Goal: Transaction & Acquisition: Purchase product/service

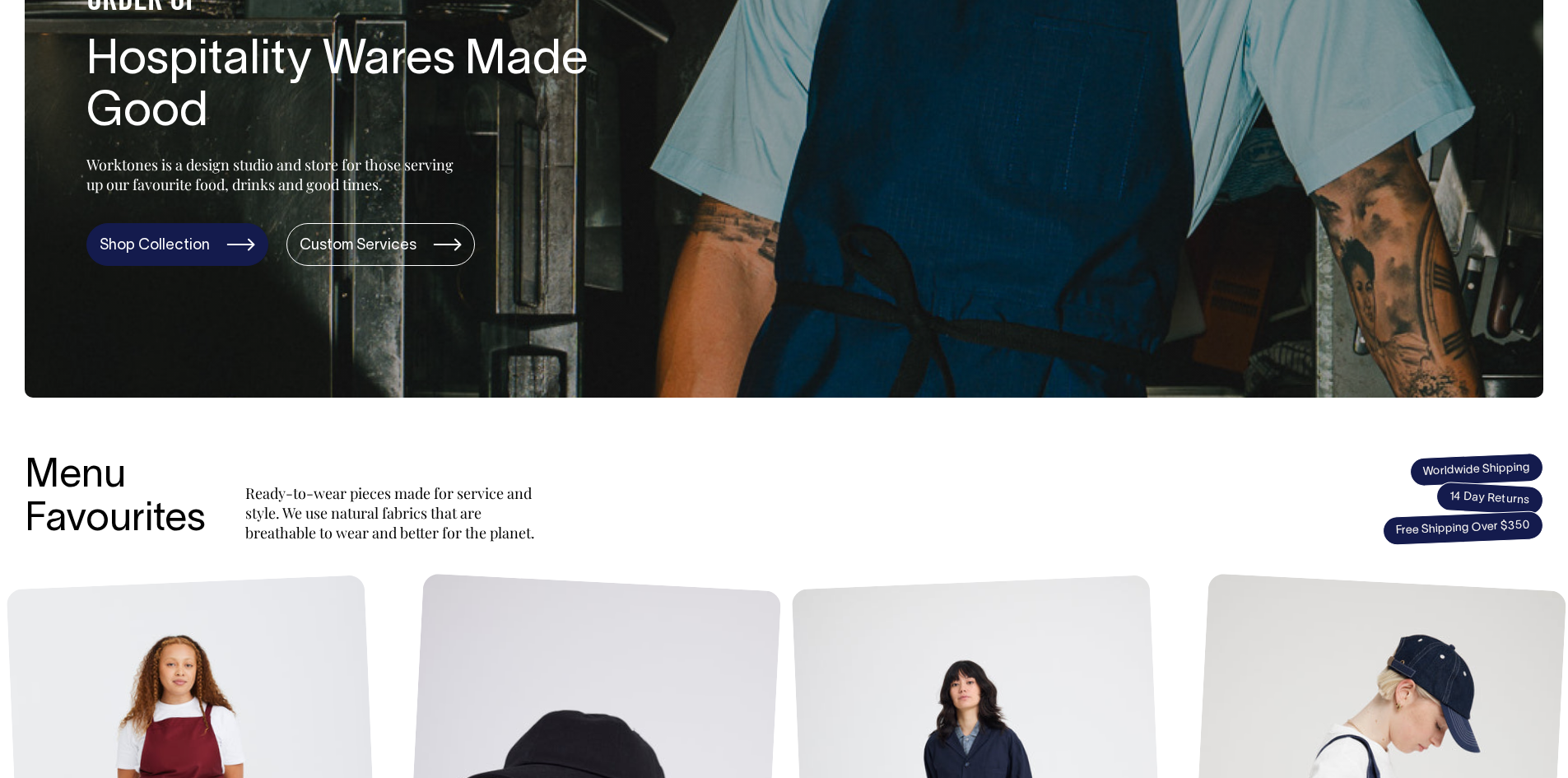
click at [203, 229] on link "Shop Collection" at bounding box center [178, 245] width 182 height 43
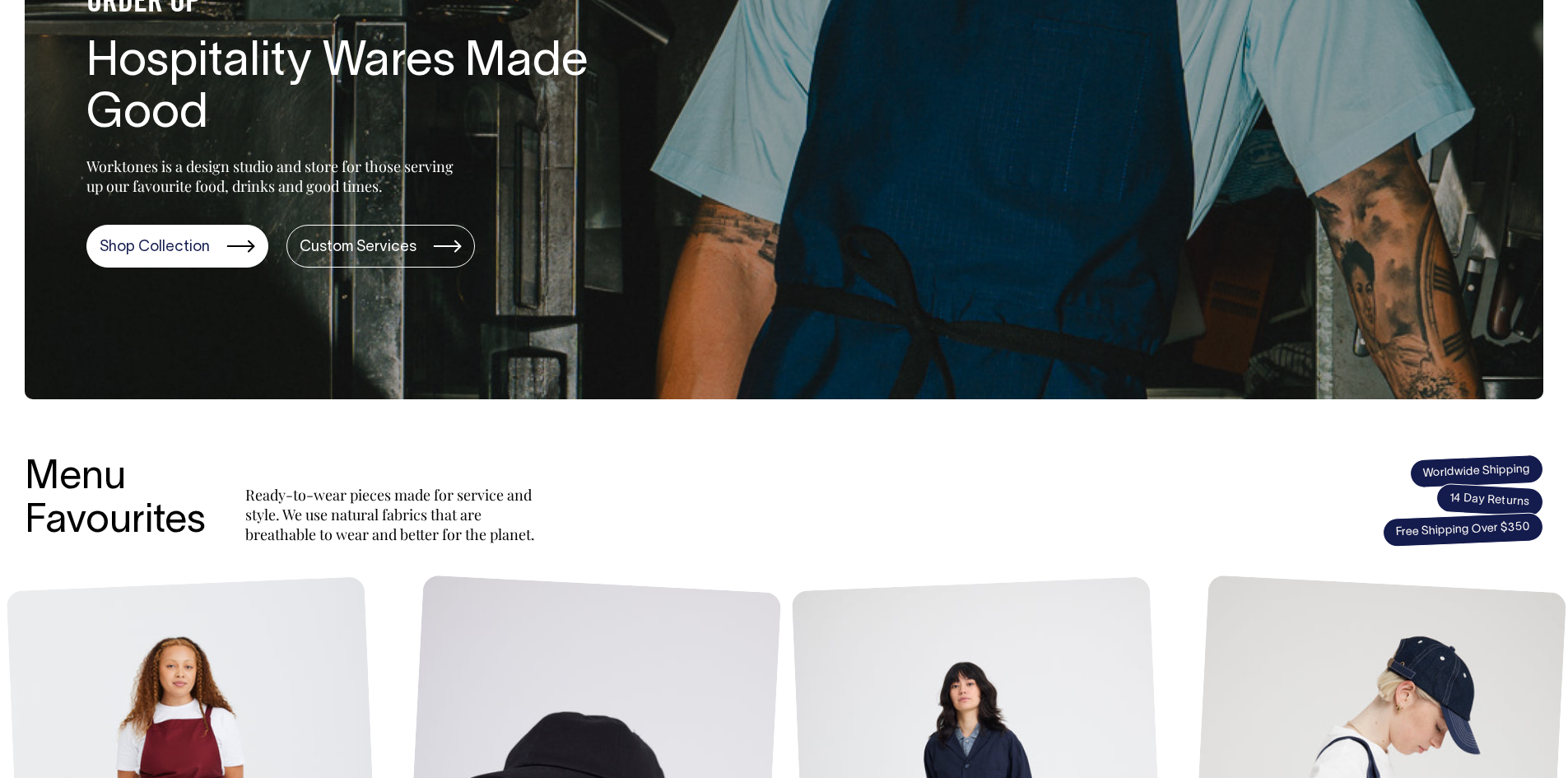
scroll to position [248, 0]
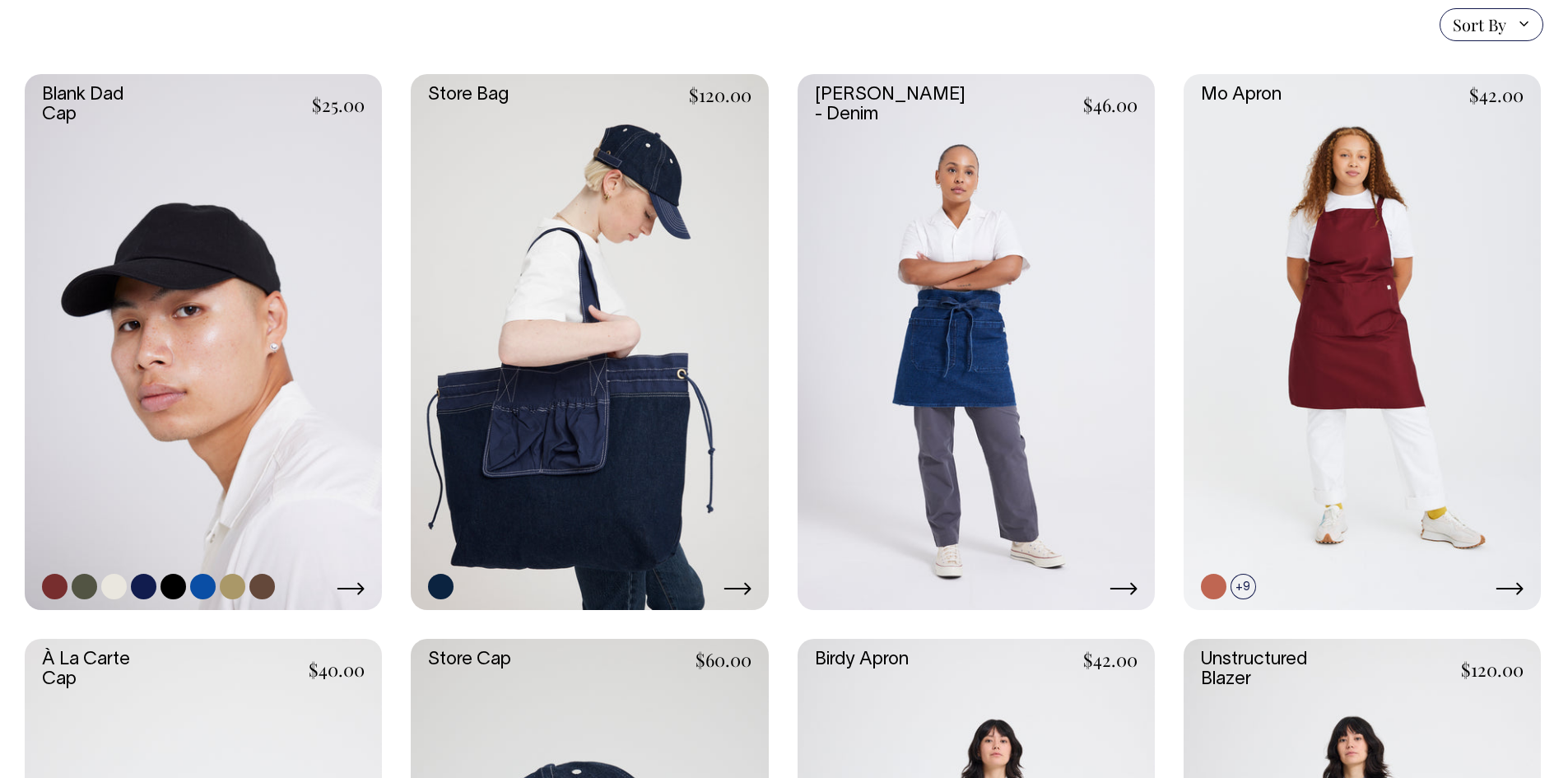
scroll to position [412, 0]
click at [223, 345] on link at bounding box center [203, 343] width 357 height 536
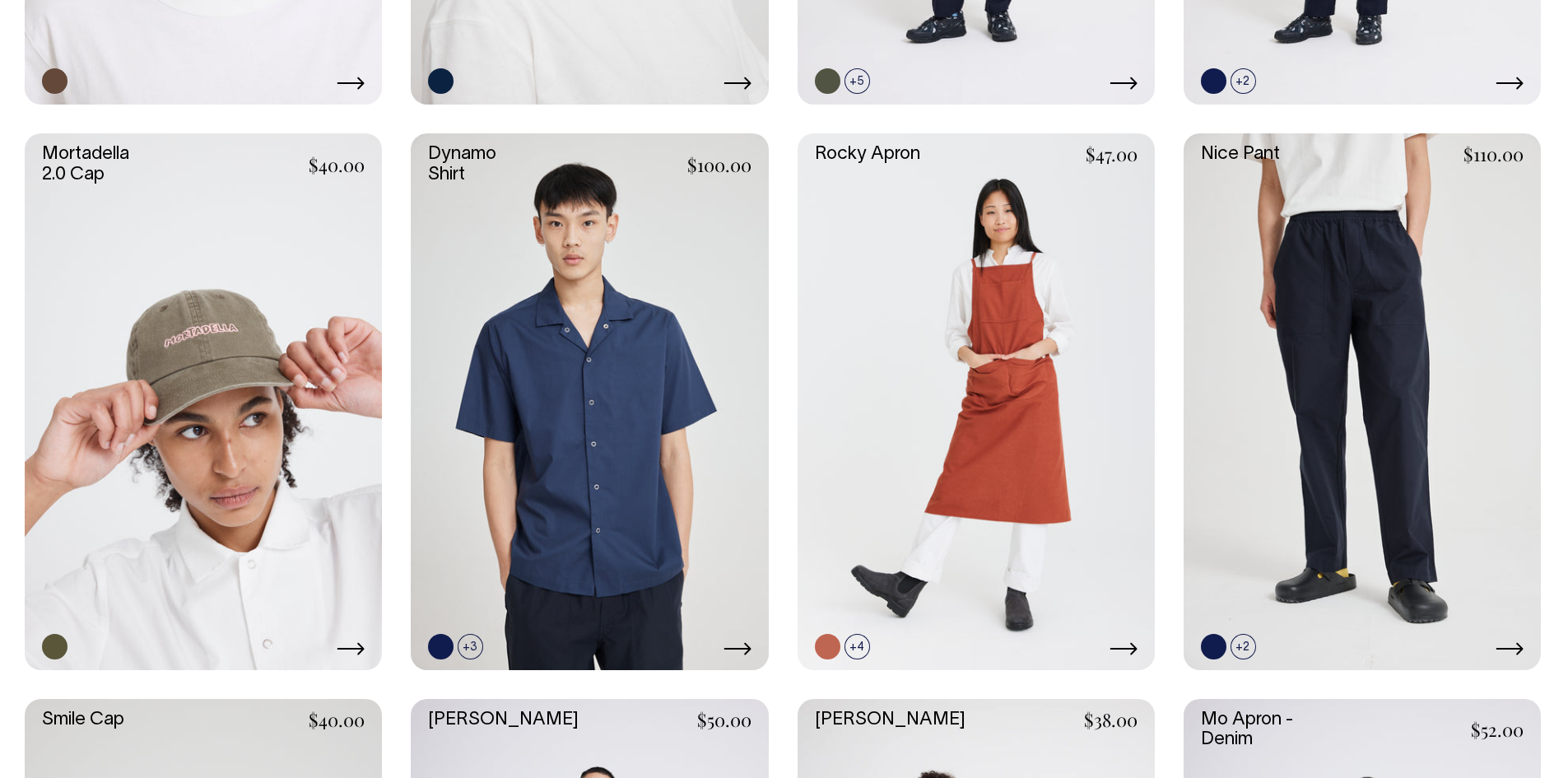
scroll to position [1482, 0]
click at [151, 377] on link at bounding box center [203, 402] width 357 height 536
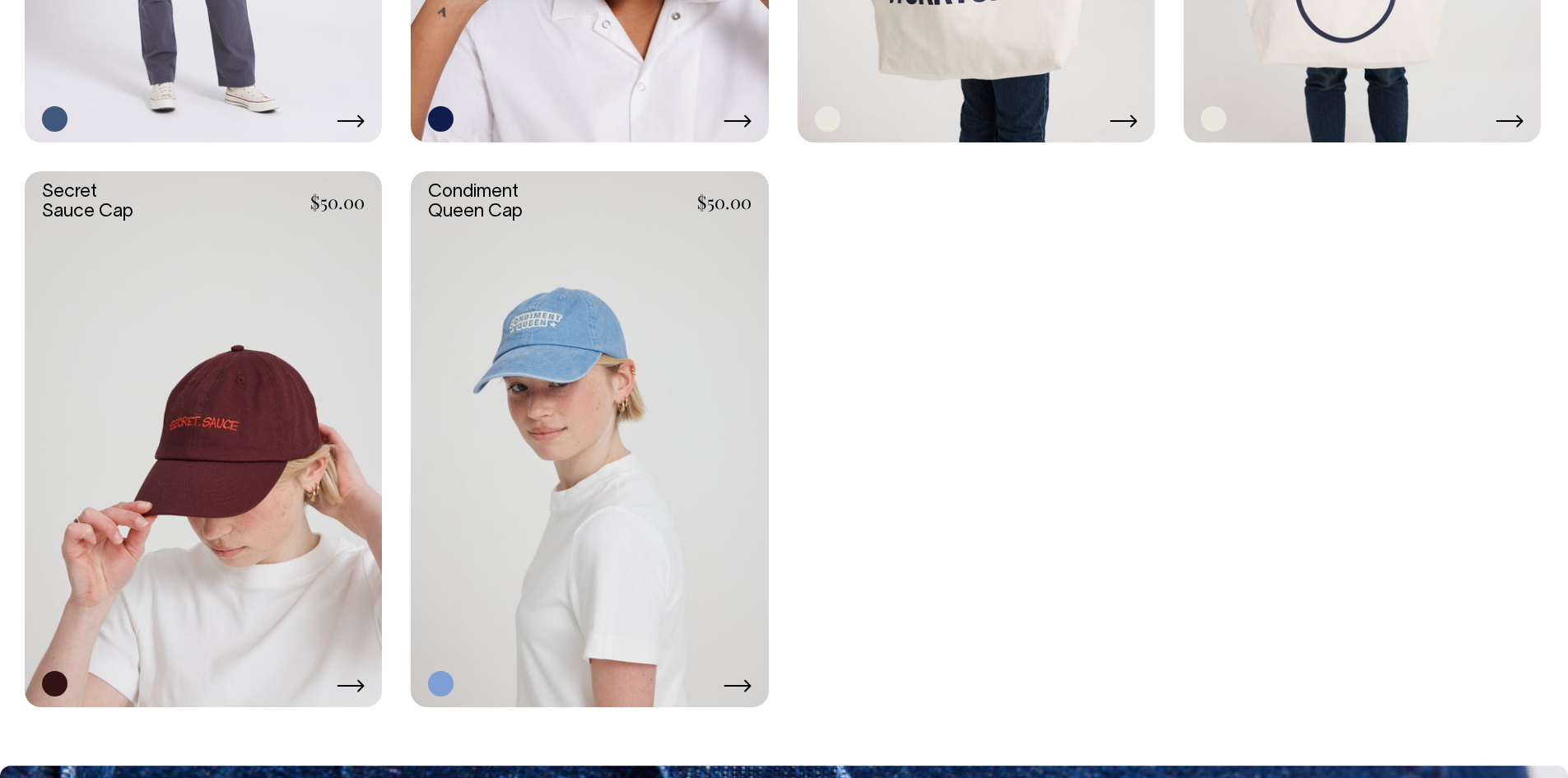
scroll to position [3706, 0]
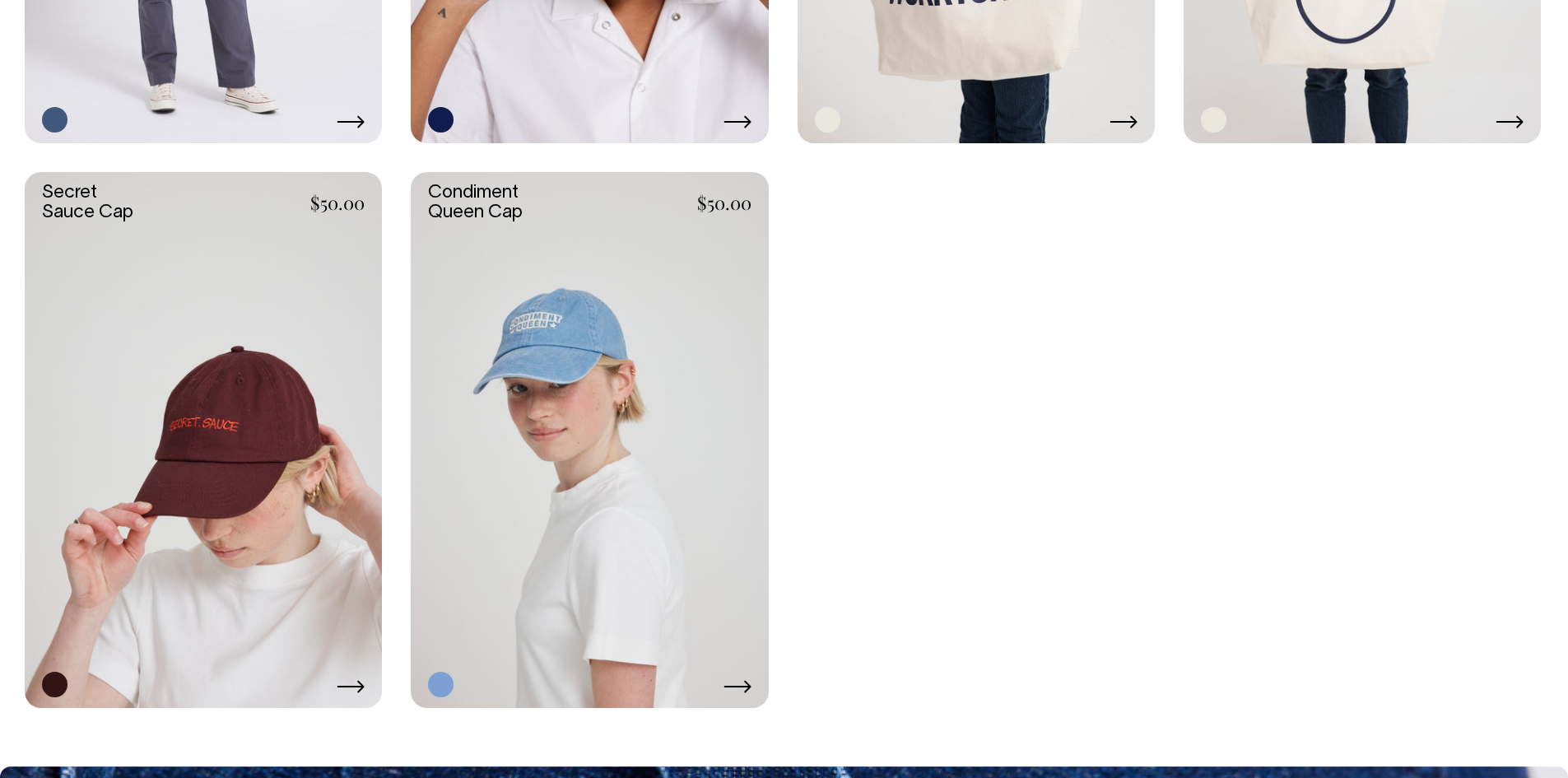
click at [574, 380] on link at bounding box center [590, 440] width 357 height 536
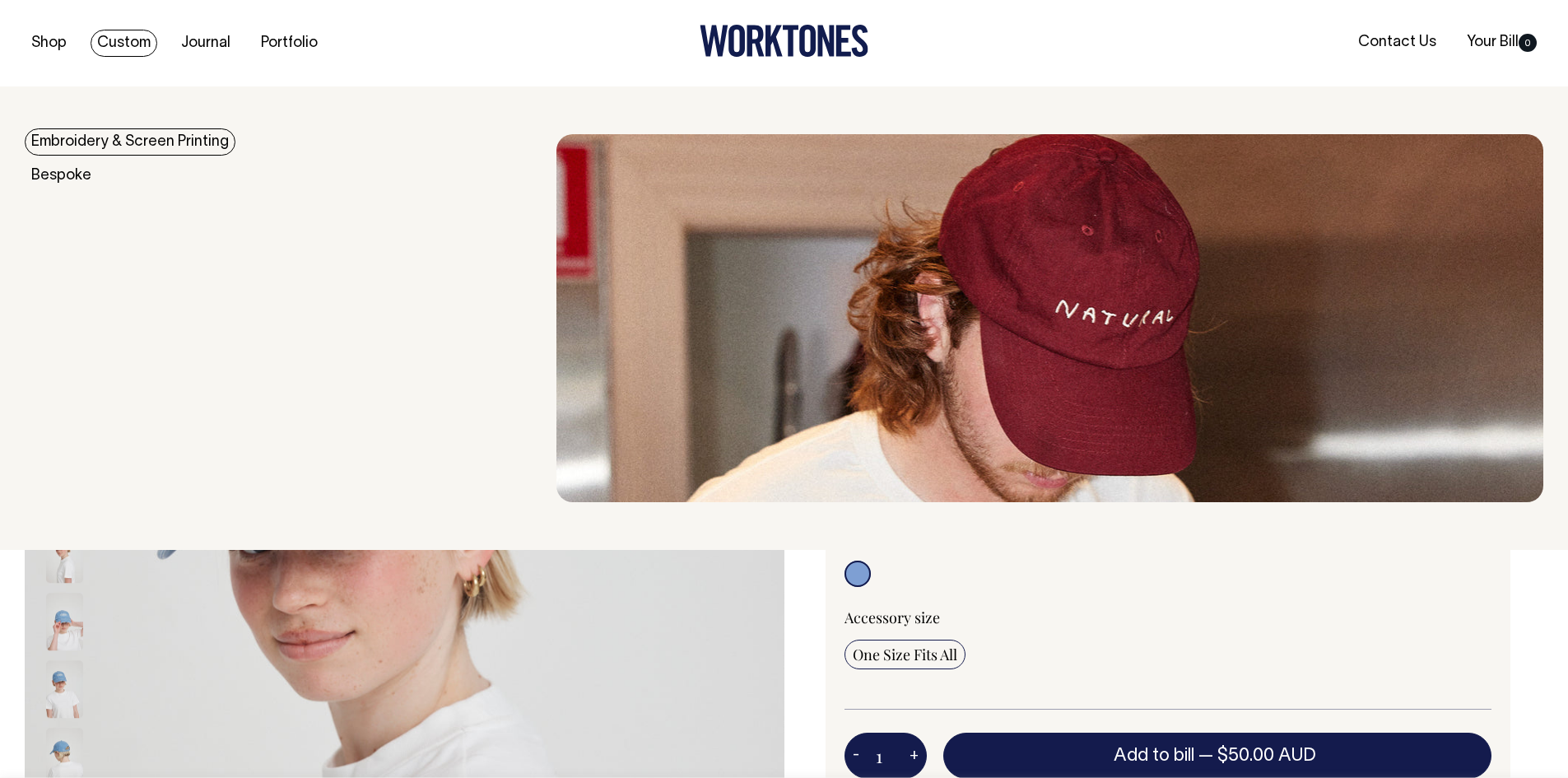
click at [151, 39] on link "Custom" at bounding box center [124, 44] width 67 height 27
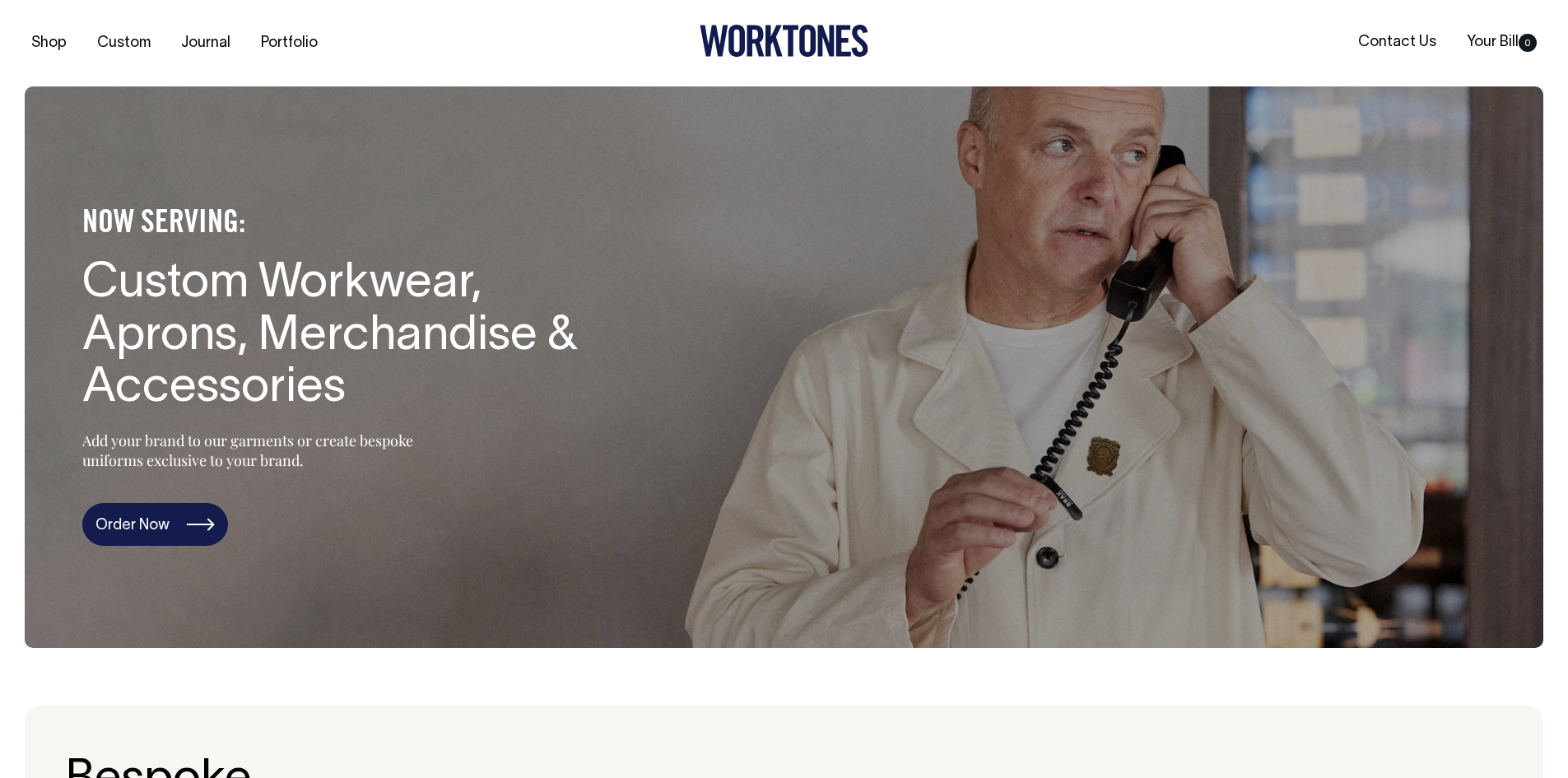
click at [169, 515] on link "Order Now" at bounding box center [155, 525] width 146 height 43
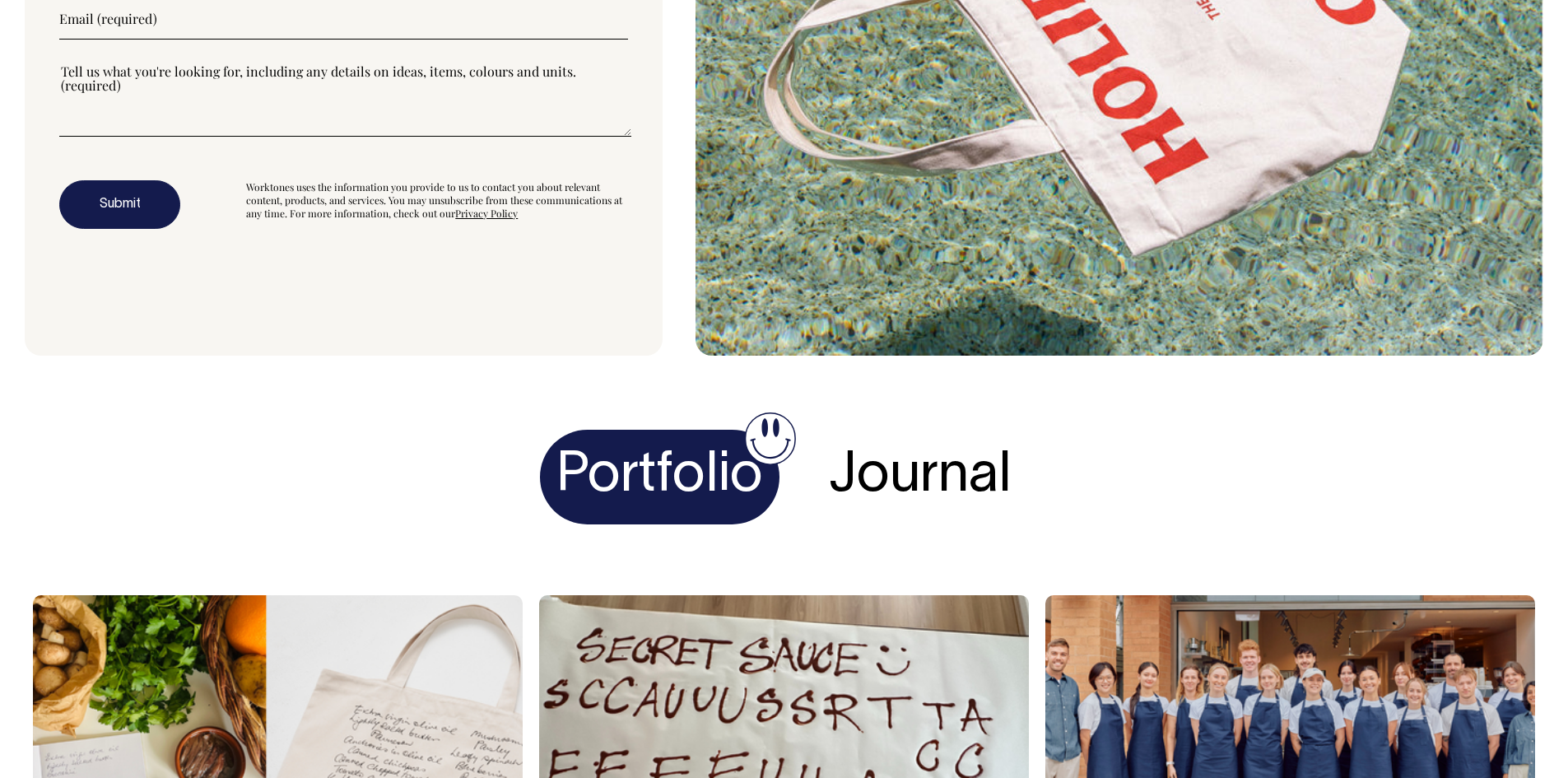
click at [969, 417] on section "Portfolio Journal Stephanie Alexander & The Kitchen Garden Foundation: A Shoppi…" at bounding box center [784, 708] width 1519 height 704
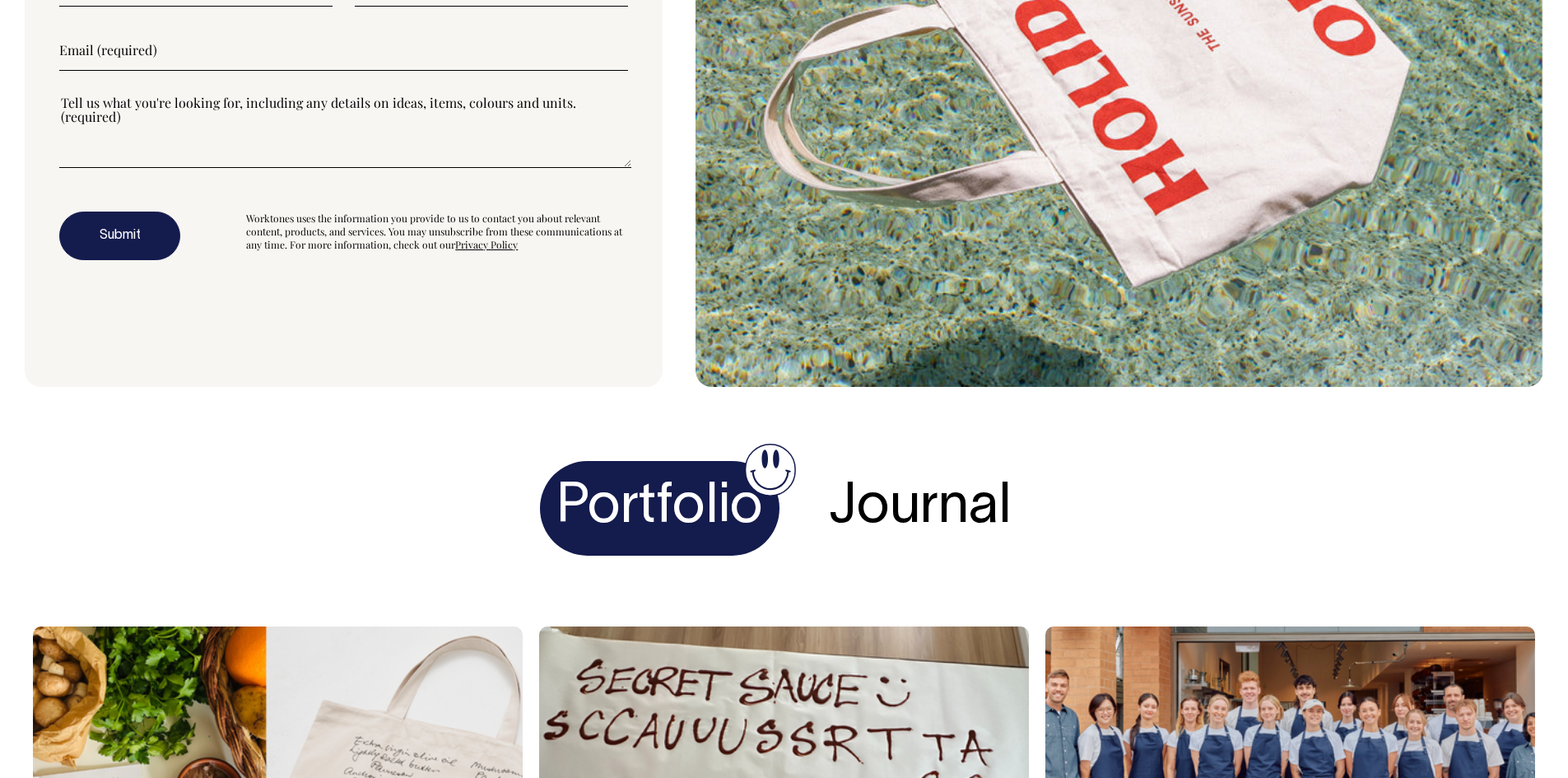
click at [974, 464] on div "Portfolio Journal" at bounding box center [784, 507] width 1519 height 125
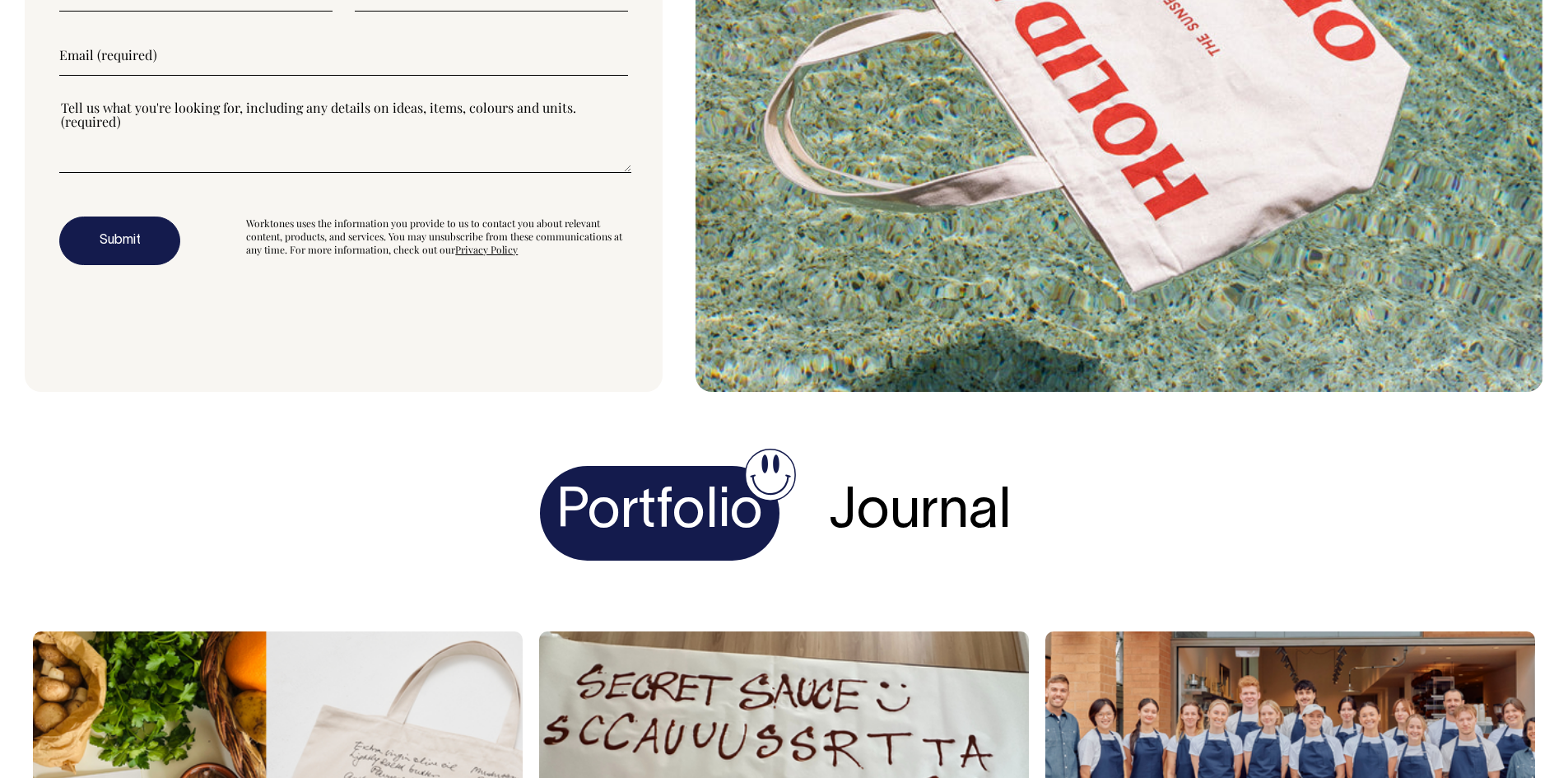
click at [982, 518] on h4 "Journal" at bounding box center [920, 514] width 215 height 94
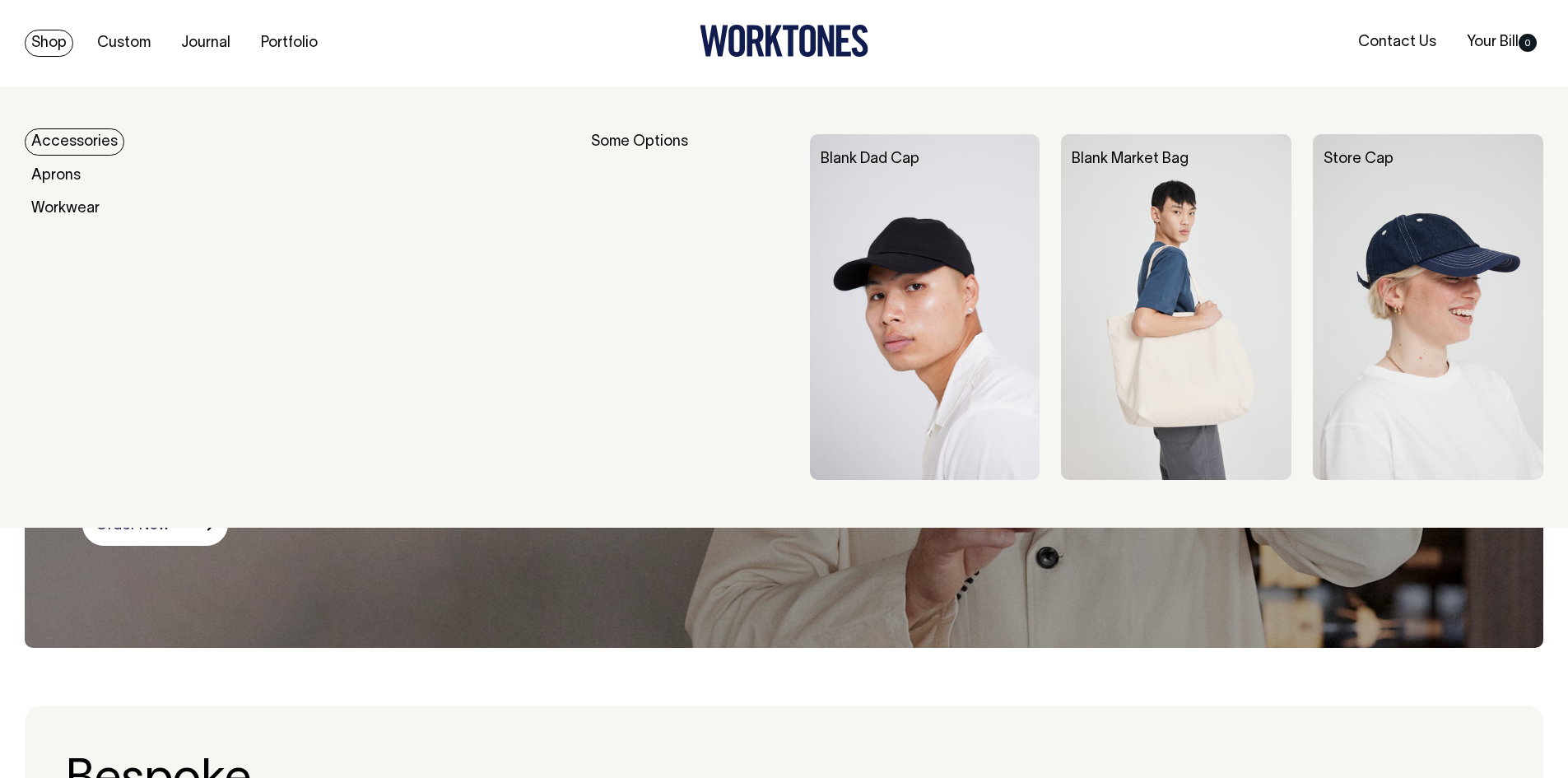
click at [50, 153] on link "Accessories" at bounding box center [75, 143] width 100 height 27
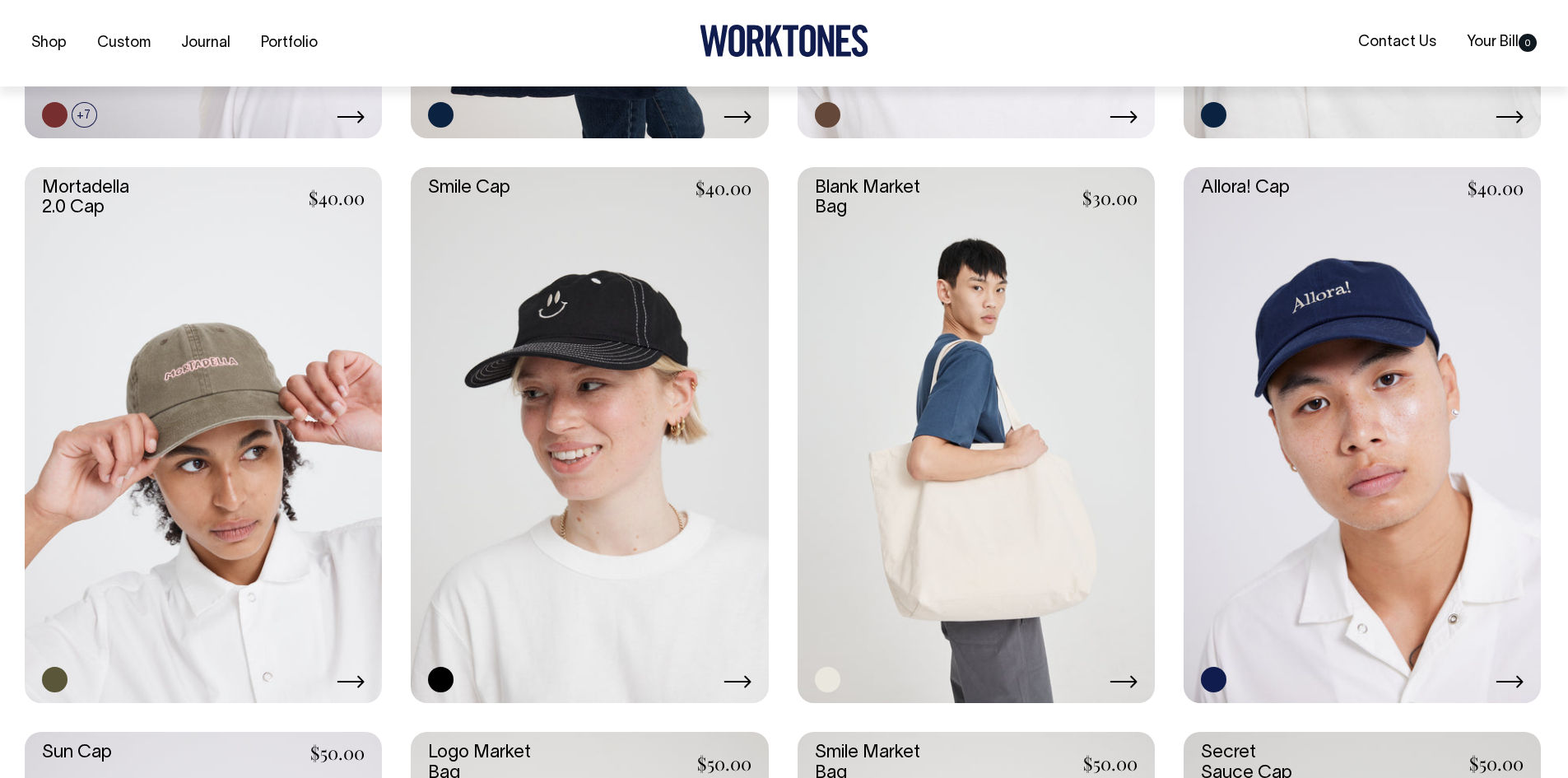
scroll to position [906, 0]
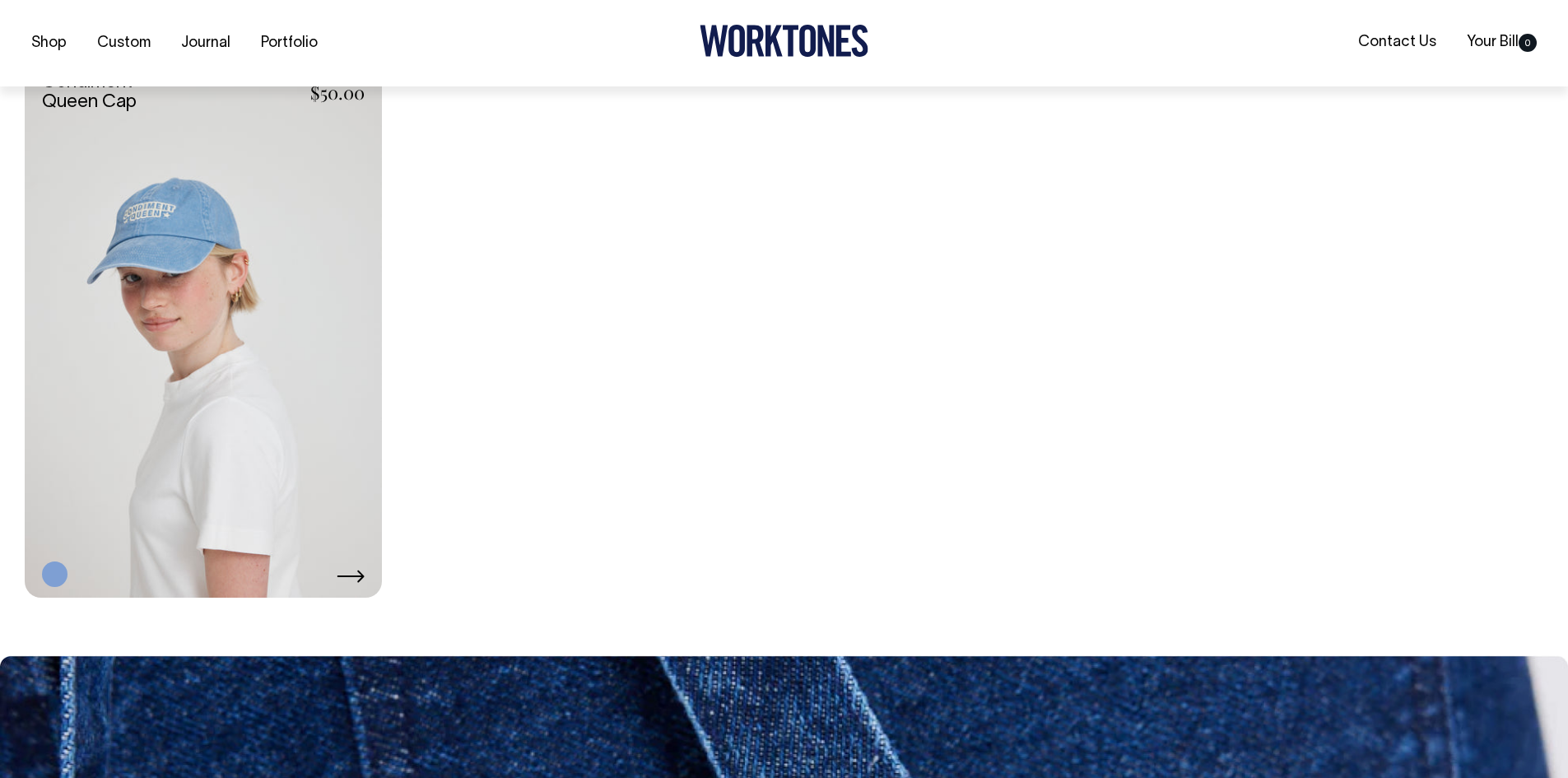
click at [199, 291] on link at bounding box center [203, 330] width 357 height 536
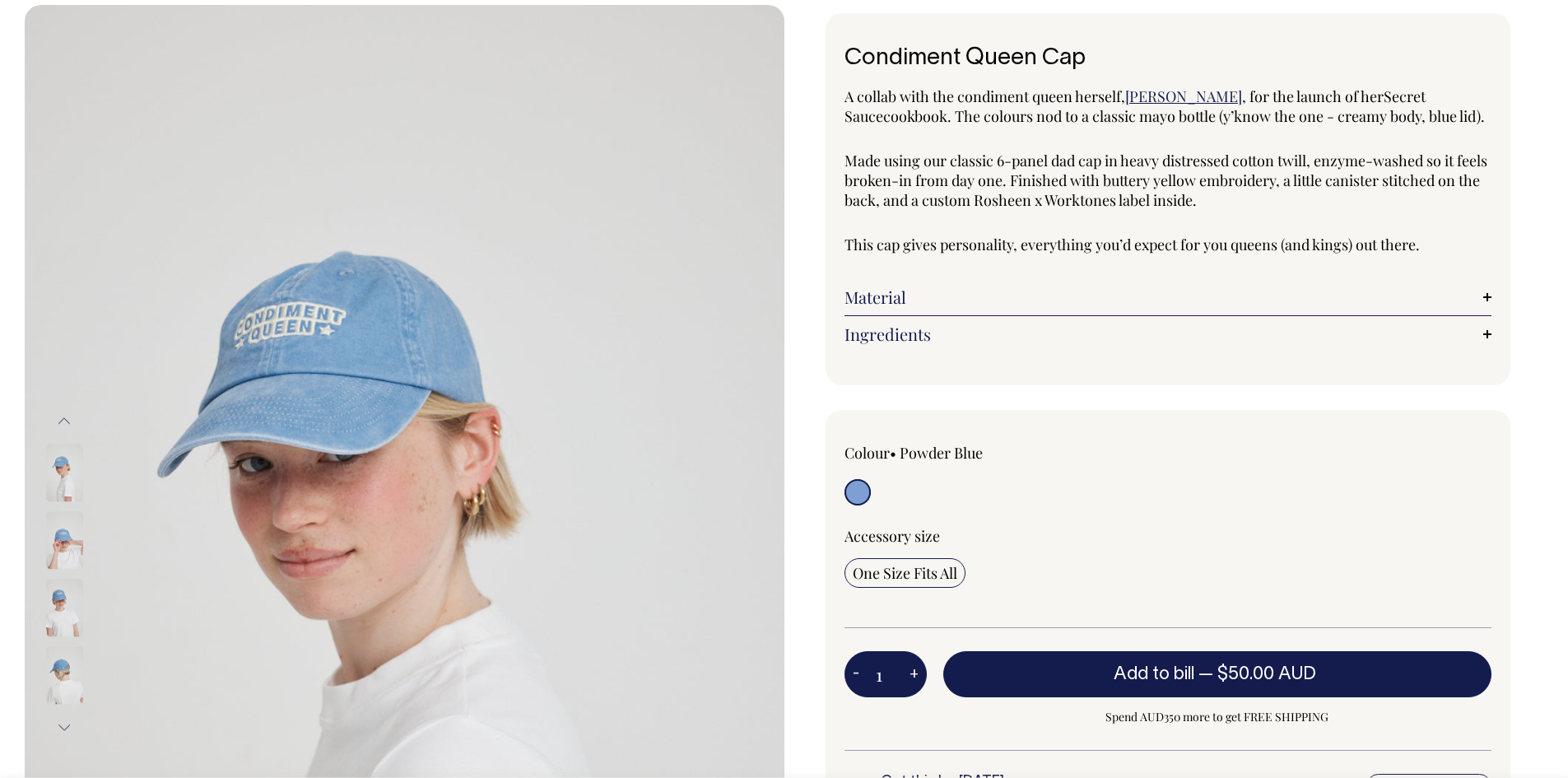
scroll to position [82, 0]
click at [70, 537] on img at bounding box center [64, 540] width 37 height 58
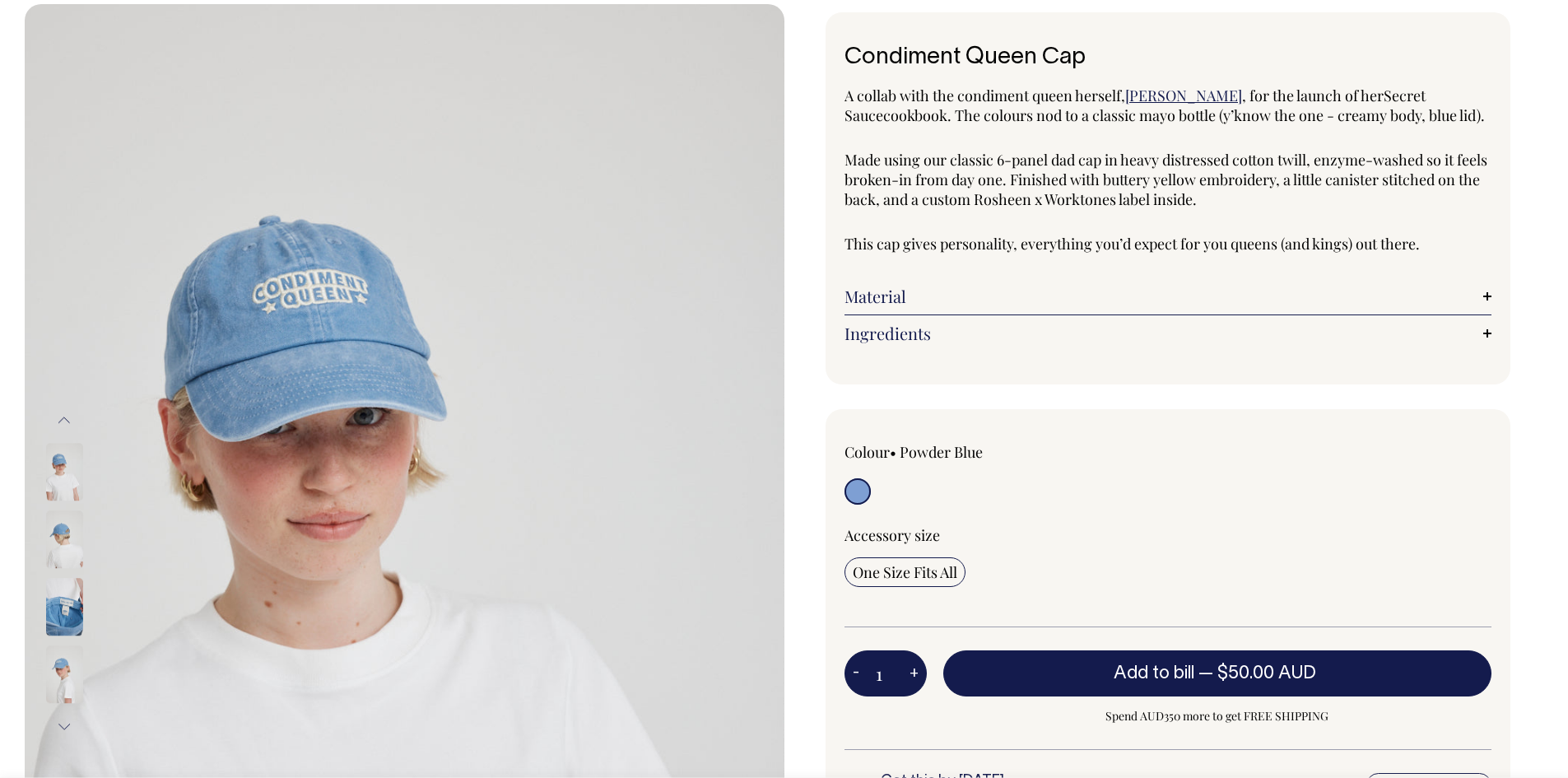
click at [58, 665] on img at bounding box center [64, 675] width 37 height 58
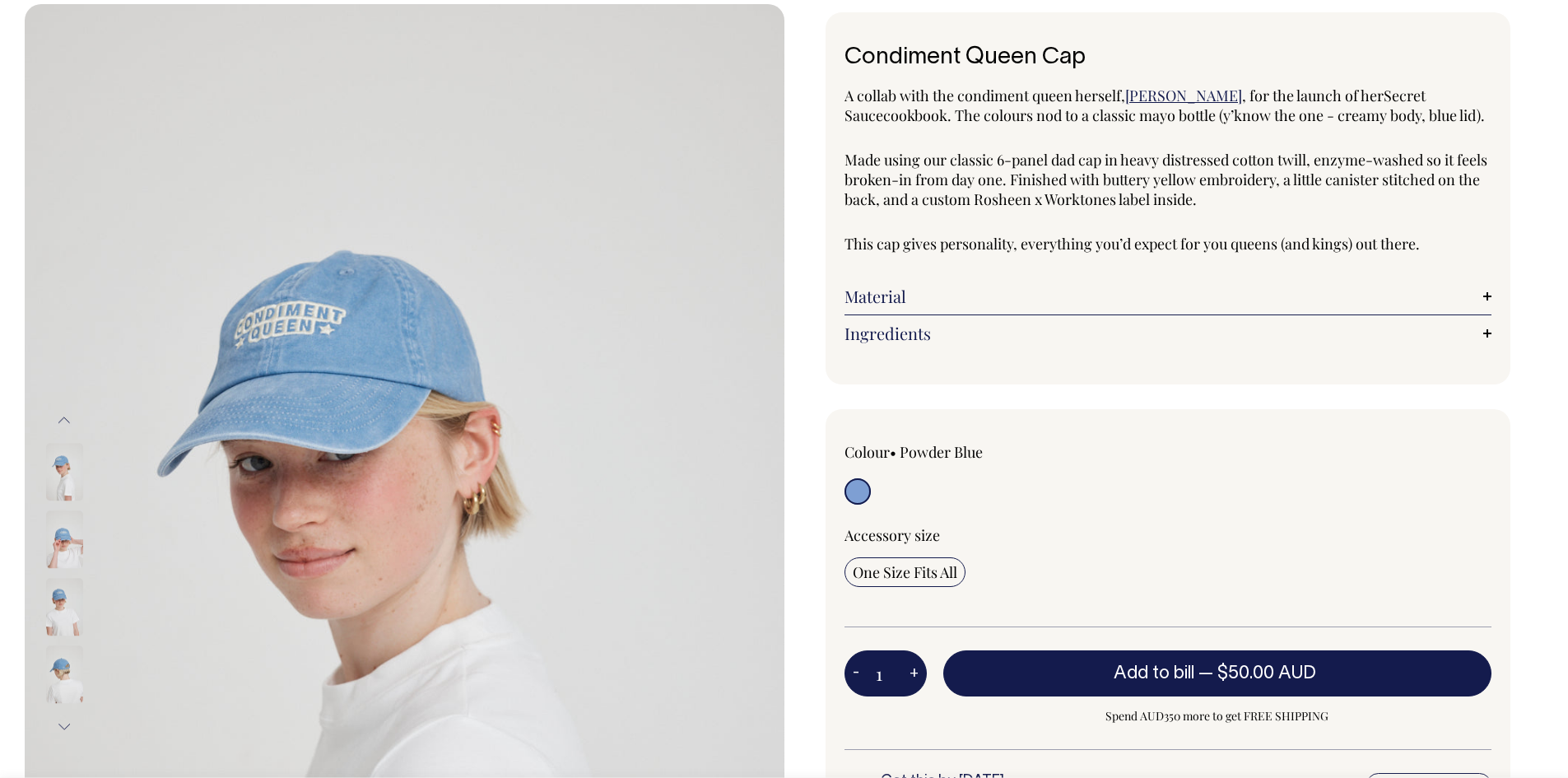
click at [63, 647] on img at bounding box center [64, 675] width 37 height 58
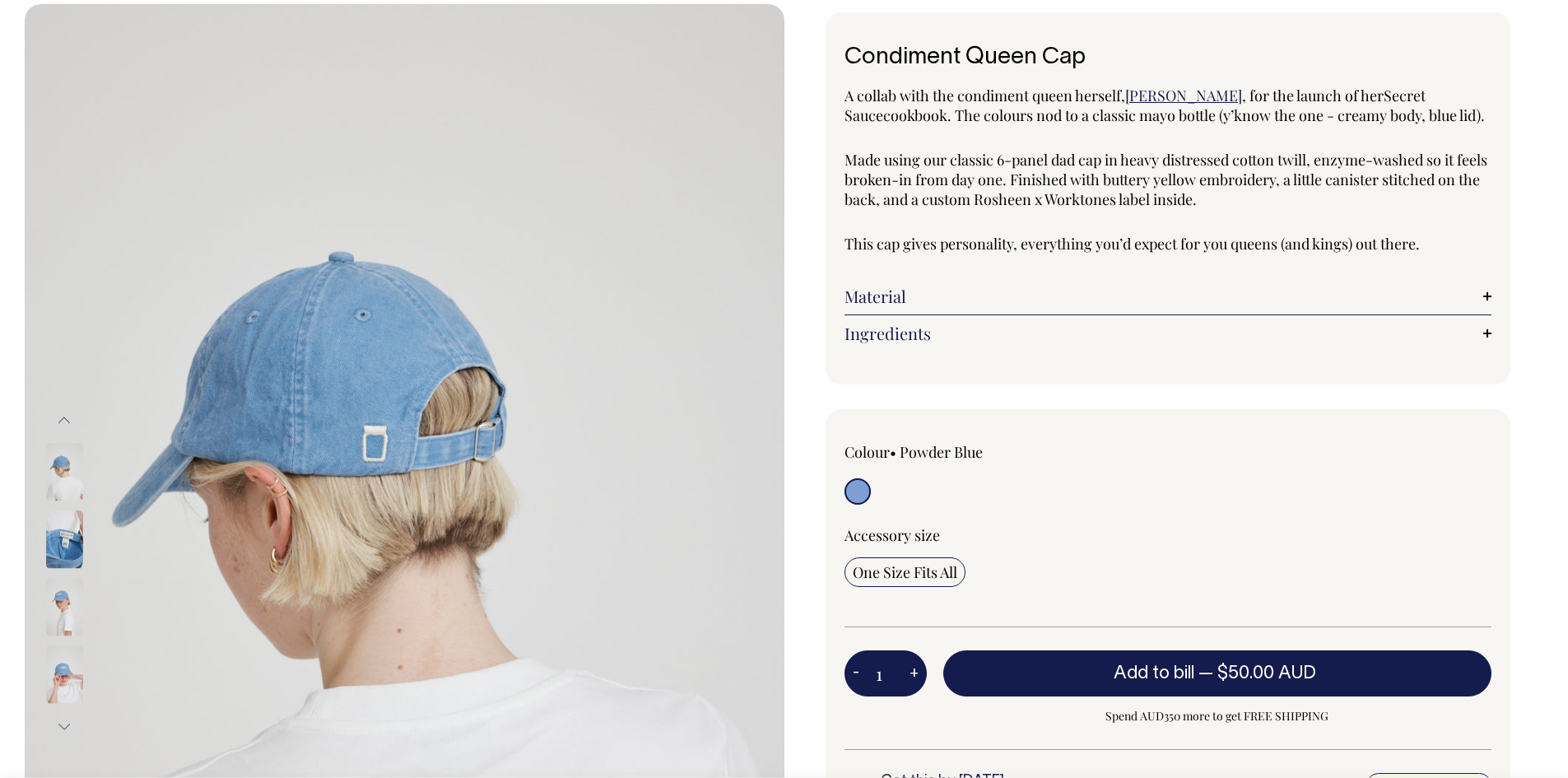
click at [64, 514] on img at bounding box center [64, 540] width 37 height 58
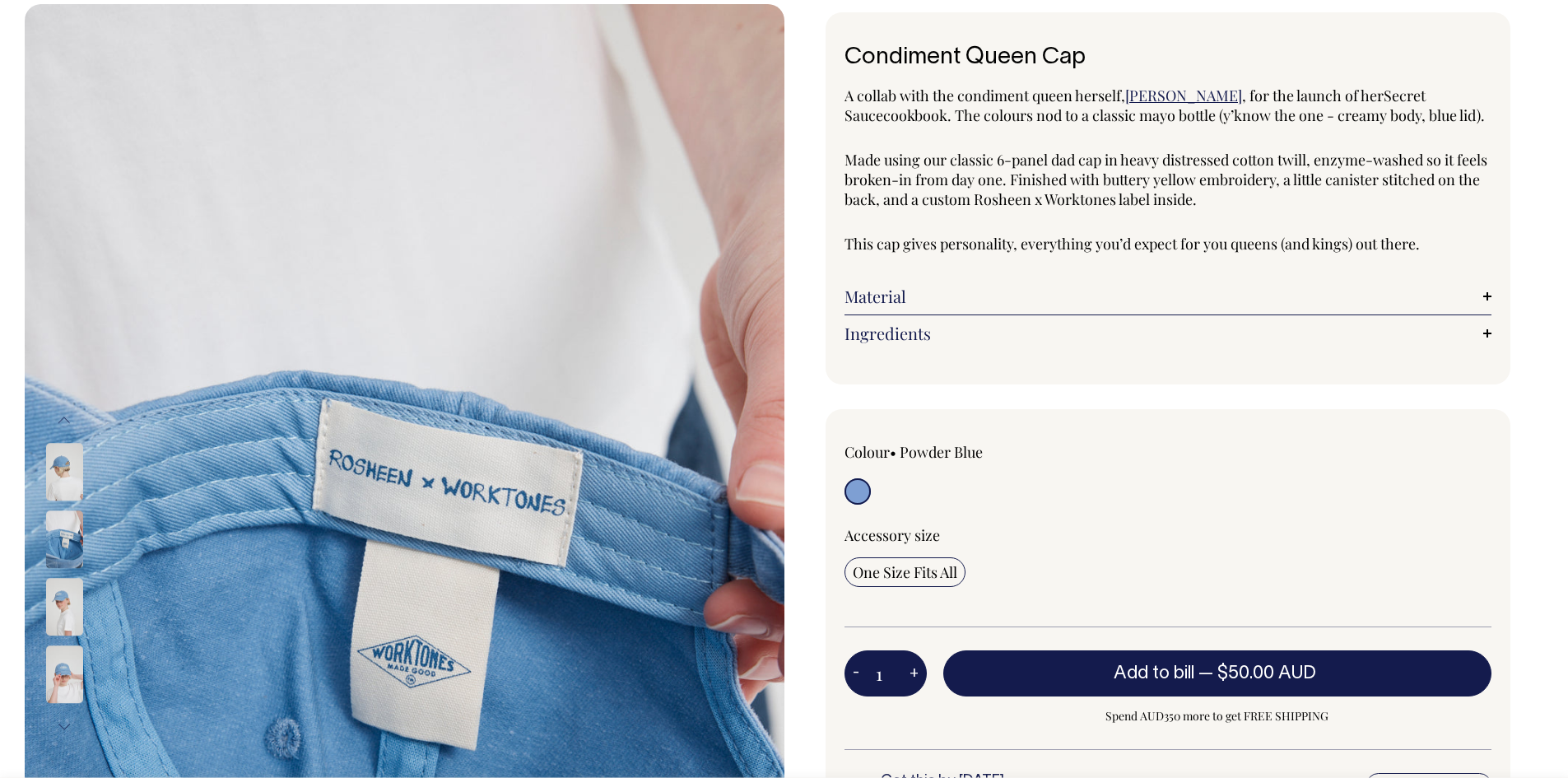
click at [64, 496] on img at bounding box center [64, 472] width 37 height 58
click at [70, 530] on img at bounding box center [64, 540] width 37 height 58
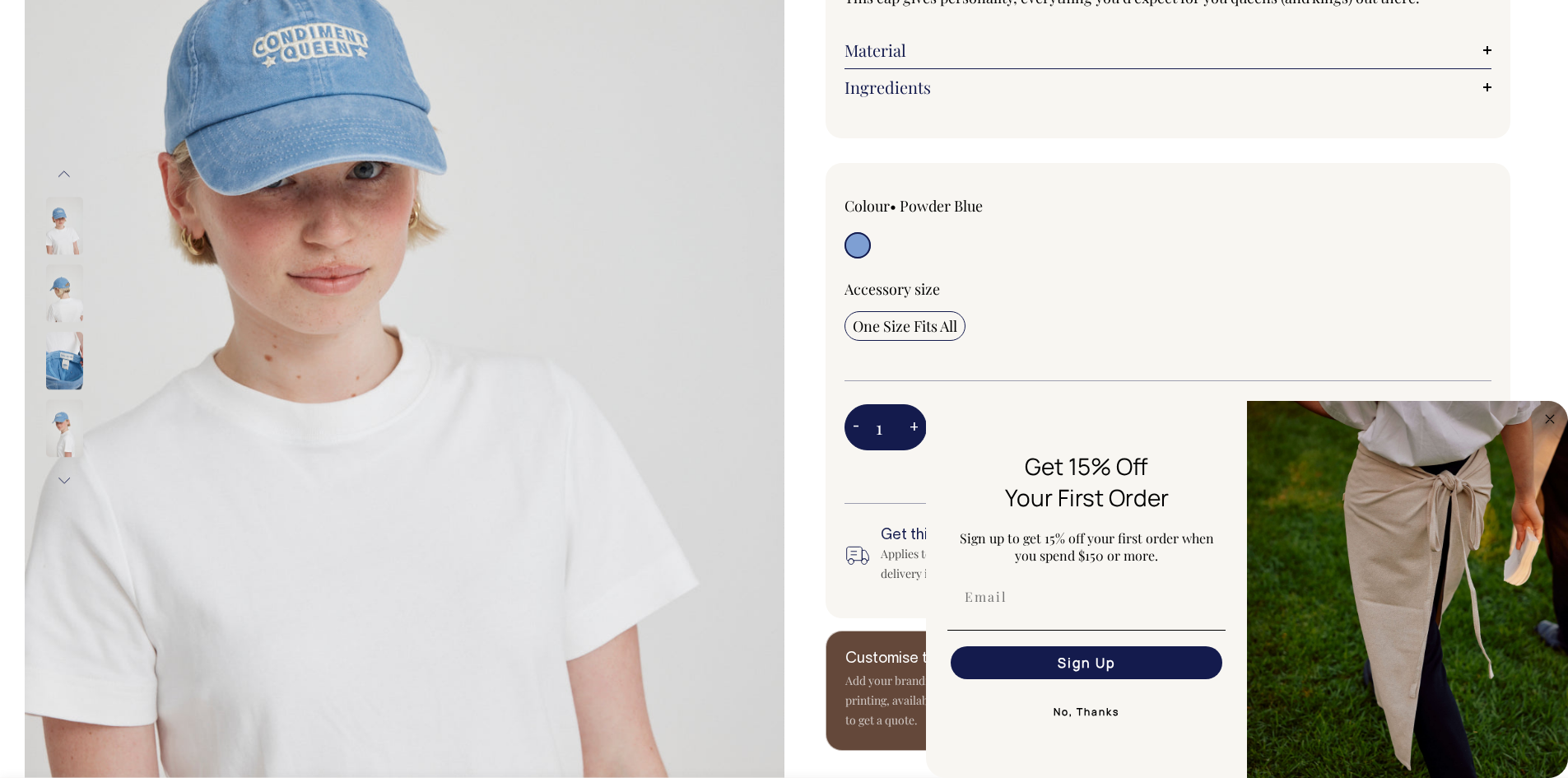
click at [1093, 699] on button "No, Thanks" at bounding box center [1087, 712] width 278 height 33
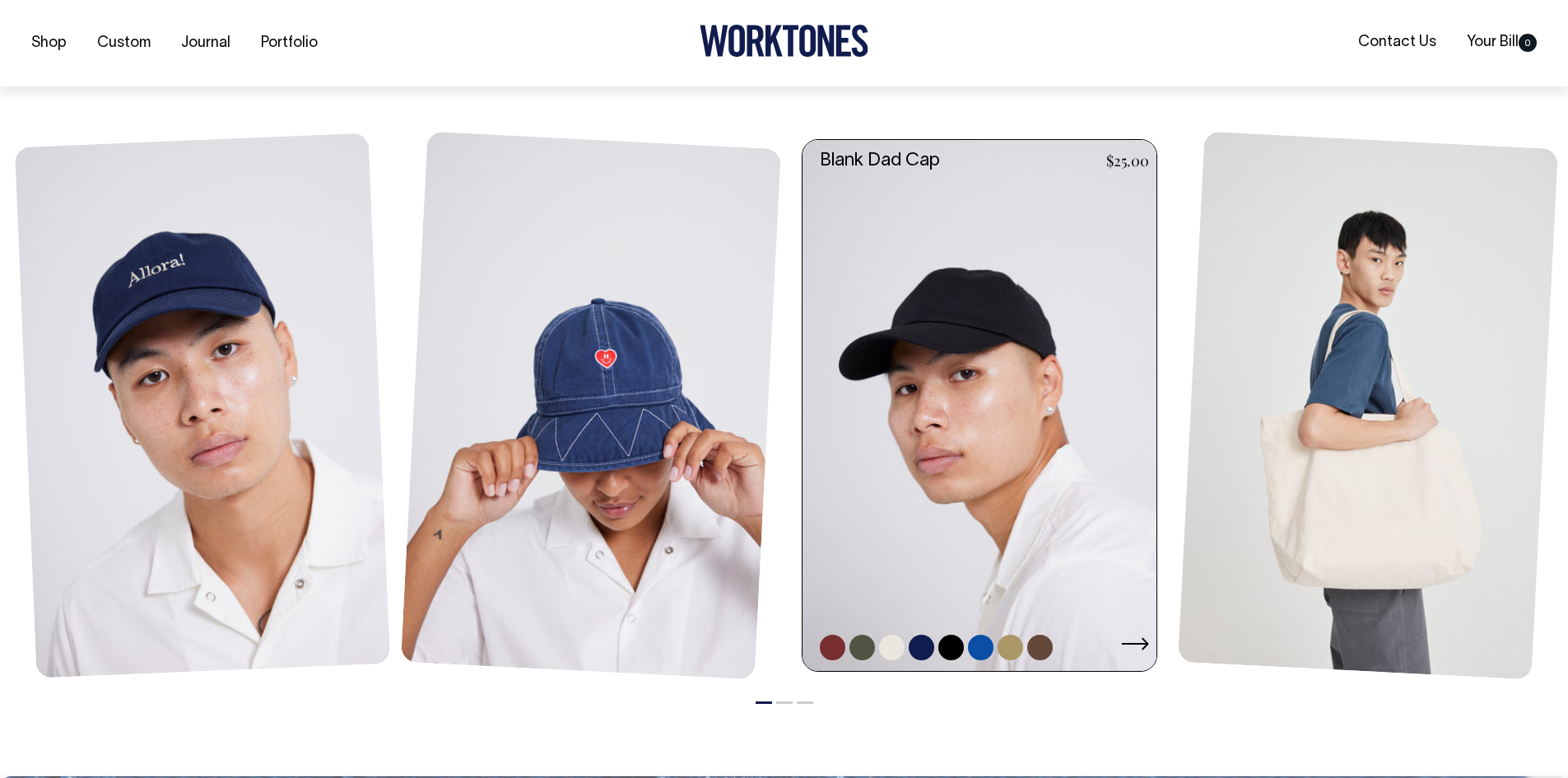
click at [917, 390] on link at bounding box center [984, 405] width 364 height 532
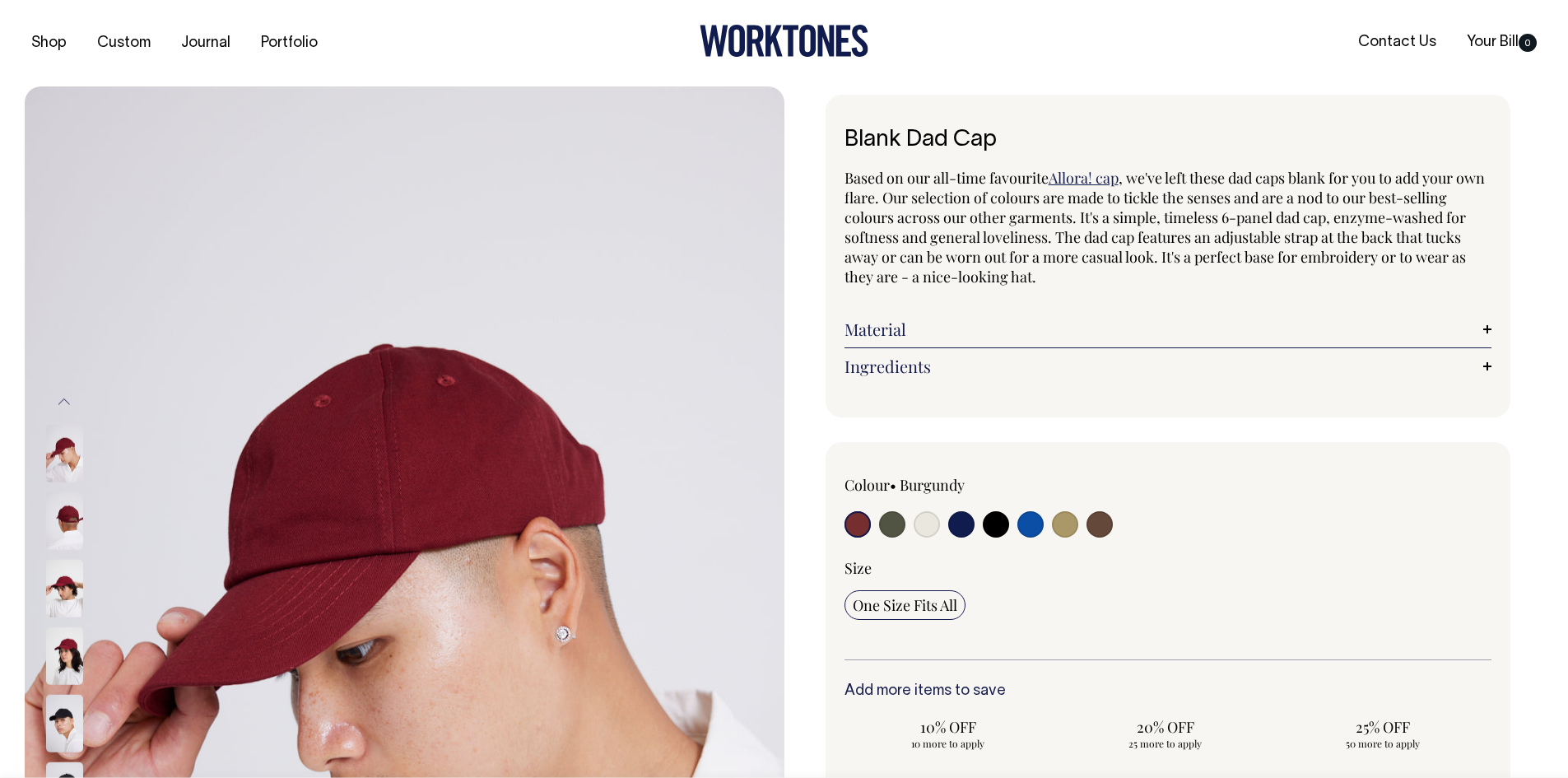
click at [910, 538] on div at bounding box center [974, 526] width 259 height 30
click at [917, 529] on input "radio" at bounding box center [927, 525] width 27 height 27
radio input "true"
select select "Natural"
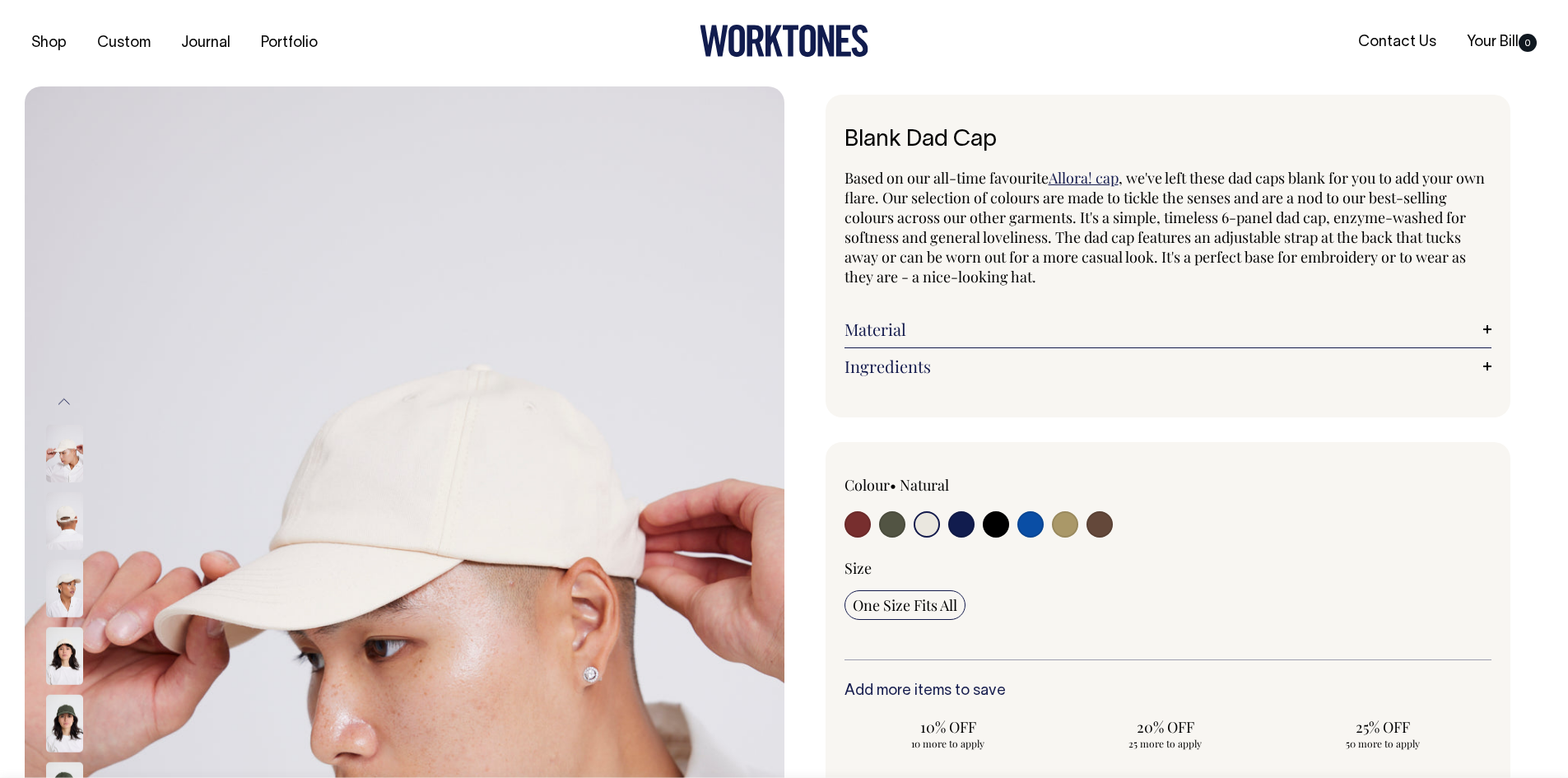
click at [887, 525] on input "radio" at bounding box center [892, 525] width 27 height 27
radio input "true"
select select "Olive"
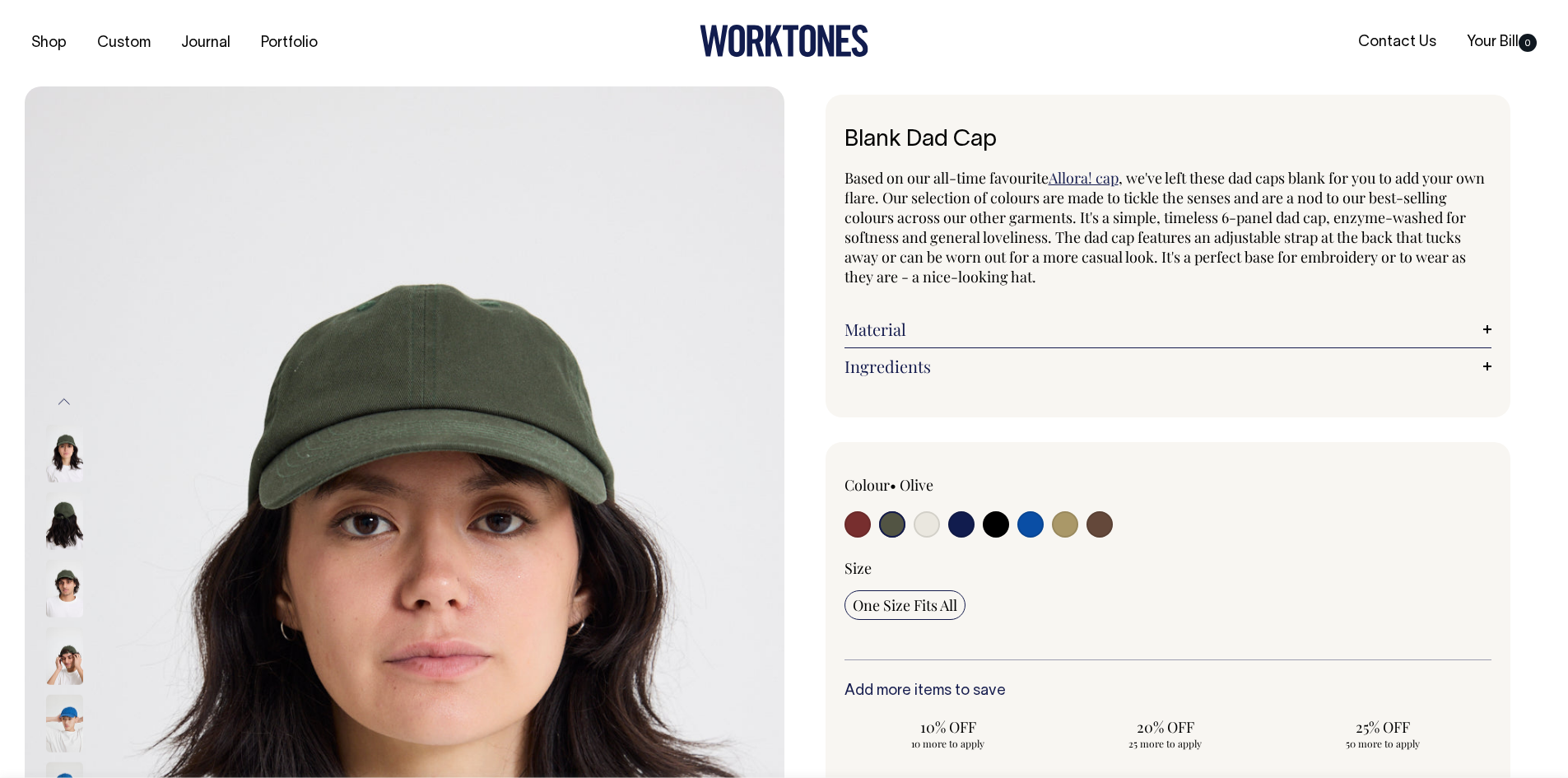
click at [963, 524] on input "radio" at bounding box center [961, 525] width 27 height 27
radio input "true"
select select "Dark Navy"
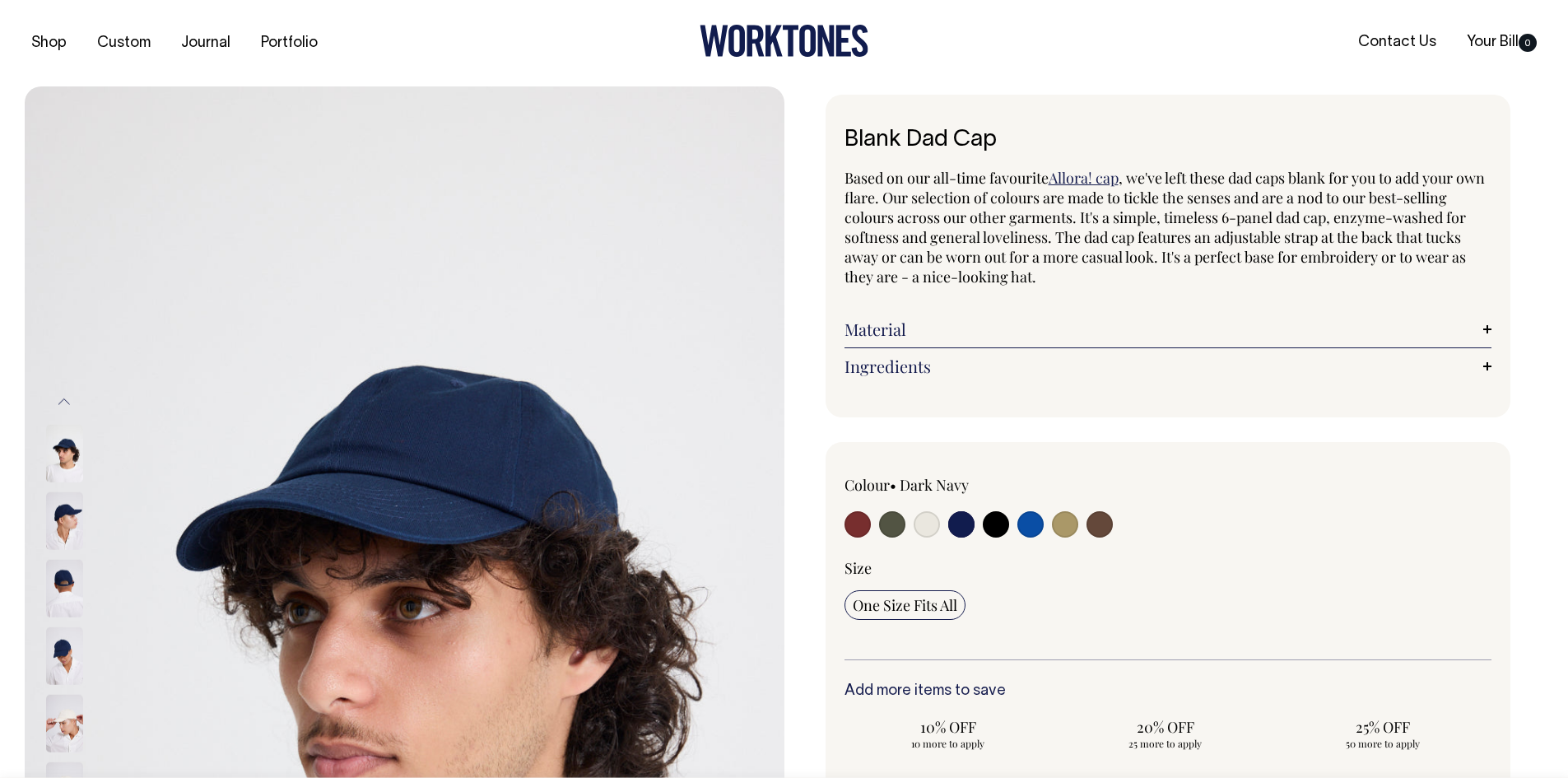
click at [991, 529] on input "radio" at bounding box center [996, 525] width 27 height 27
radio input "true"
select select "Black"
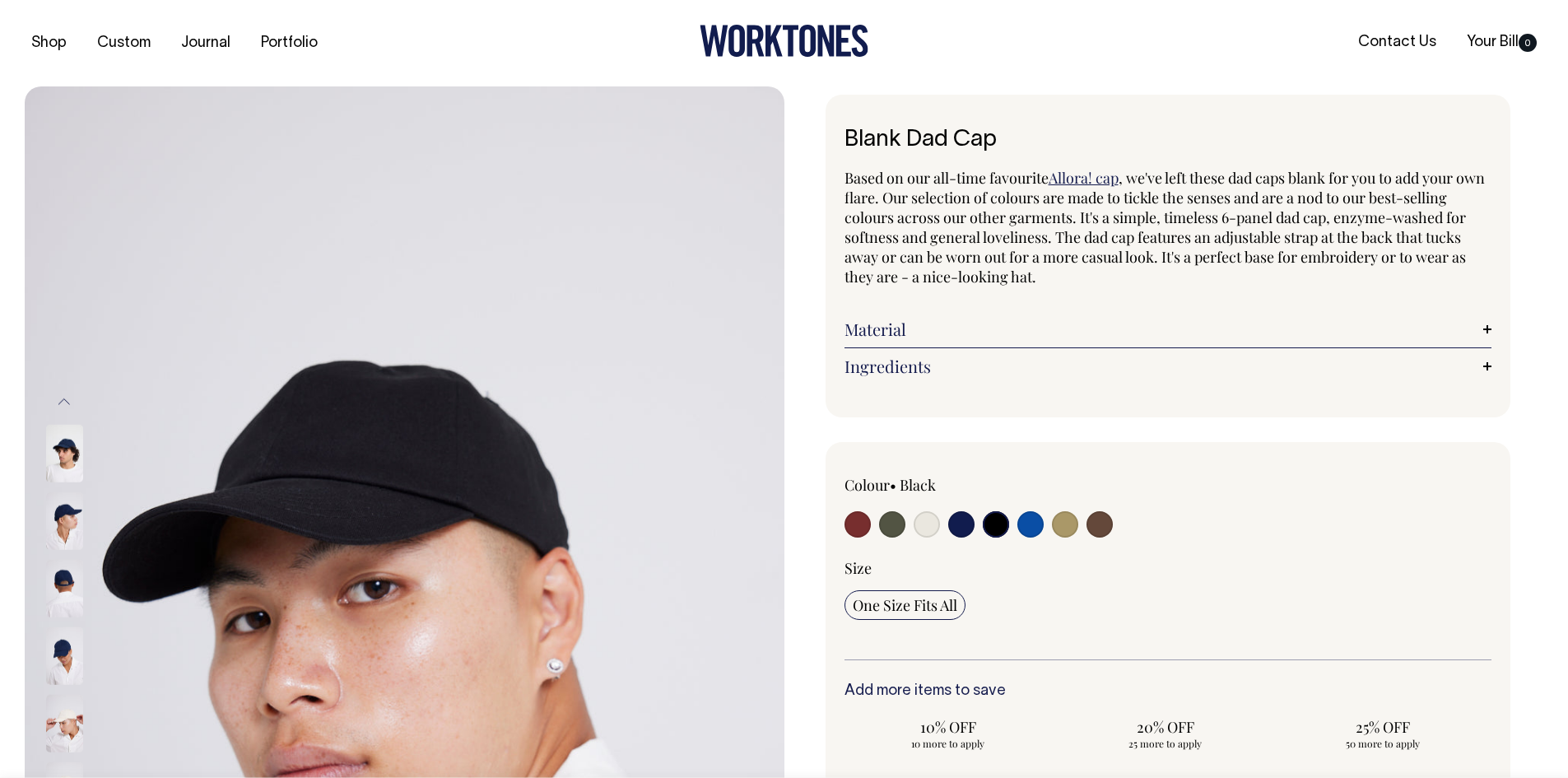
click at [1040, 529] on input "radio" at bounding box center [1031, 525] width 27 height 27
radio input "true"
select select "Worker Blue"
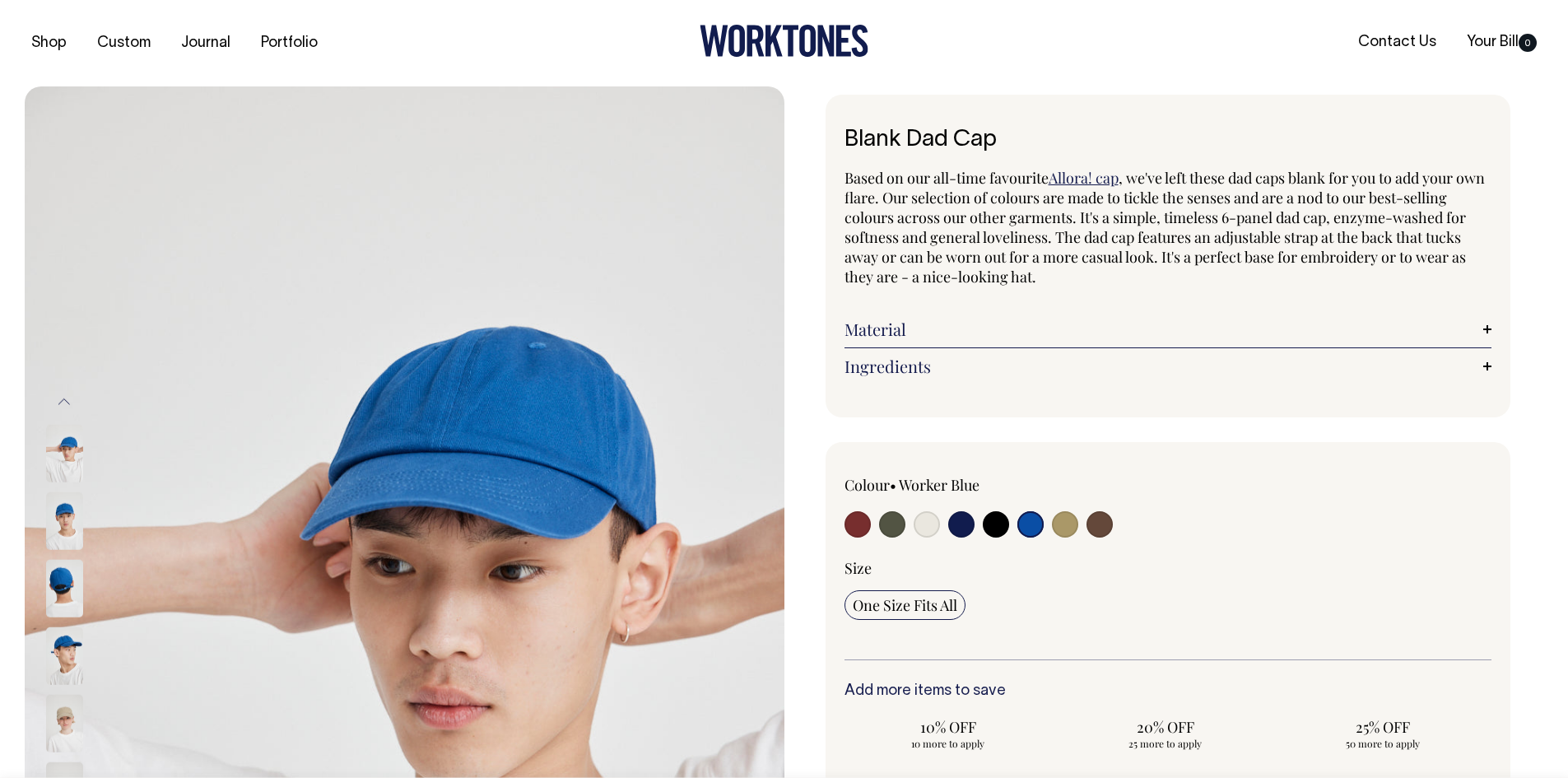
click at [1069, 529] on input "radio" at bounding box center [1065, 525] width 27 height 27
radio input "true"
select select "Washed Khaki"
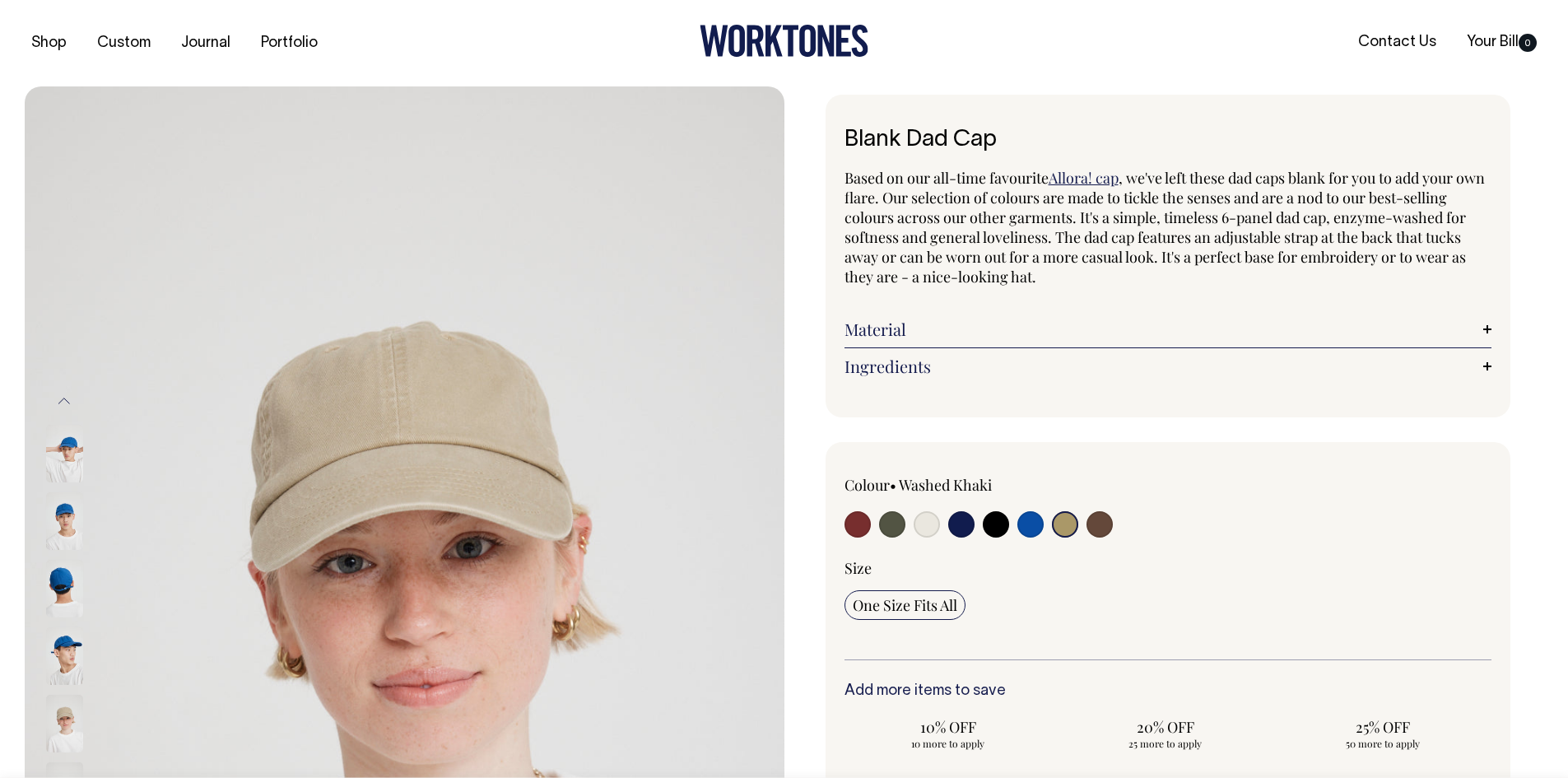
click at [1115, 527] on div at bounding box center [1297, 501] width 389 height 54
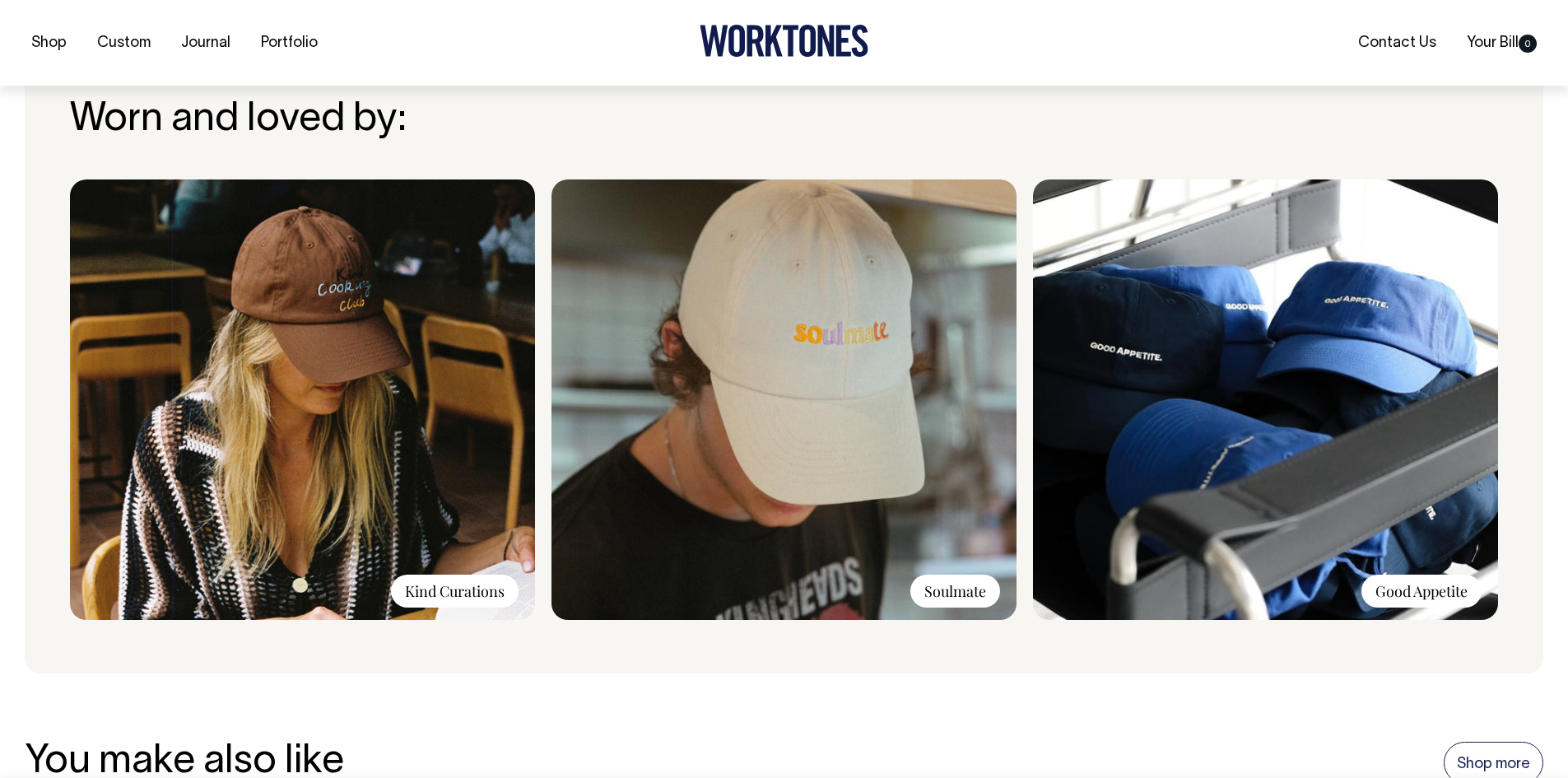
scroll to position [1236, 0]
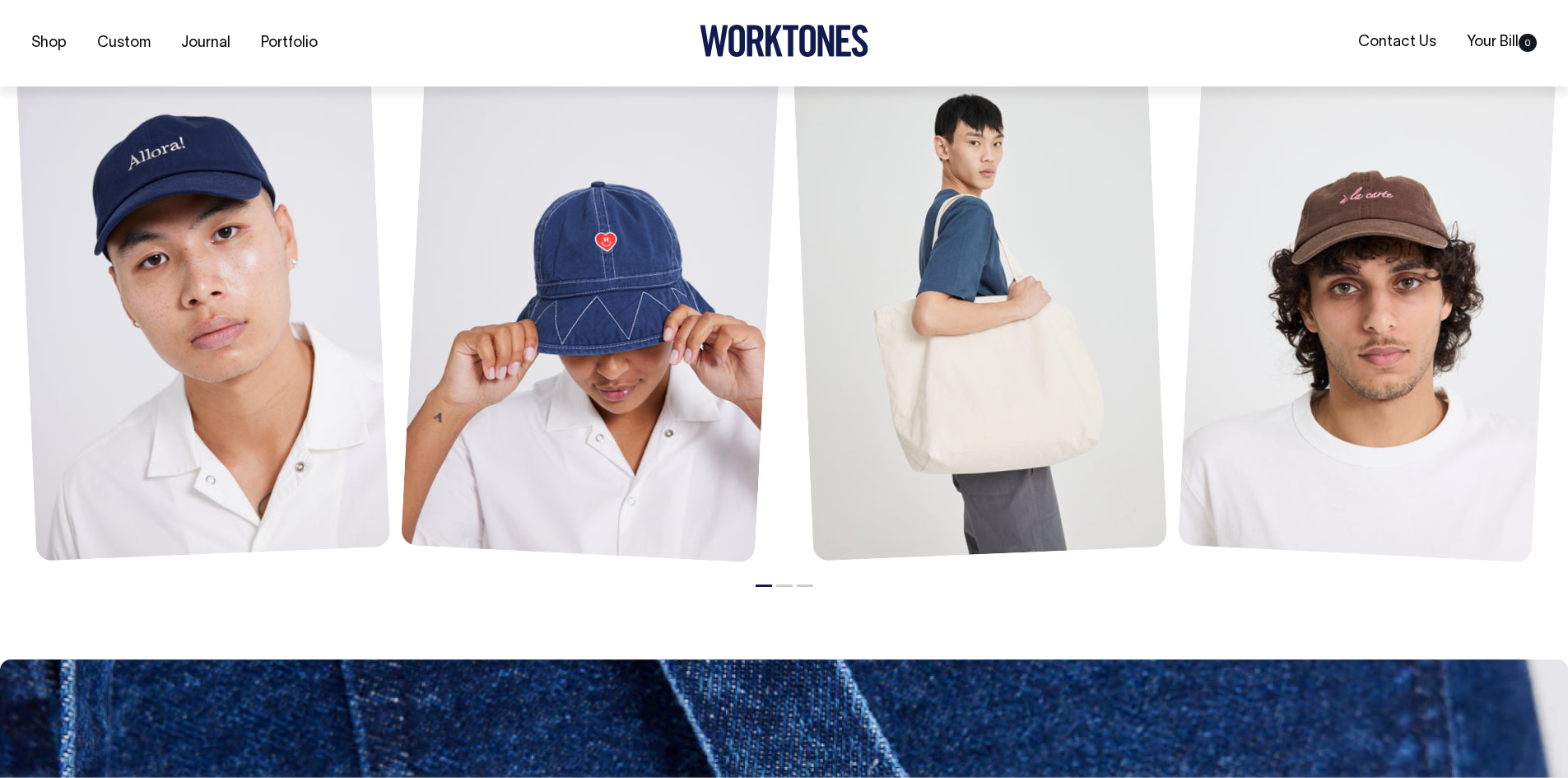
click at [783, 591] on li "2" at bounding box center [784, 581] width 16 height 20
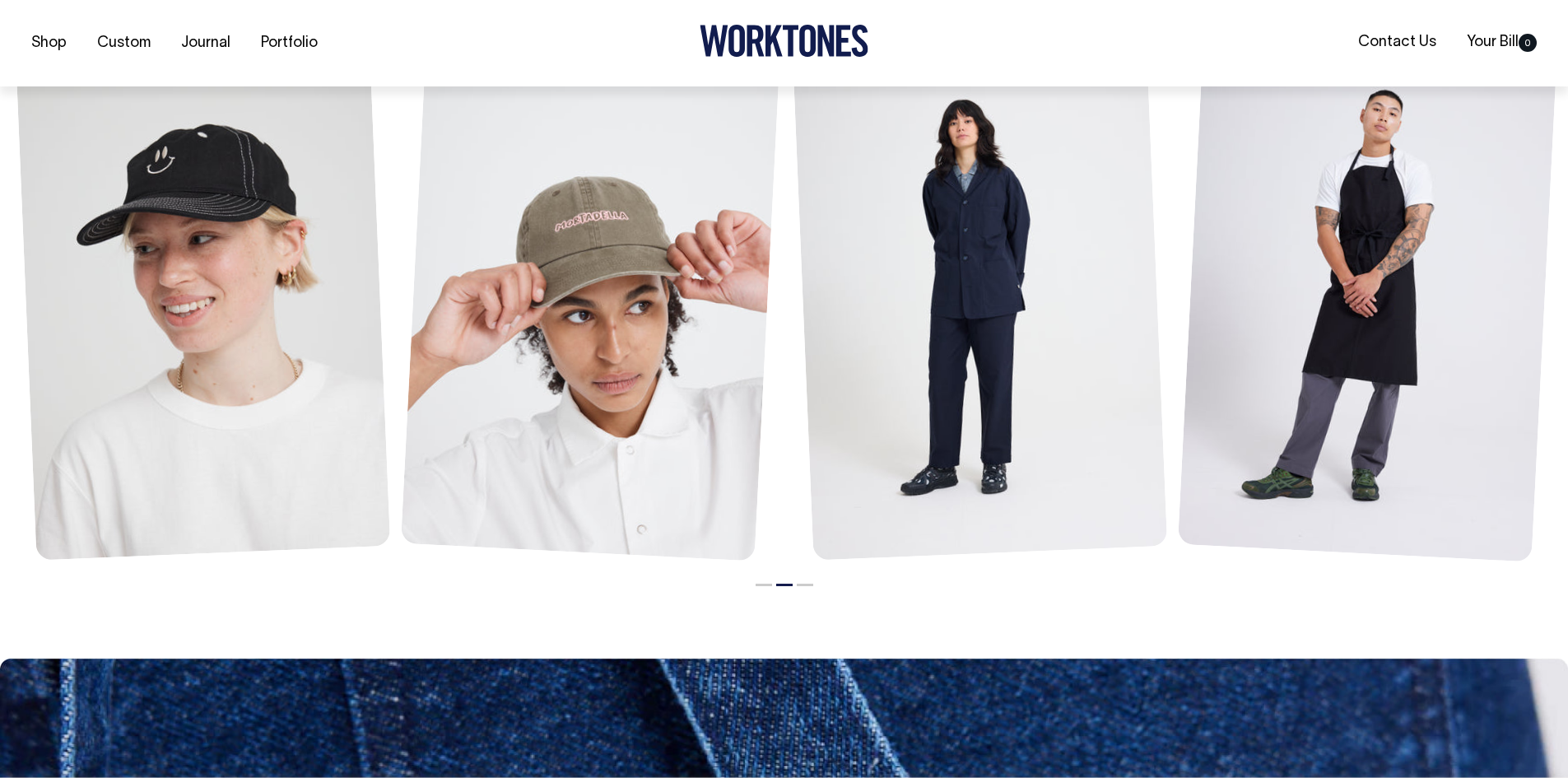
click at [783, 586] on button "2" at bounding box center [784, 585] width 16 height 3
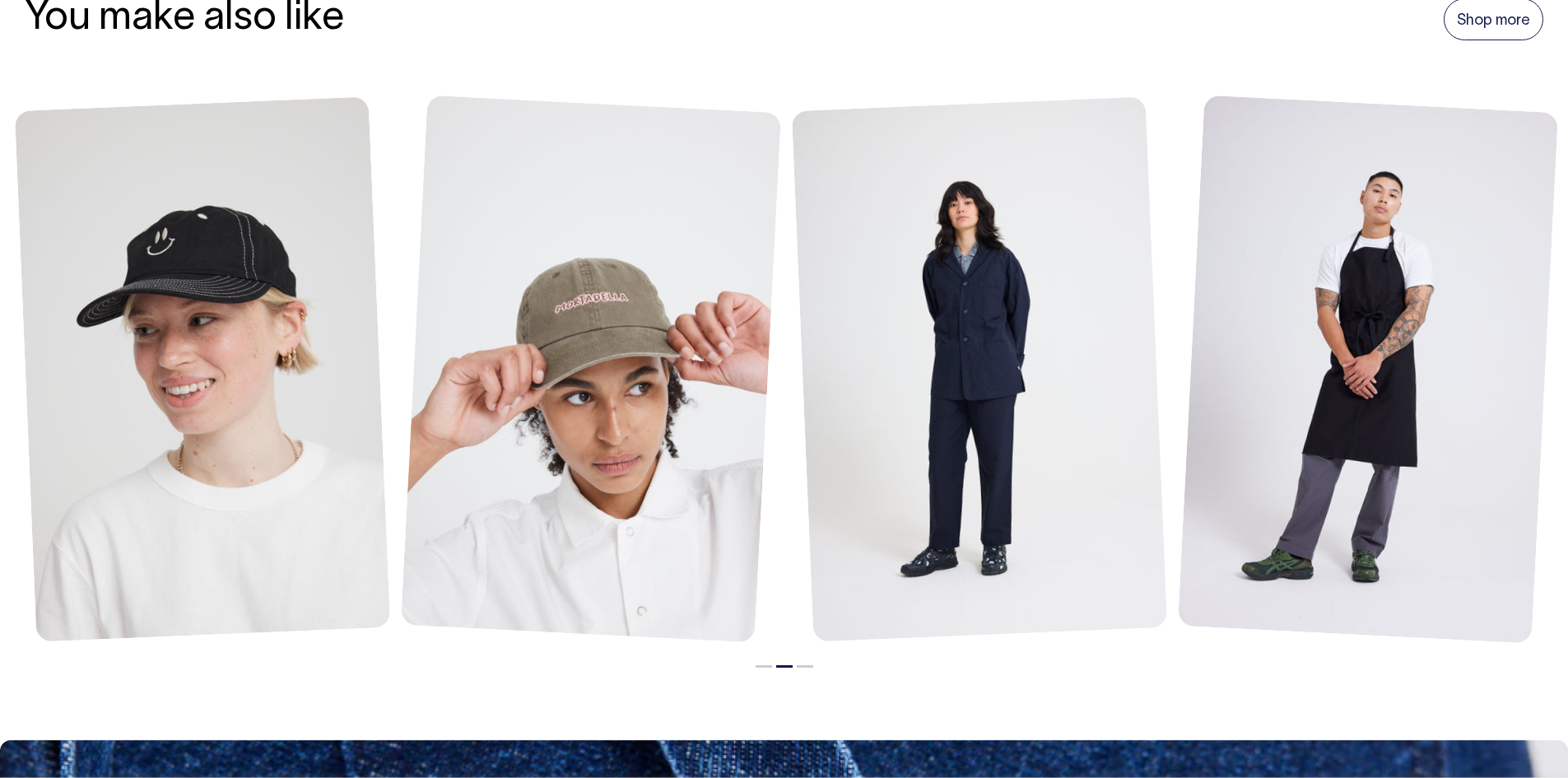
scroll to position [1977, 0]
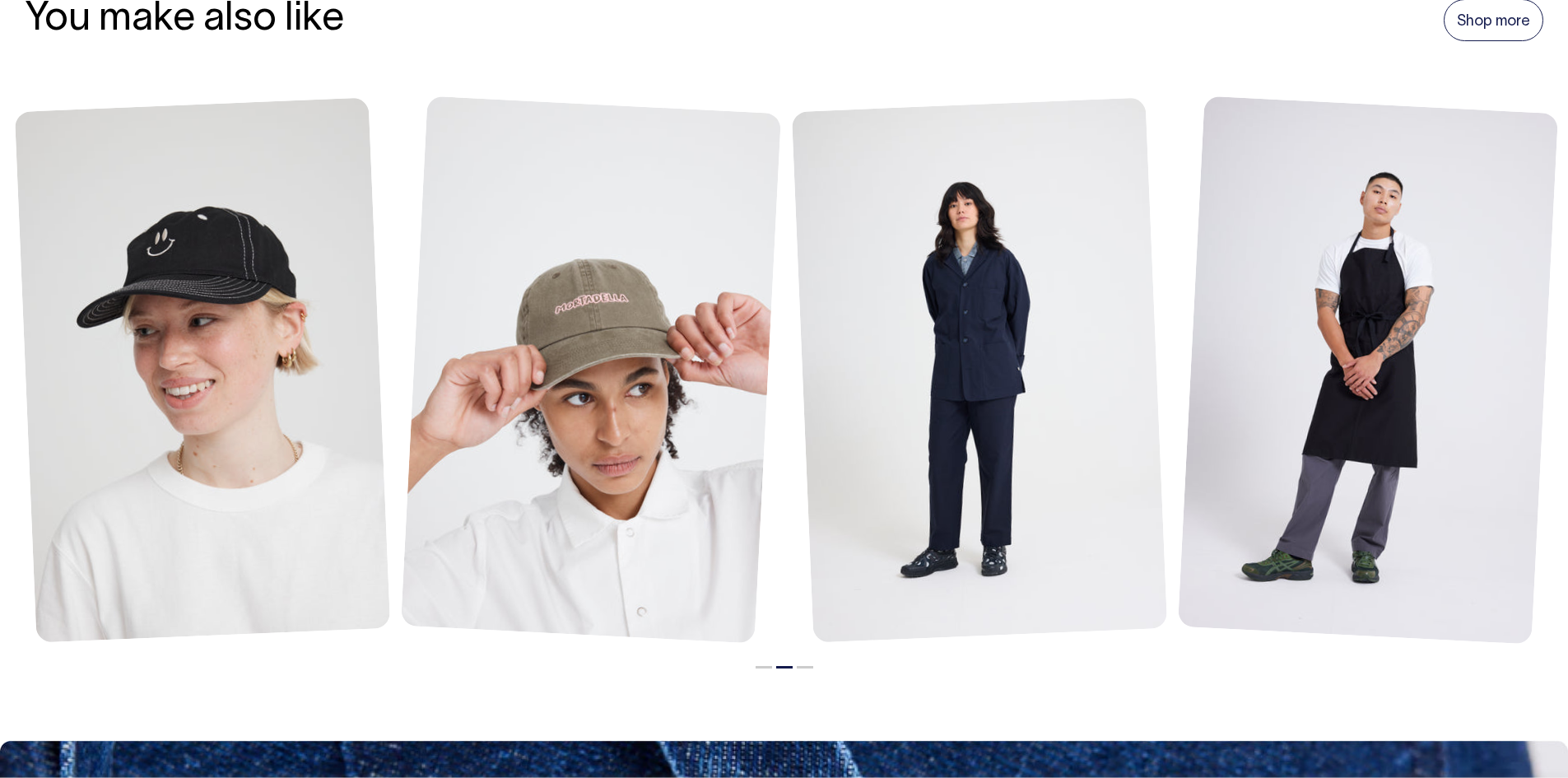
click at [815, 666] on ul "1 2 3" at bounding box center [784, 663] width 1552 height 20
click at [809, 666] on button "3" at bounding box center [804, 667] width 16 height 3
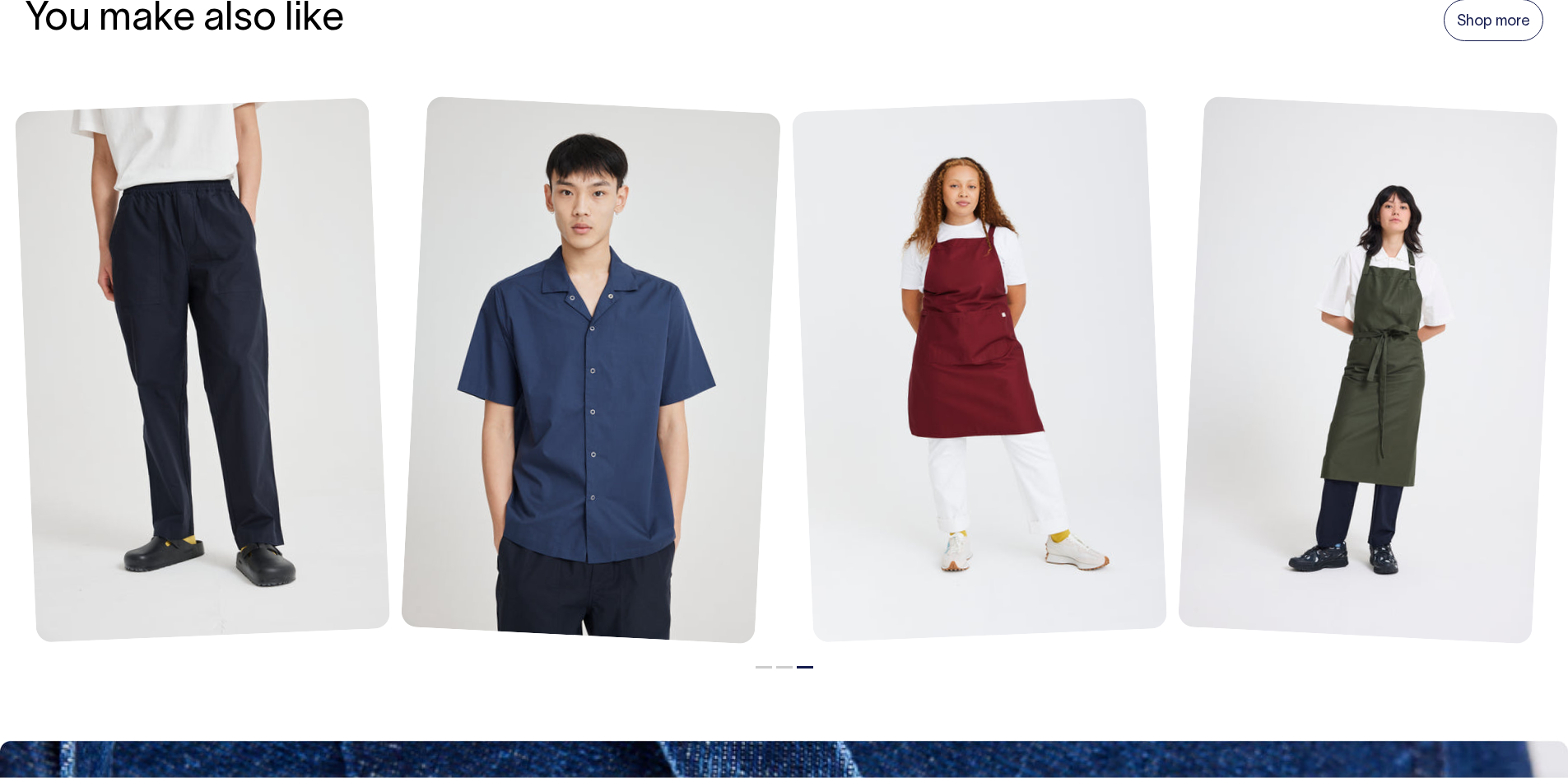
click at [783, 666] on button "2" at bounding box center [784, 667] width 16 height 3
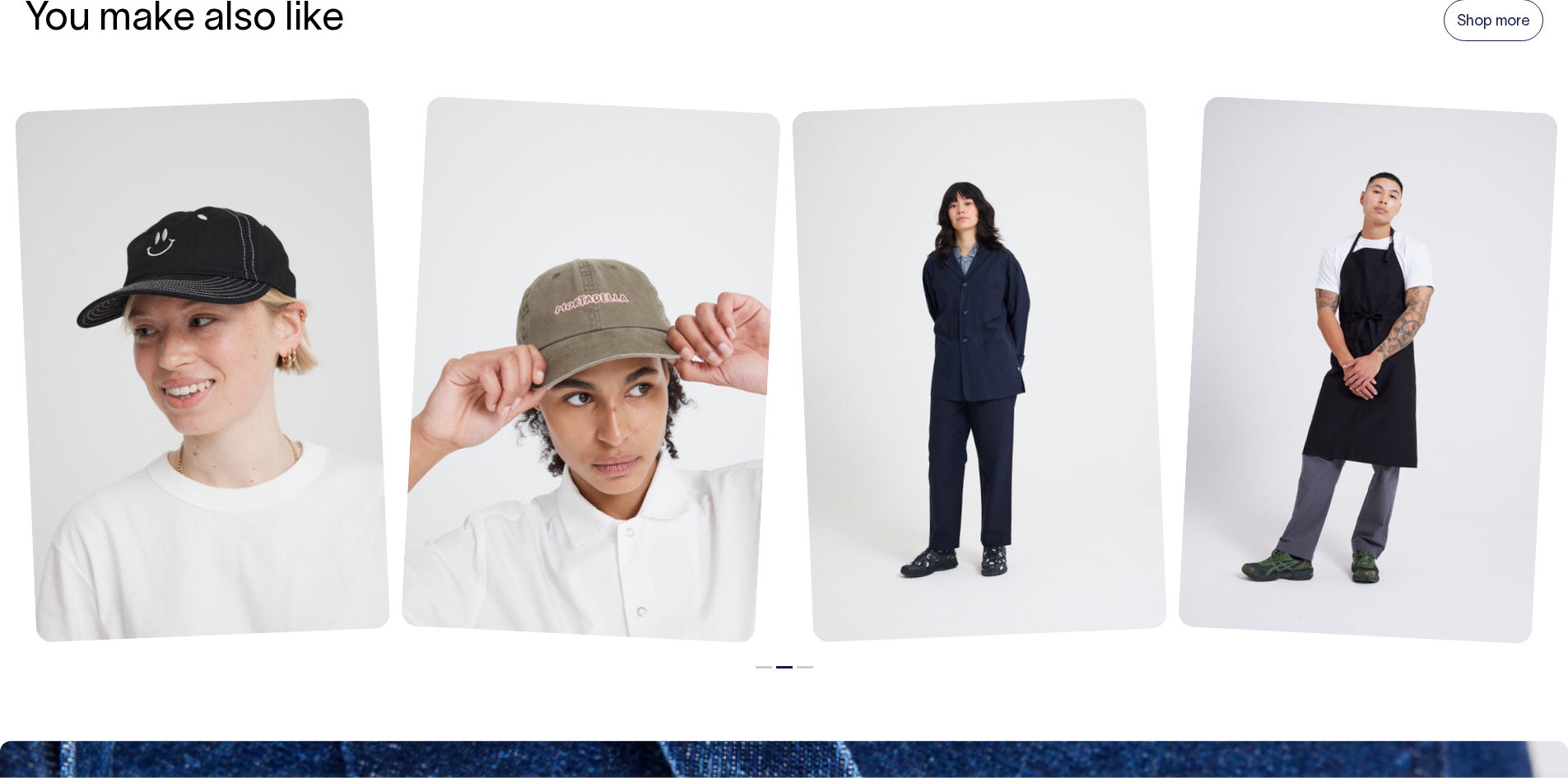
click at [758, 666] on button "1" at bounding box center [764, 667] width 16 height 3
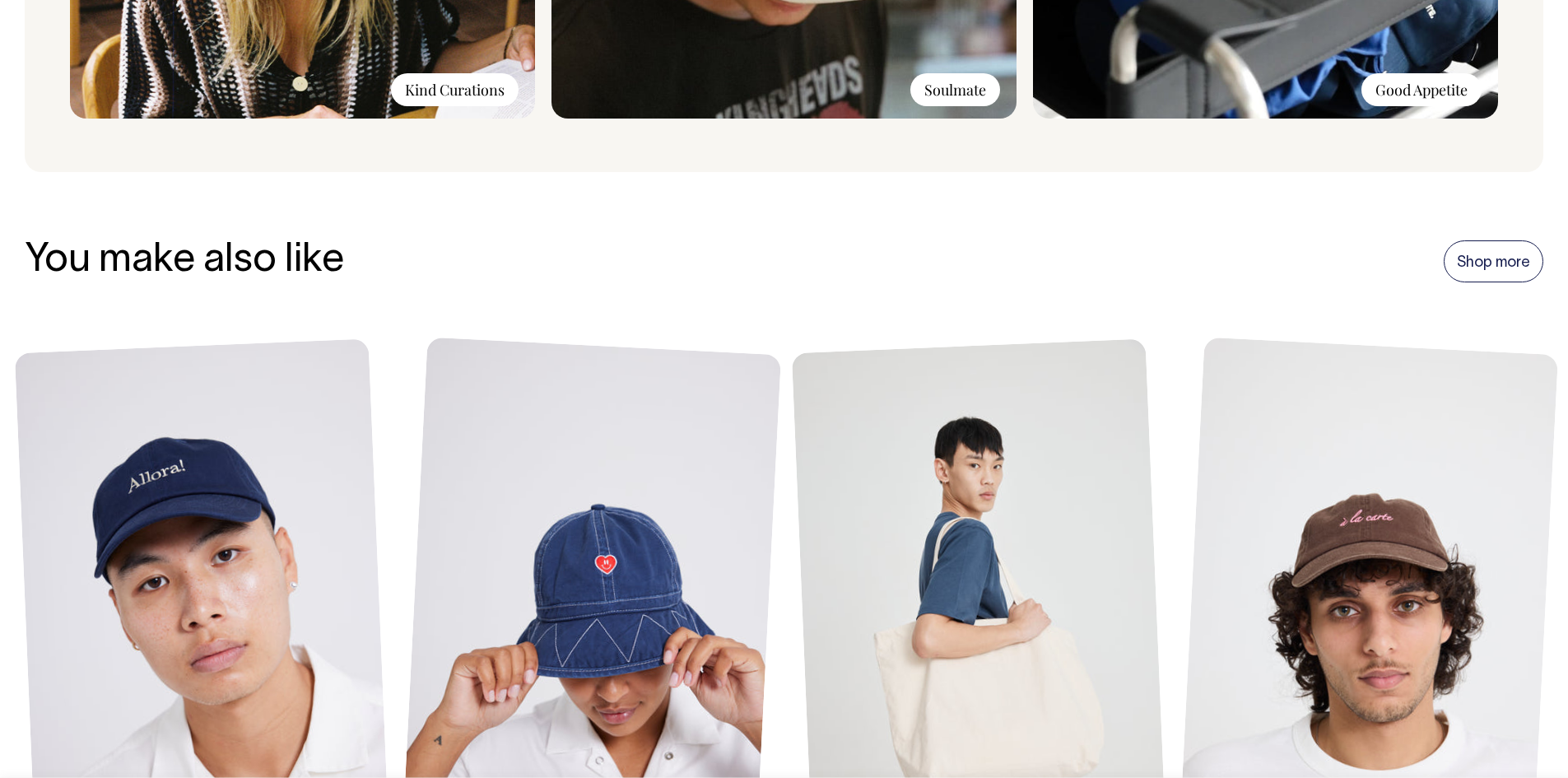
click at [1517, 214] on section "You make also like Shop more Nice Pant $110.00 +2 +3" at bounding box center [784, 576] width 1519 height 810
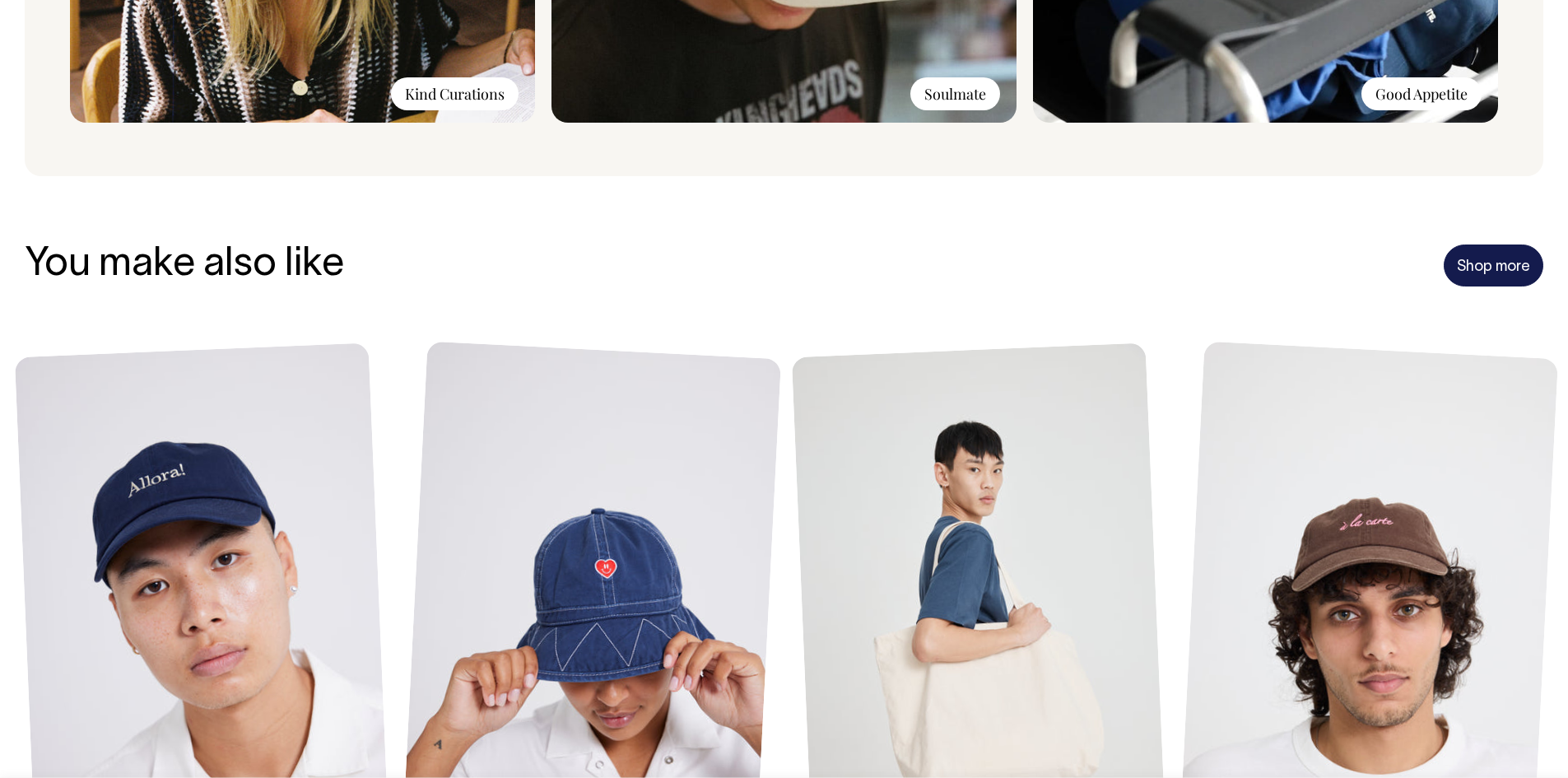
click at [1511, 246] on link "Shop more" at bounding box center [1493, 266] width 100 height 43
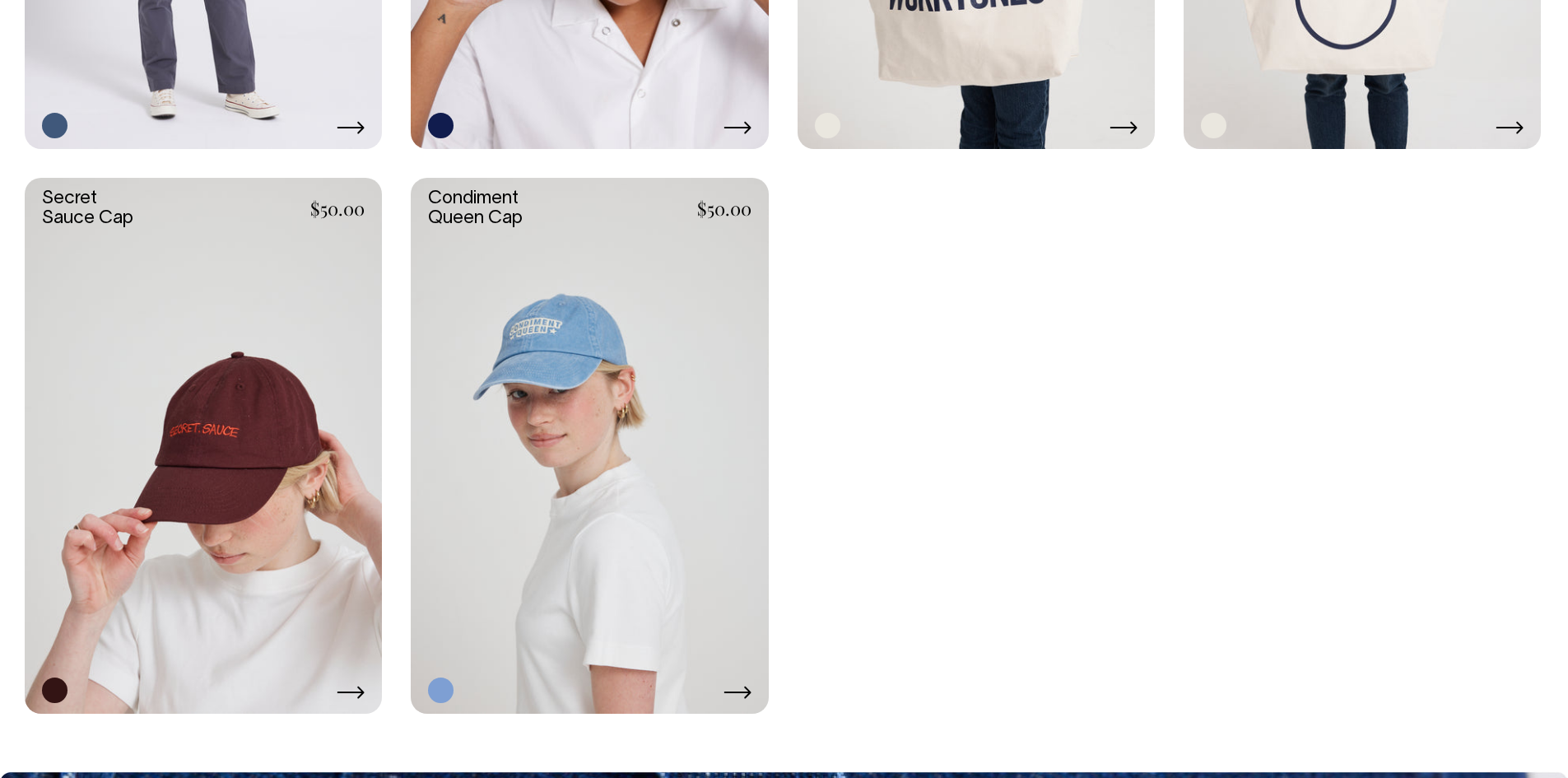
scroll to position [3700, 0]
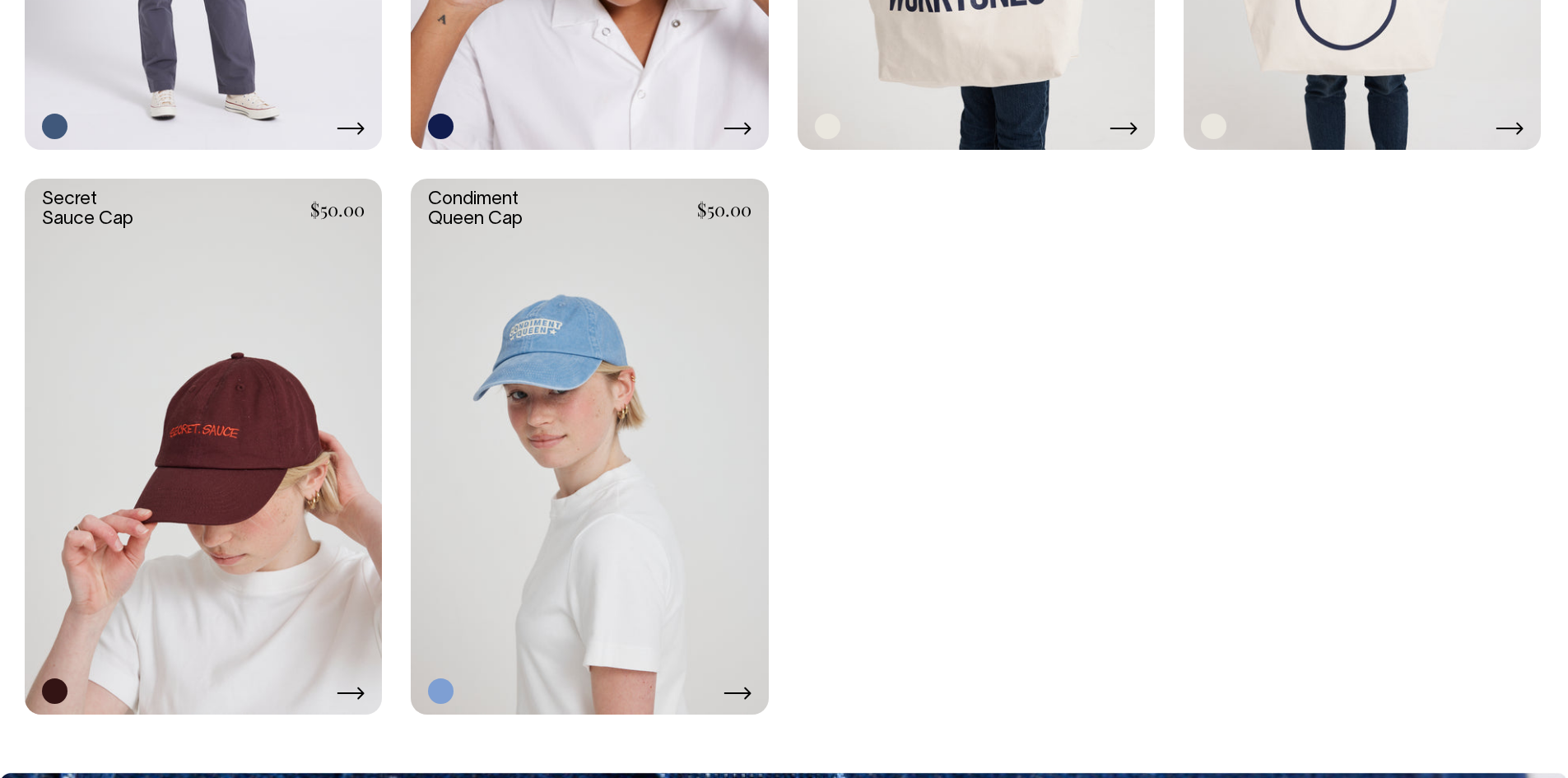
click at [588, 359] on link at bounding box center [590, 447] width 357 height 536
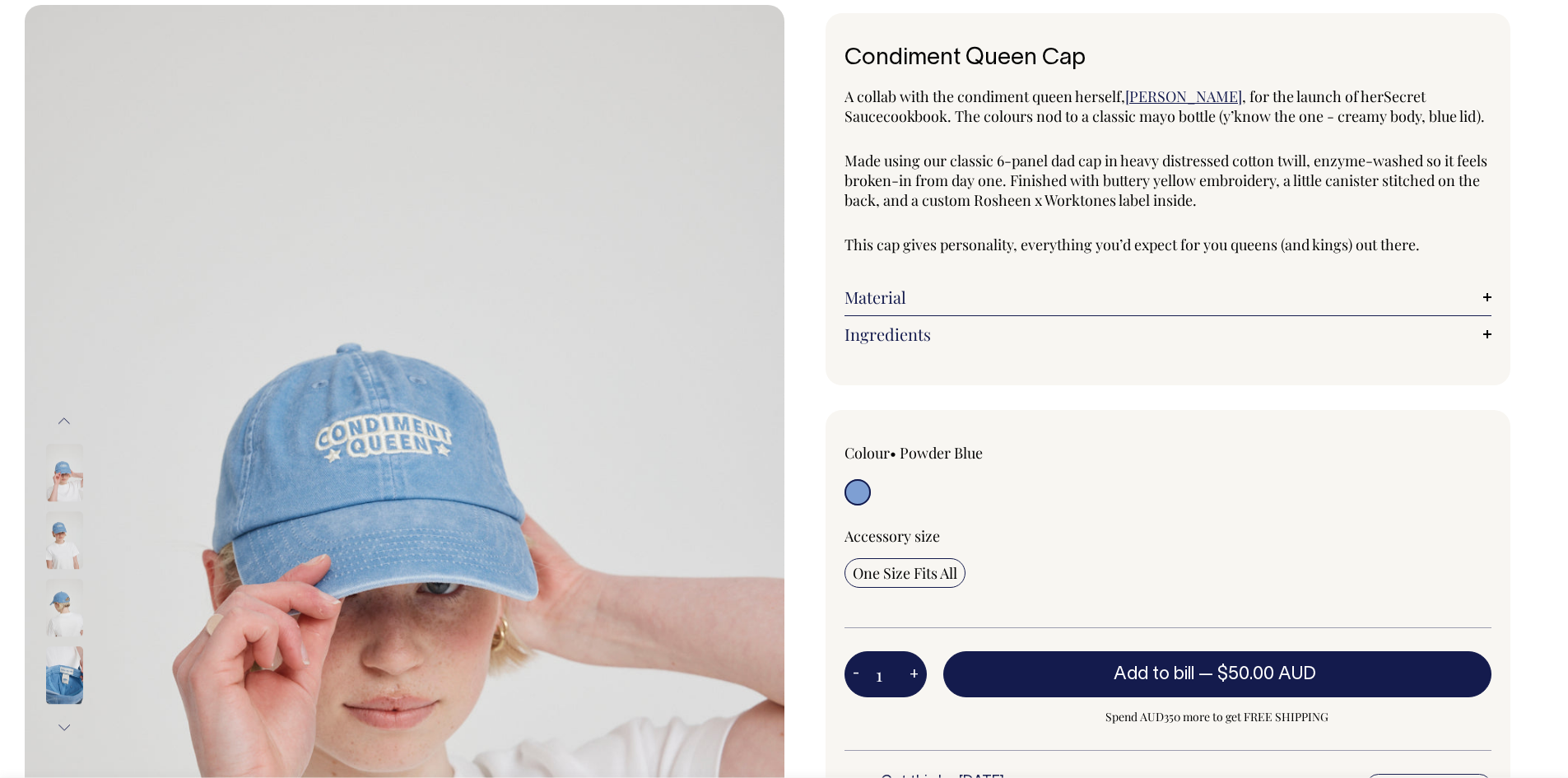
scroll to position [82, 0]
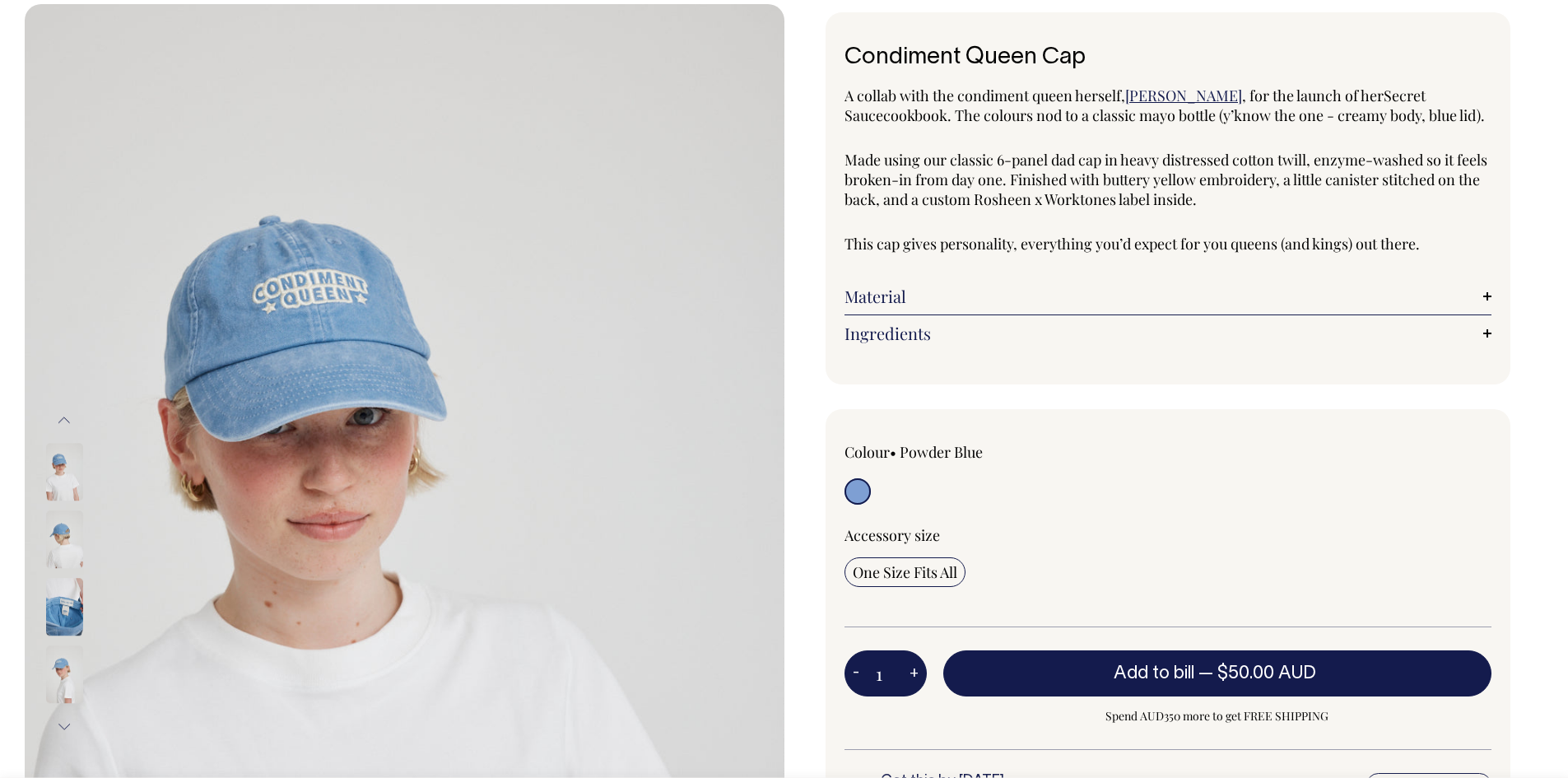
click at [62, 534] on img at bounding box center [64, 540] width 37 height 58
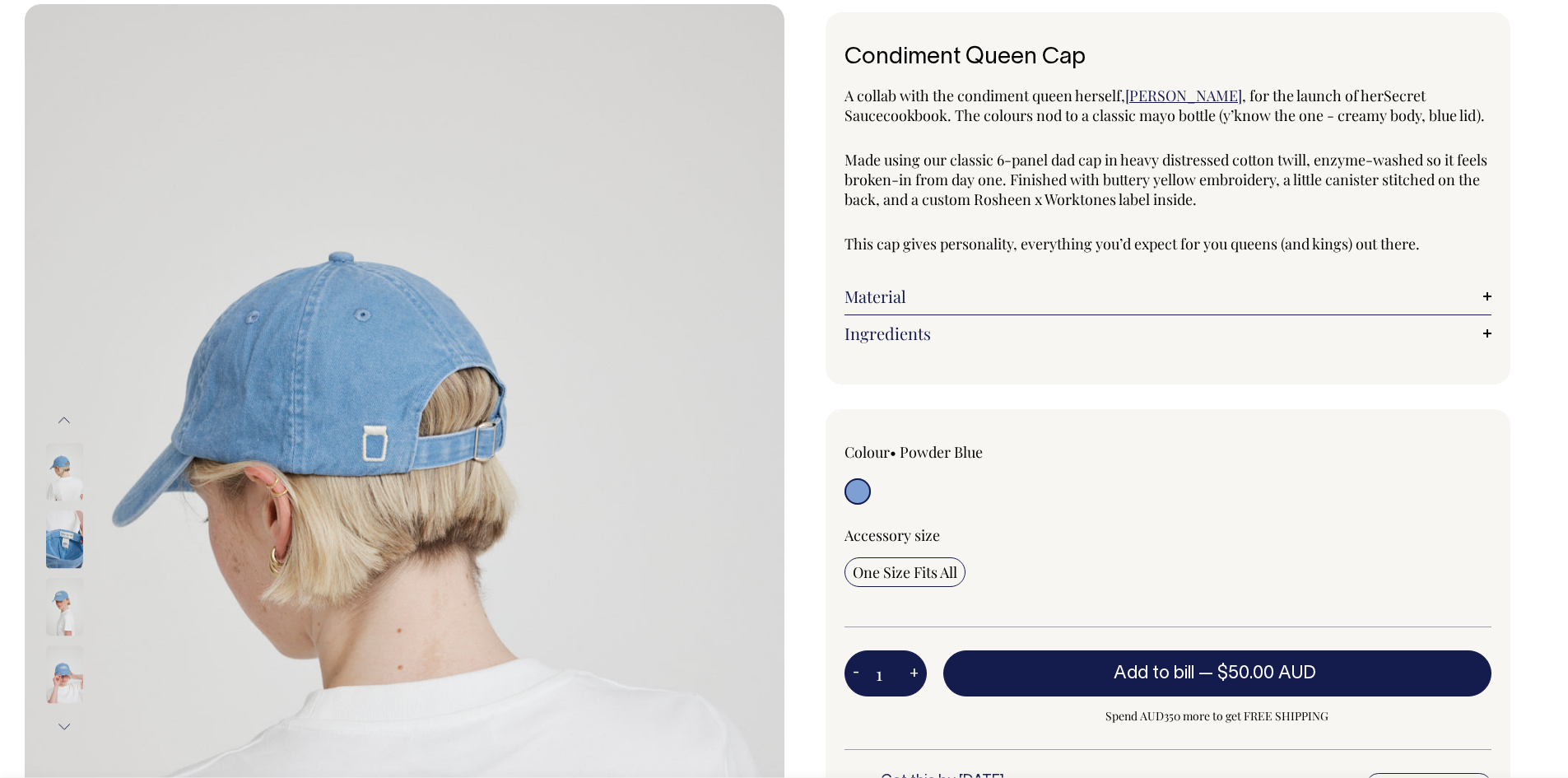
click at [60, 448] on img at bounding box center [64, 472] width 37 height 58
click at [65, 474] on img at bounding box center [64, 472] width 37 height 58
click at [76, 692] on img at bounding box center [64, 675] width 37 height 58
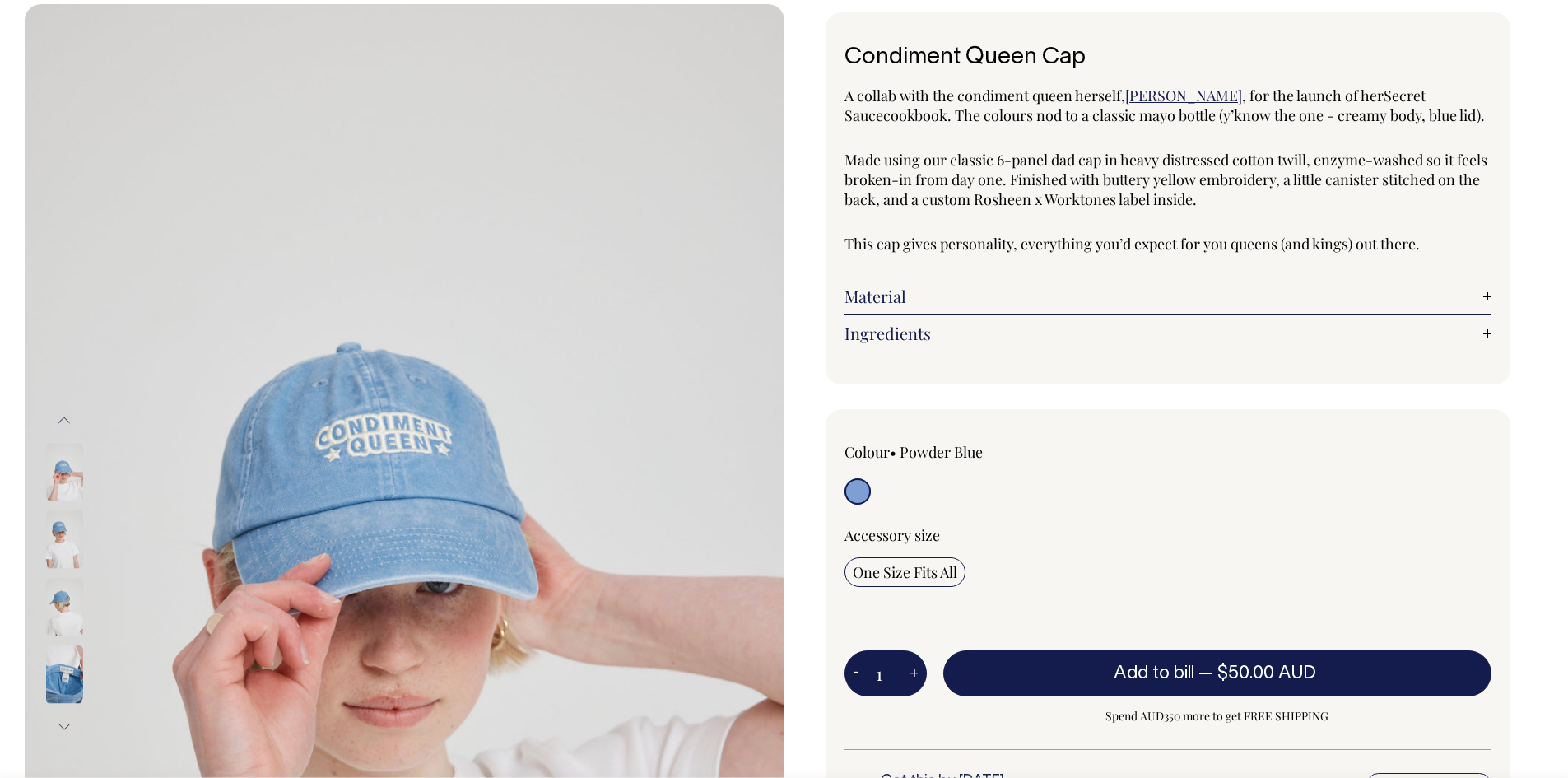
click at [76, 655] on img at bounding box center [64, 675] width 37 height 58
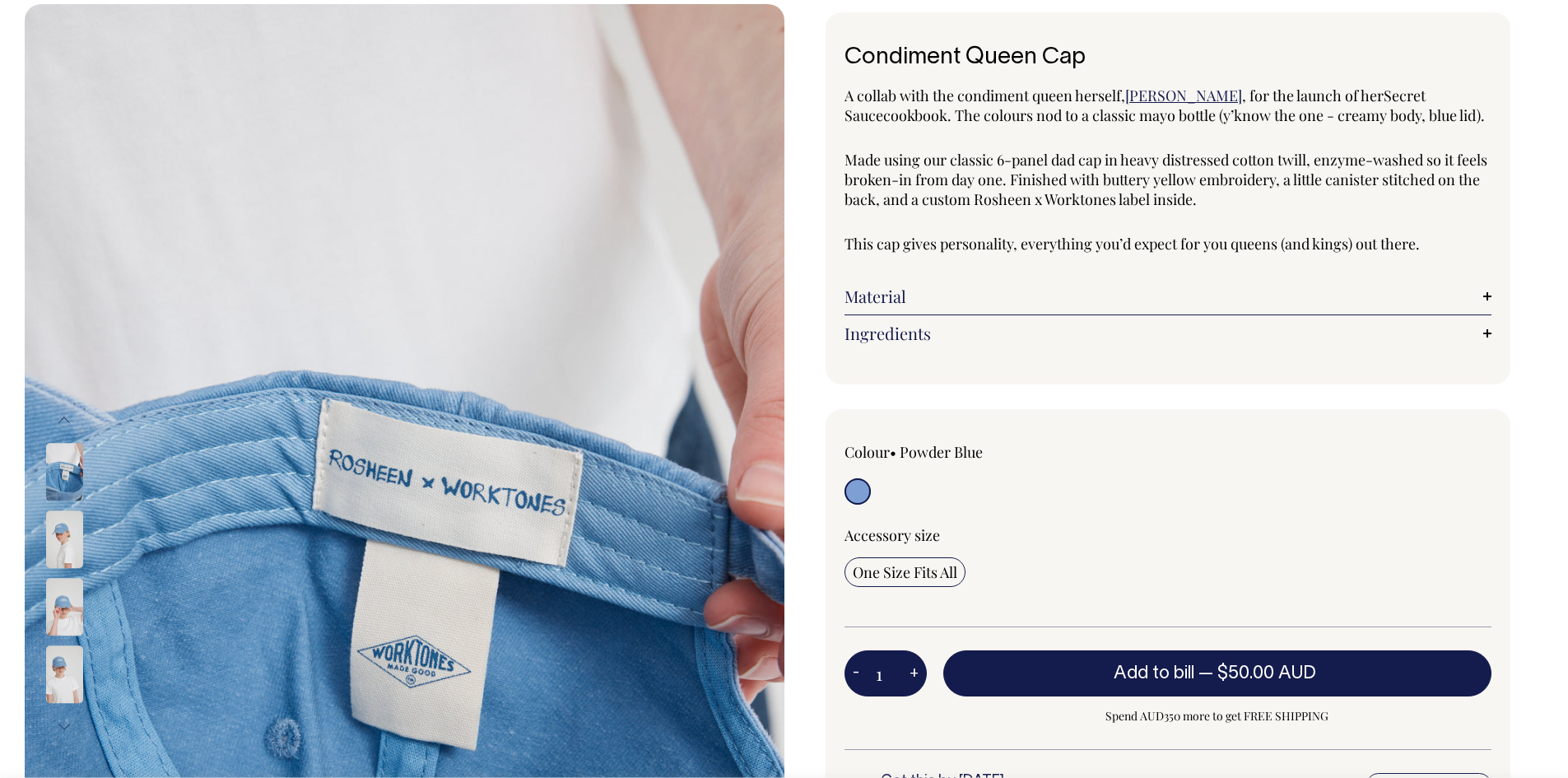
click at [67, 686] on img at bounding box center [64, 675] width 37 height 58
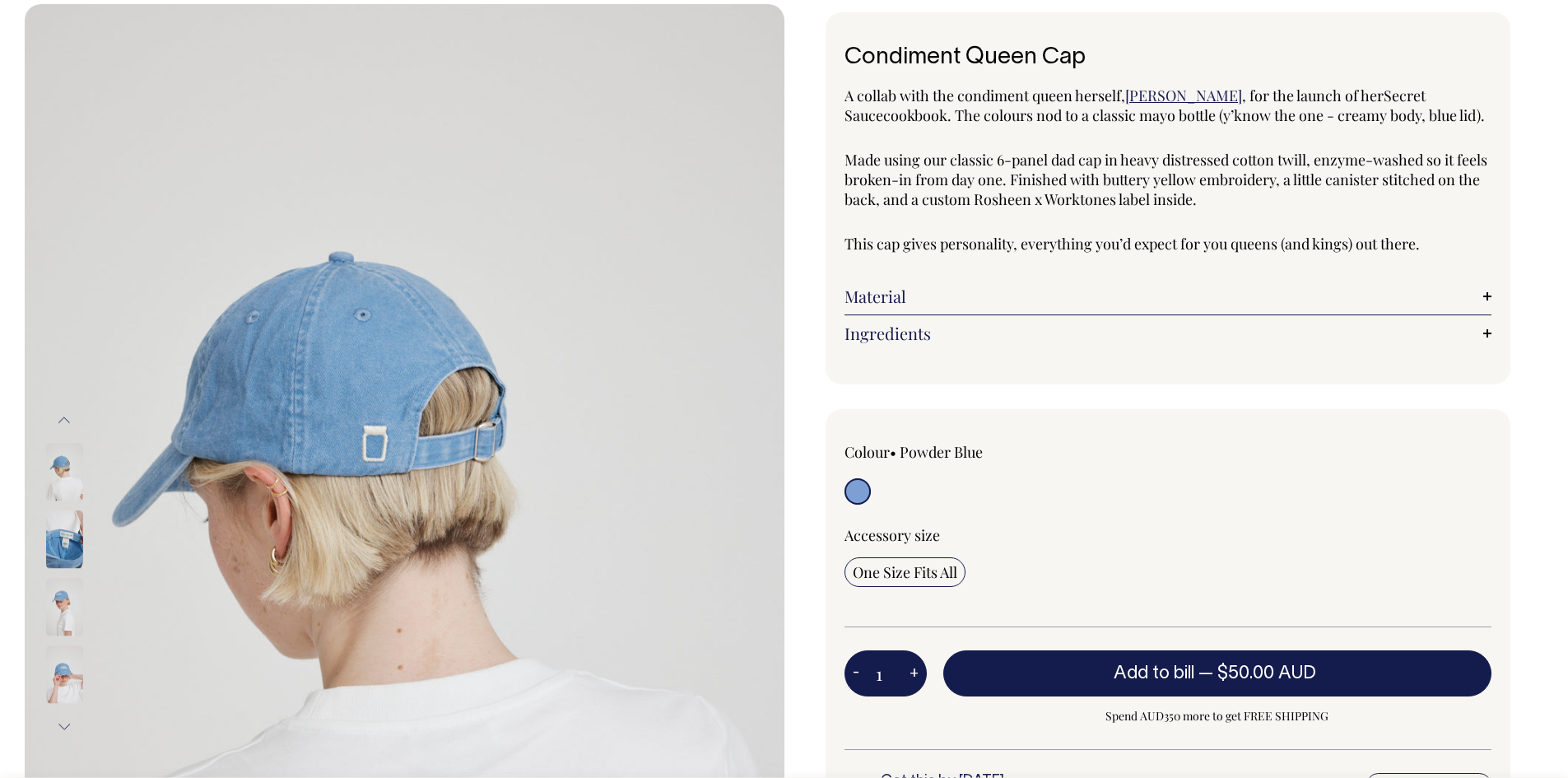
click at [64, 477] on img at bounding box center [64, 472] width 37 height 58
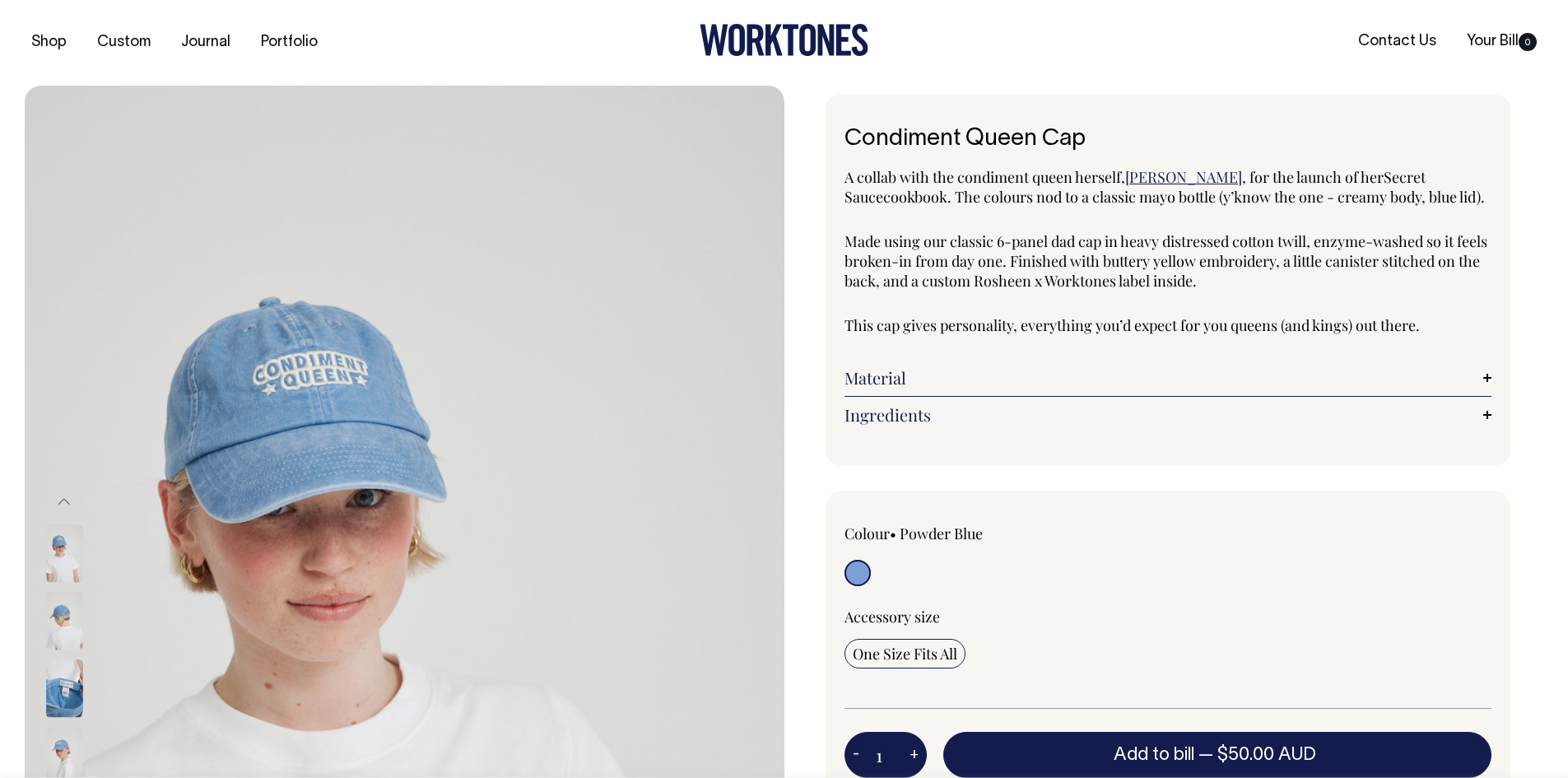
scroll to position [0, 0]
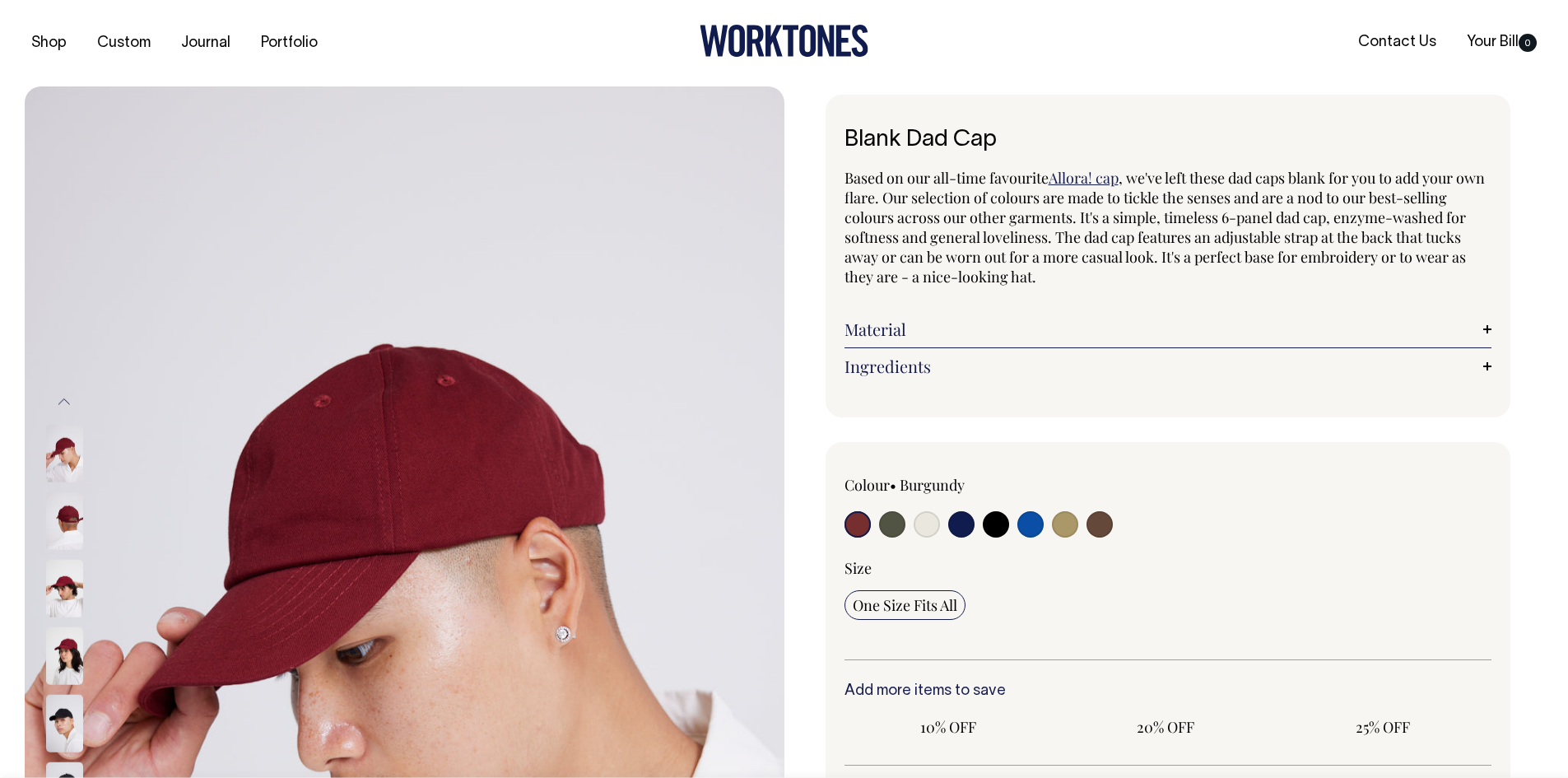
radio input "true"
click at [1032, 530] on input "radio" at bounding box center [1031, 525] width 27 height 27
radio input "true"
select select "Worker Blue"
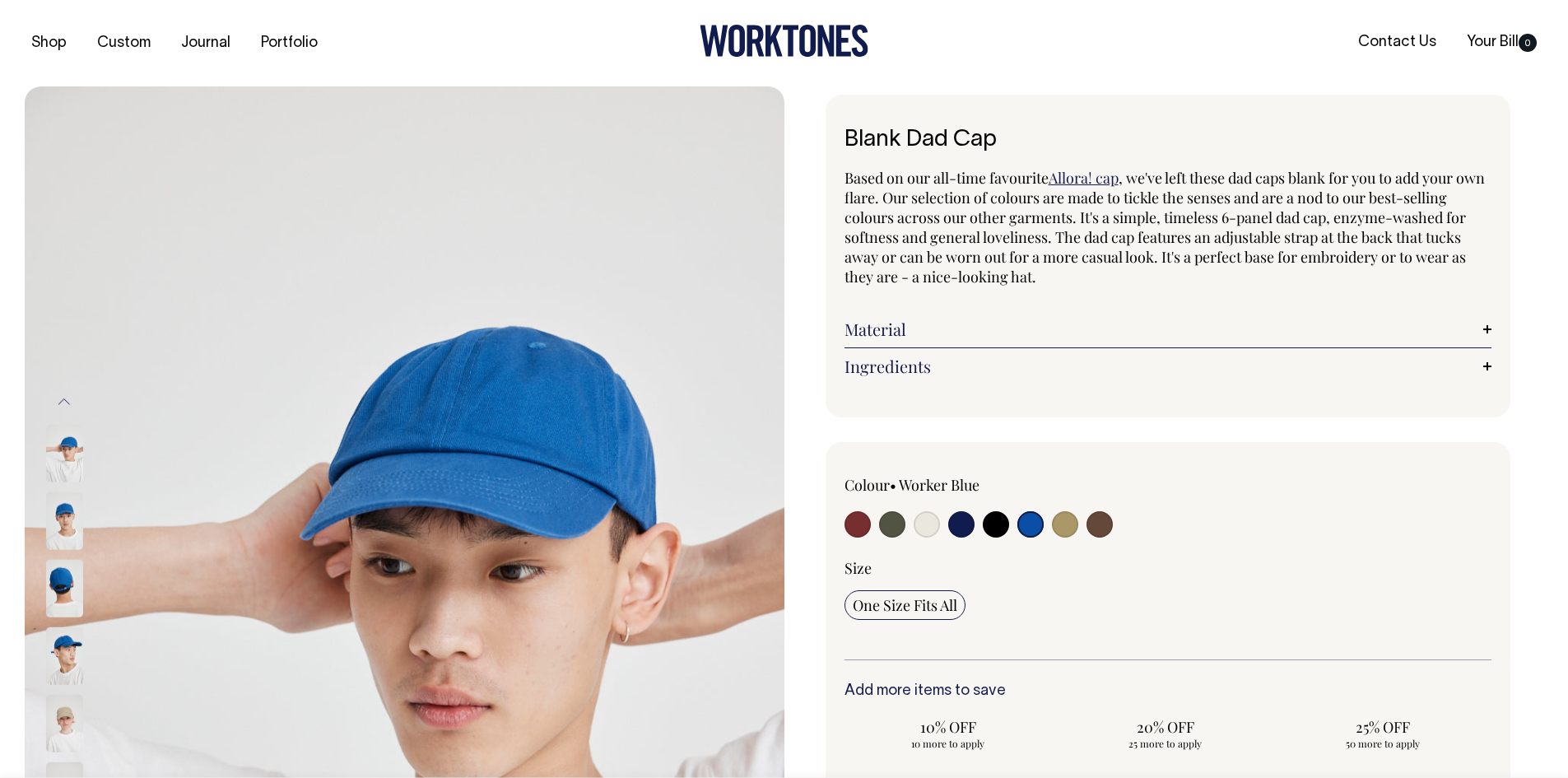
click at [935, 531] on input "radio" at bounding box center [927, 525] width 27 height 27
radio input "true"
select select "Natural"
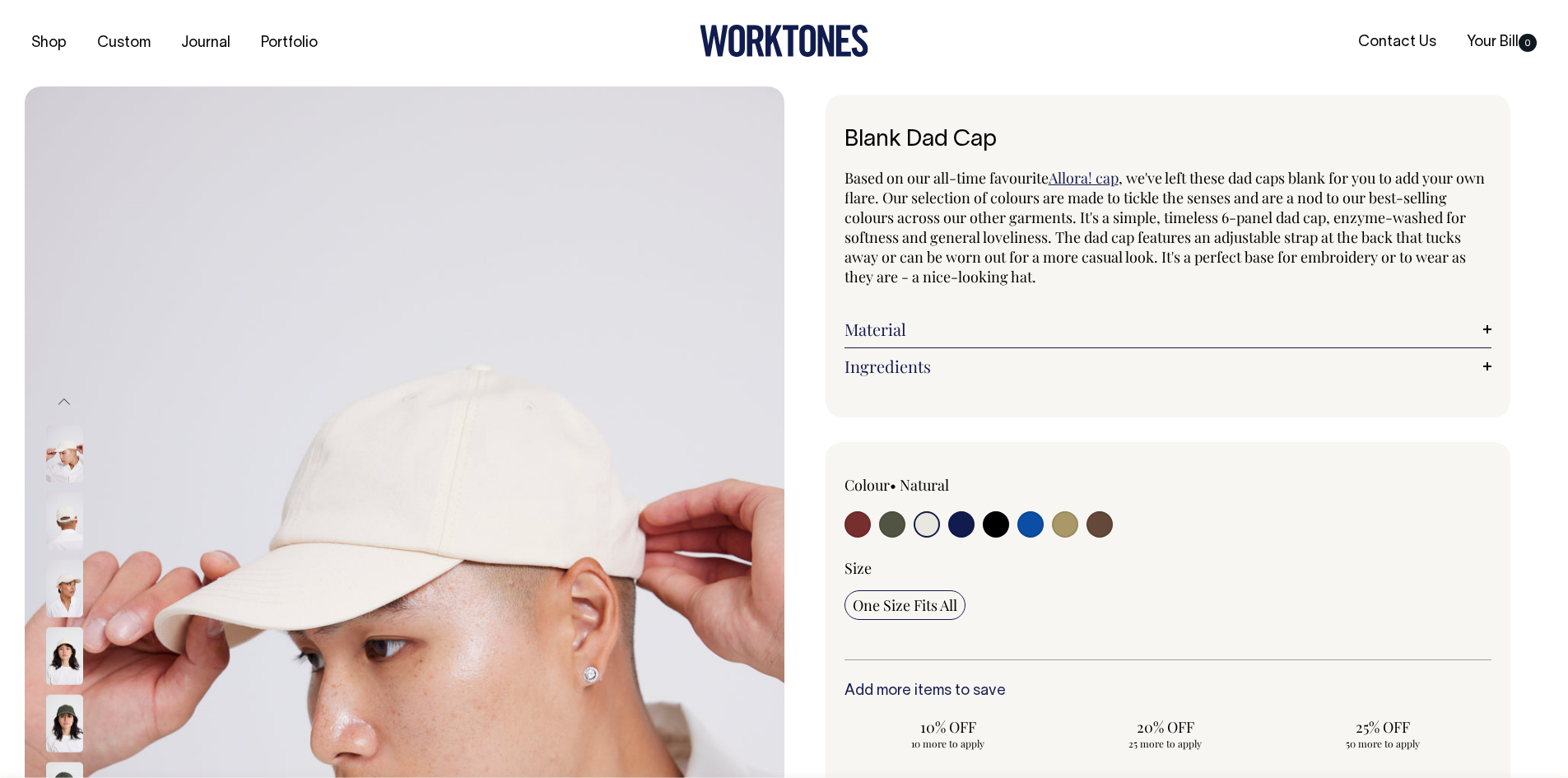
click at [963, 531] on input "radio" at bounding box center [961, 525] width 27 height 27
radio input "true"
select select "Dark Navy"
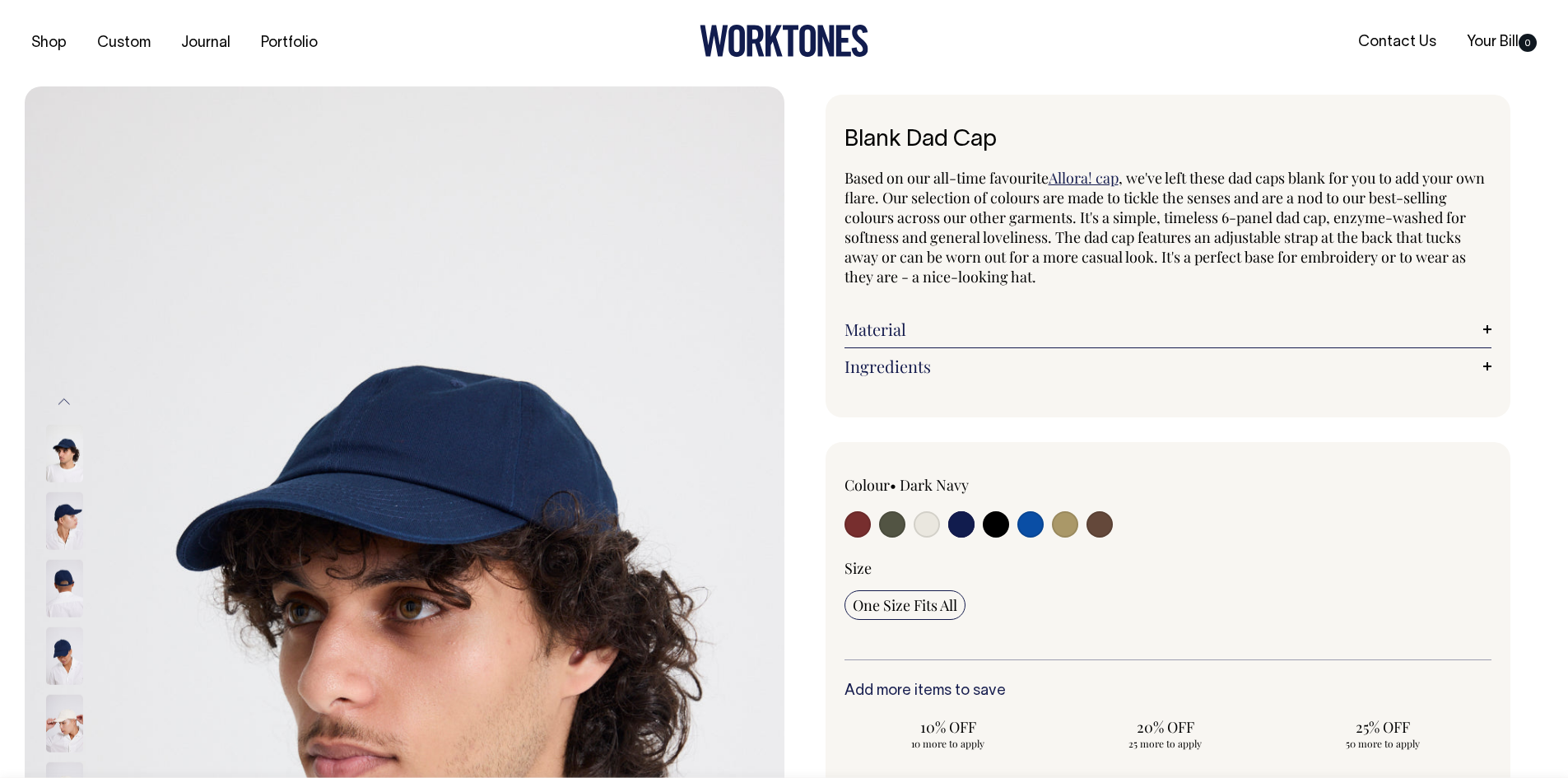
click at [999, 532] on input "radio" at bounding box center [996, 525] width 27 height 27
radio input "true"
select select "Black"
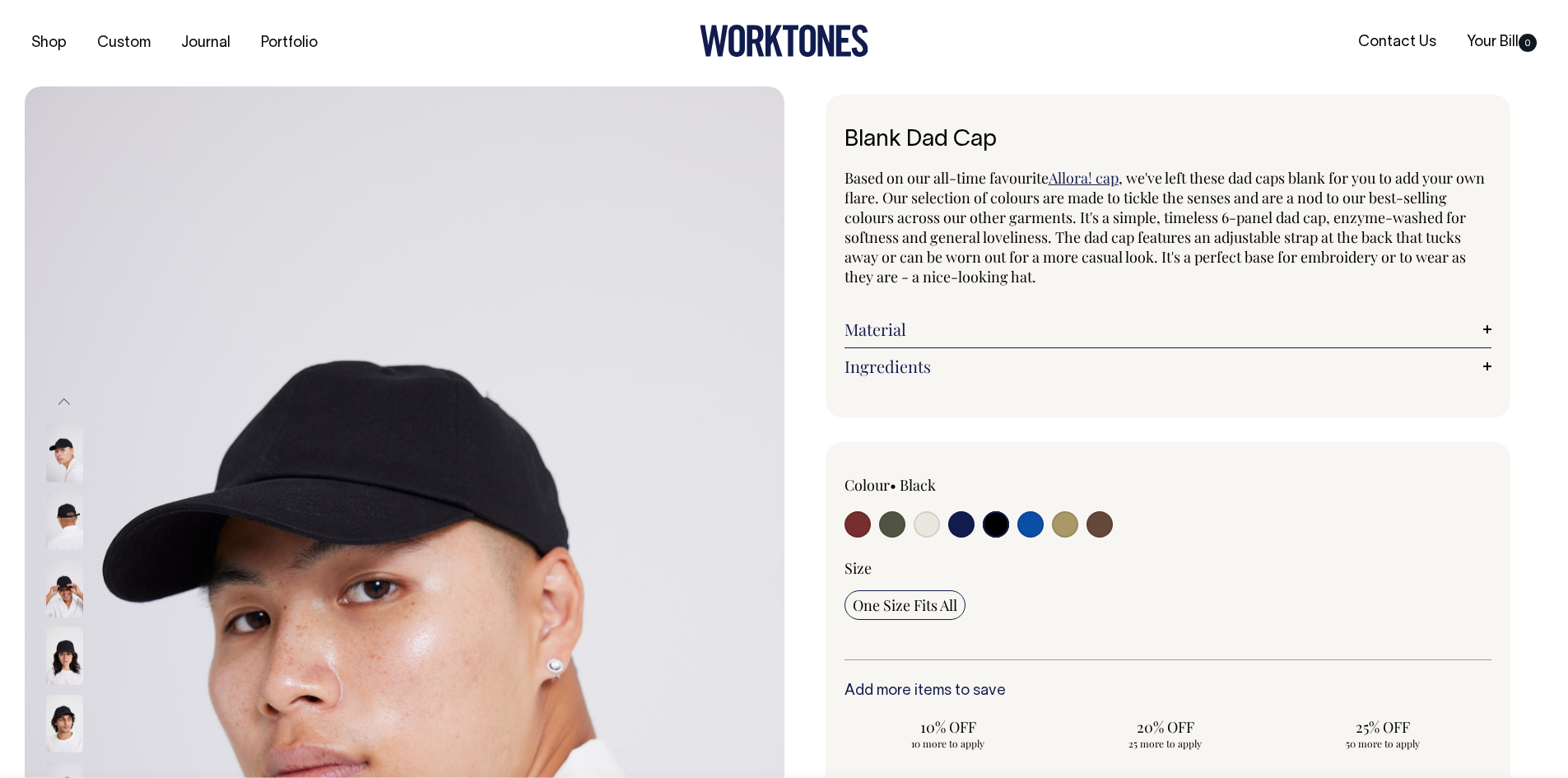
click at [1072, 533] on input "radio" at bounding box center [1065, 525] width 27 height 27
radio input "true"
select select "Washed Khaki"
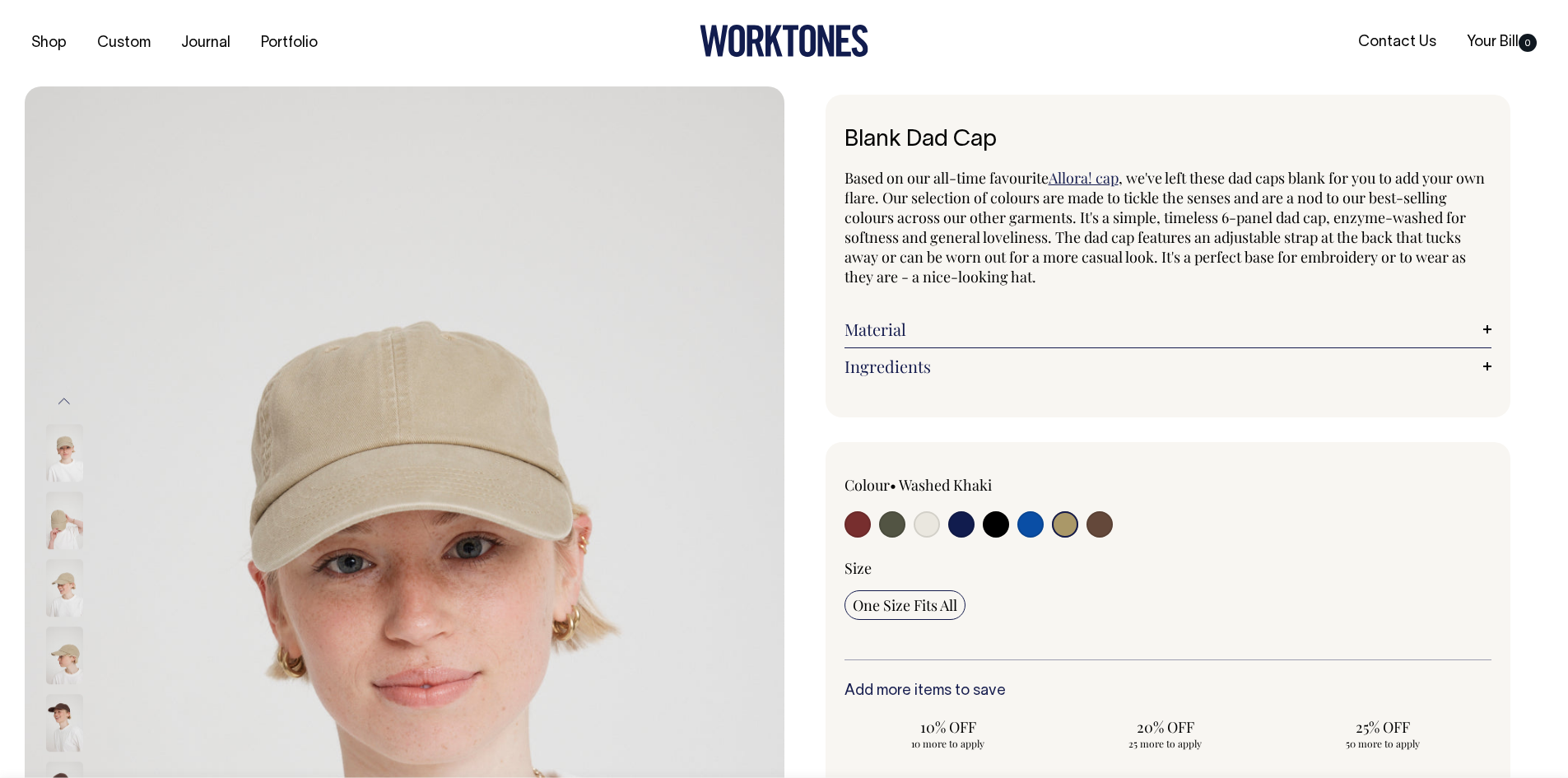
click at [1044, 529] on div at bounding box center [974, 526] width 259 height 30
click at [1038, 529] on input "radio" at bounding box center [1031, 525] width 27 height 27
radio input "true"
select select "Worker Blue"
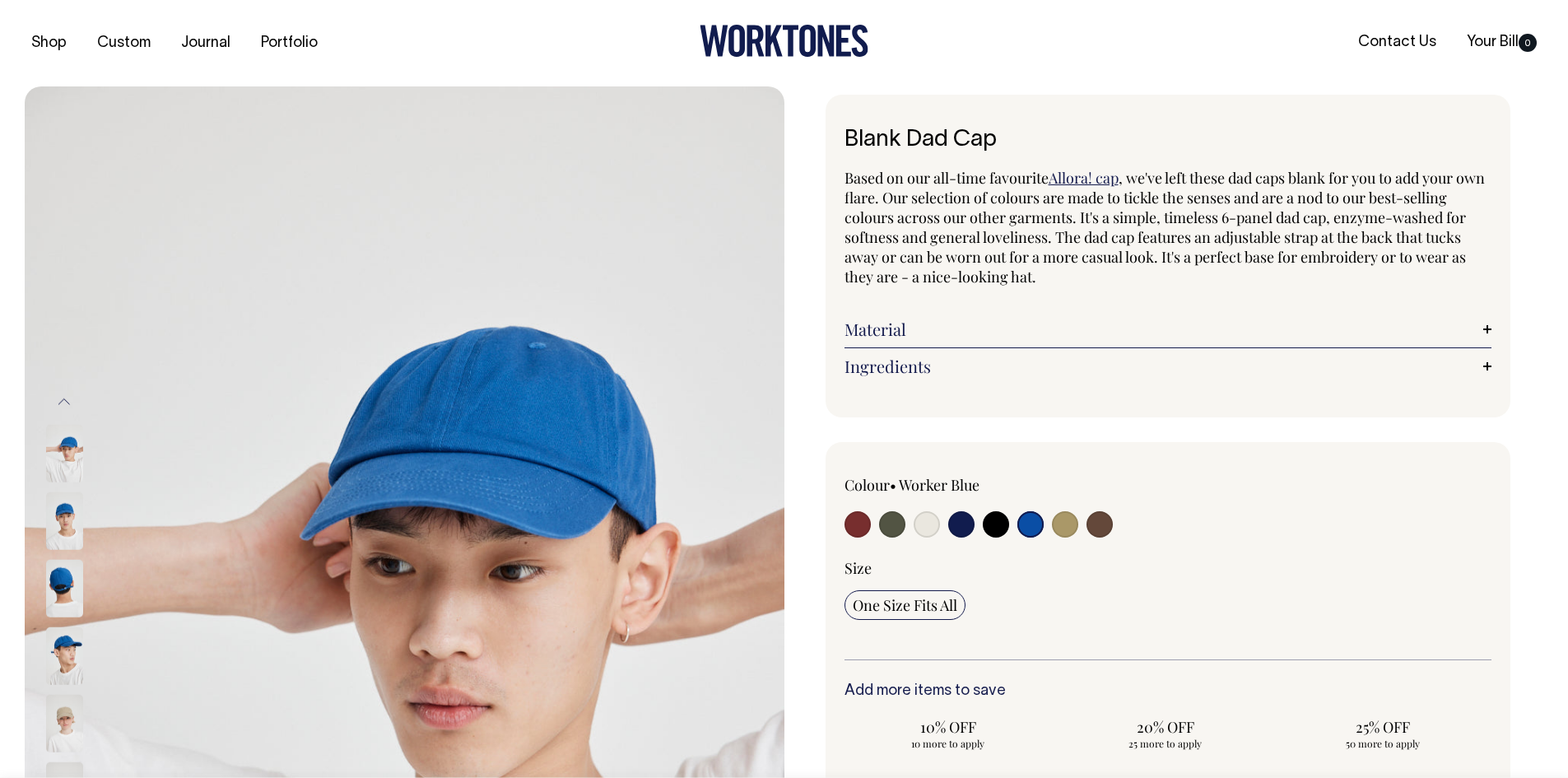
click at [1123, 532] on div "Colour • Worker Blue" at bounding box center [1168, 508] width 648 height 67
click at [1095, 526] on input "radio" at bounding box center [1099, 525] width 27 height 27
radio input "true"
select select "Espresso"
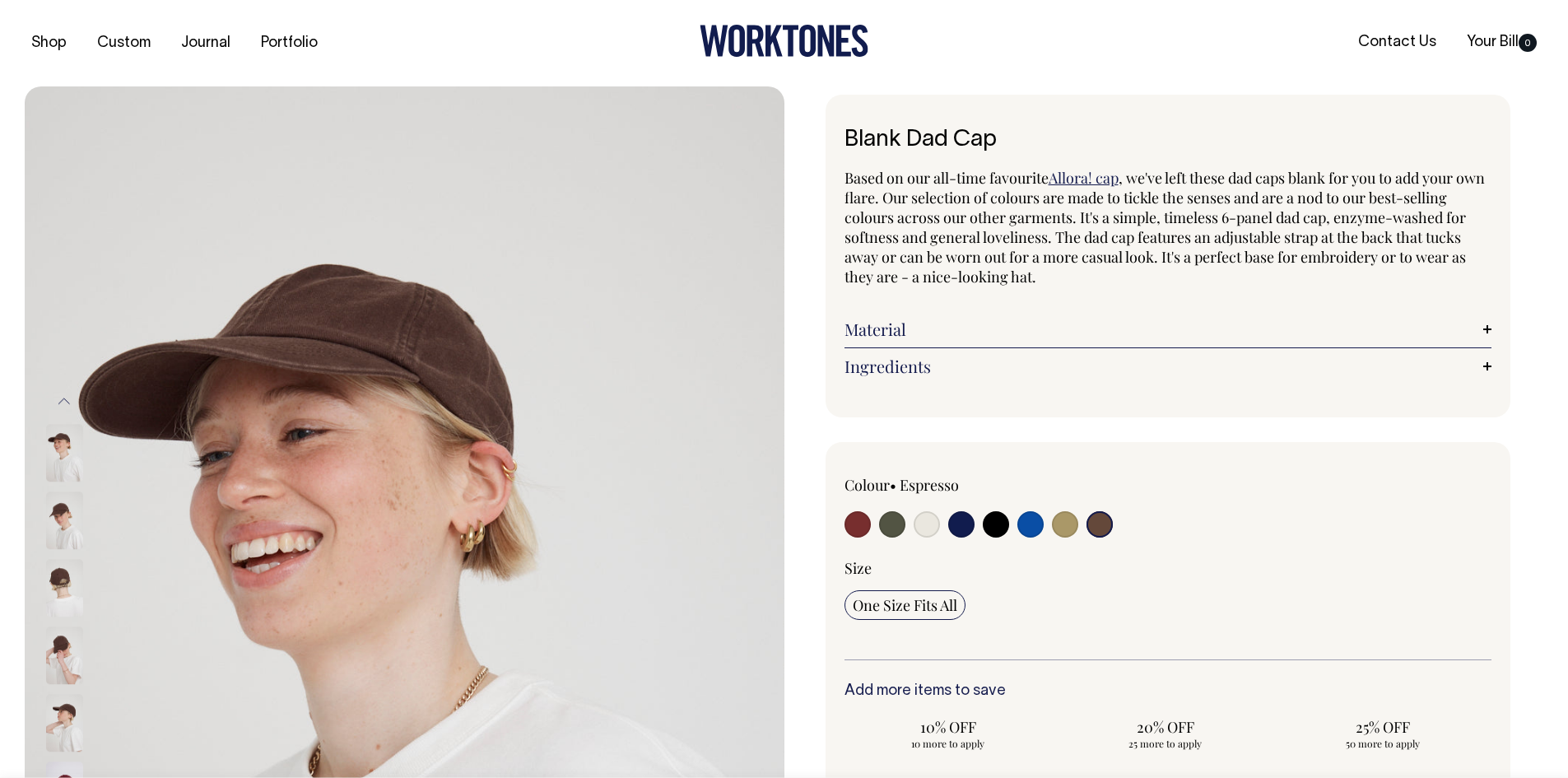
click at [1002, 526] on input "radio" at bounding box center [996, 525] width 27 height 27
radio input "true"
select select "Black"
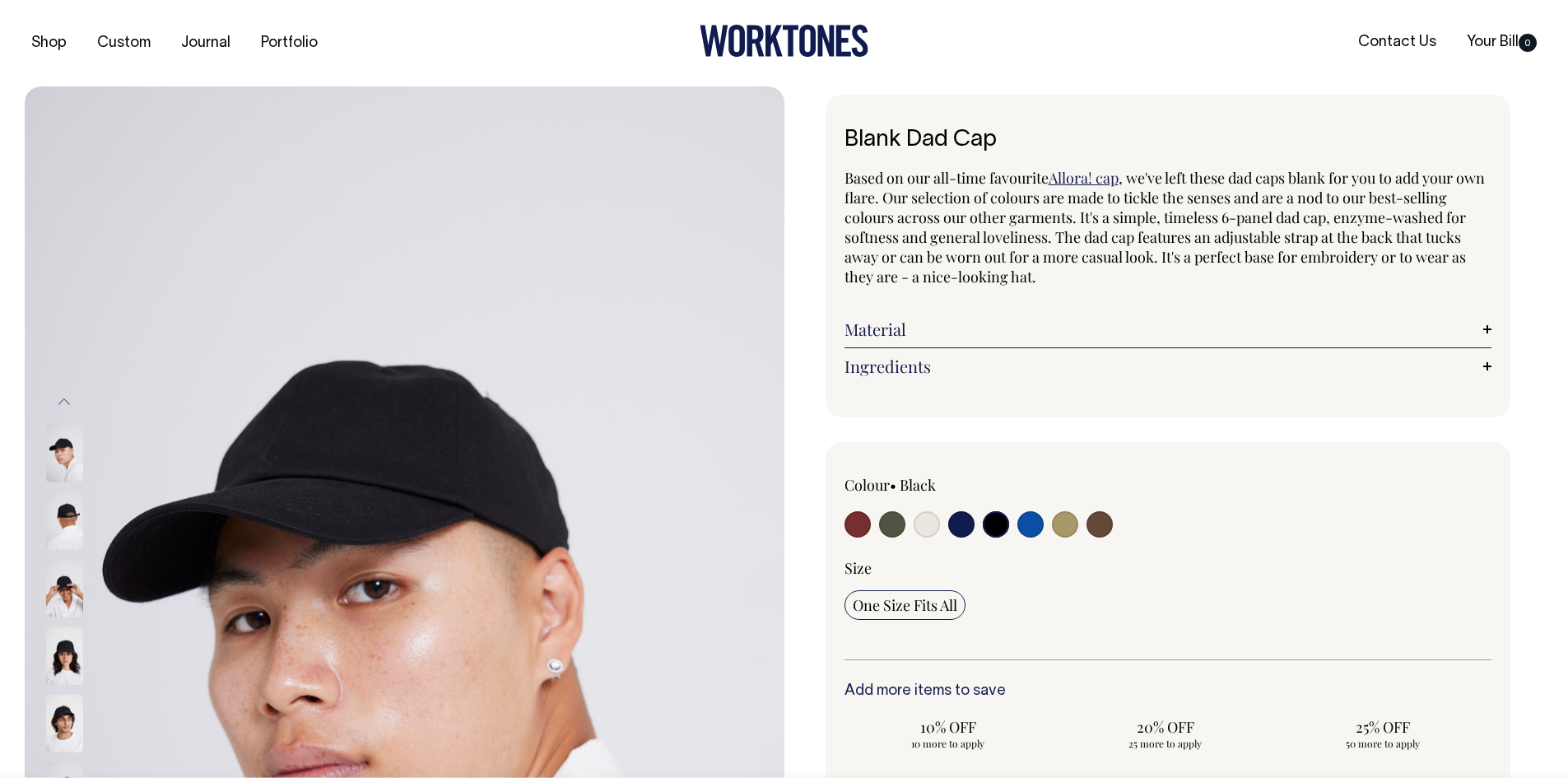
click at [1032, 514] on input "radio" at bounding box center [1031, 525] width 27 height 27
radio input "true"
select select "Worker Blue"
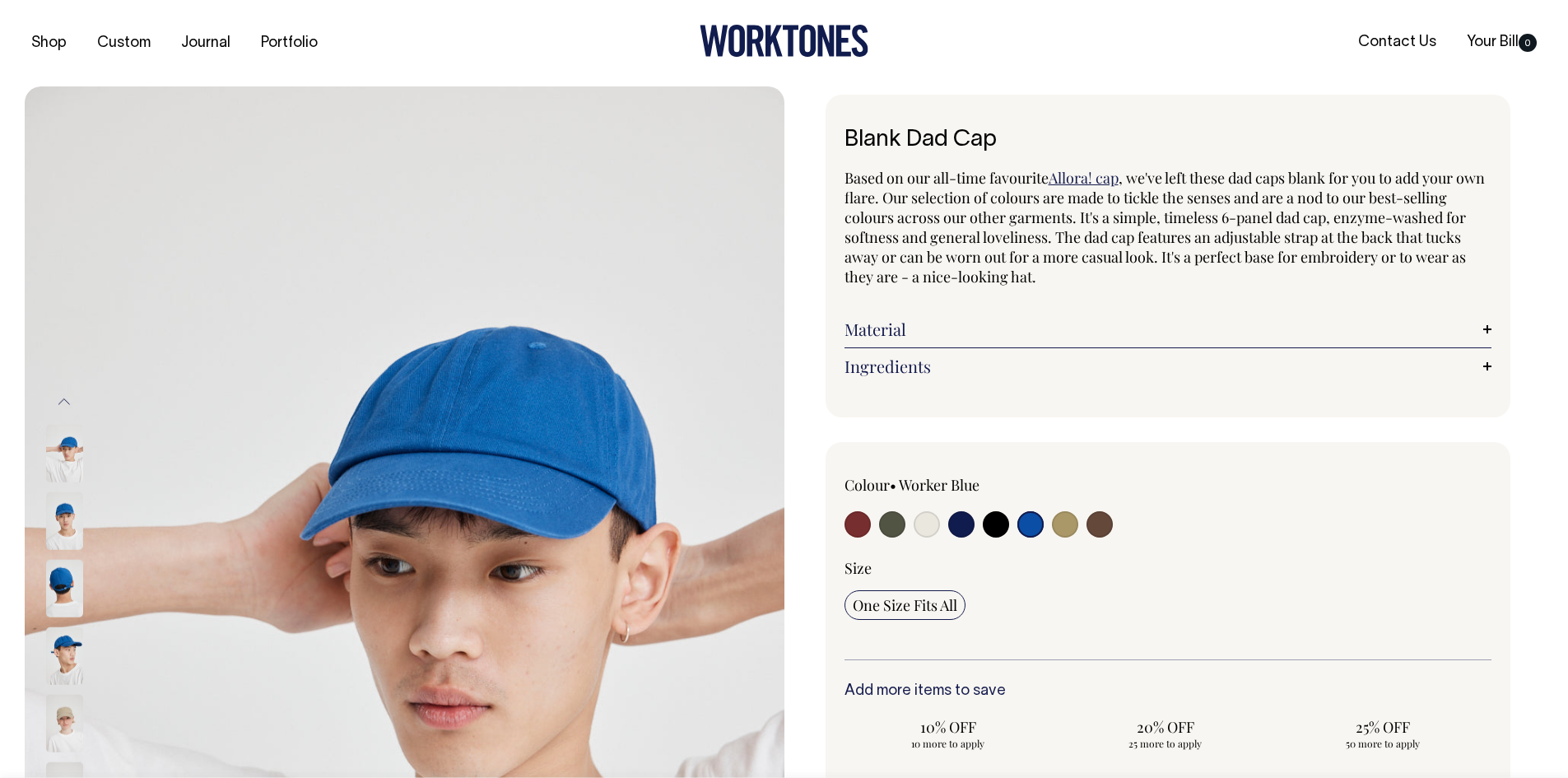
click at [67, 666] on img at bounding box center [64, 656] width 37 height 58
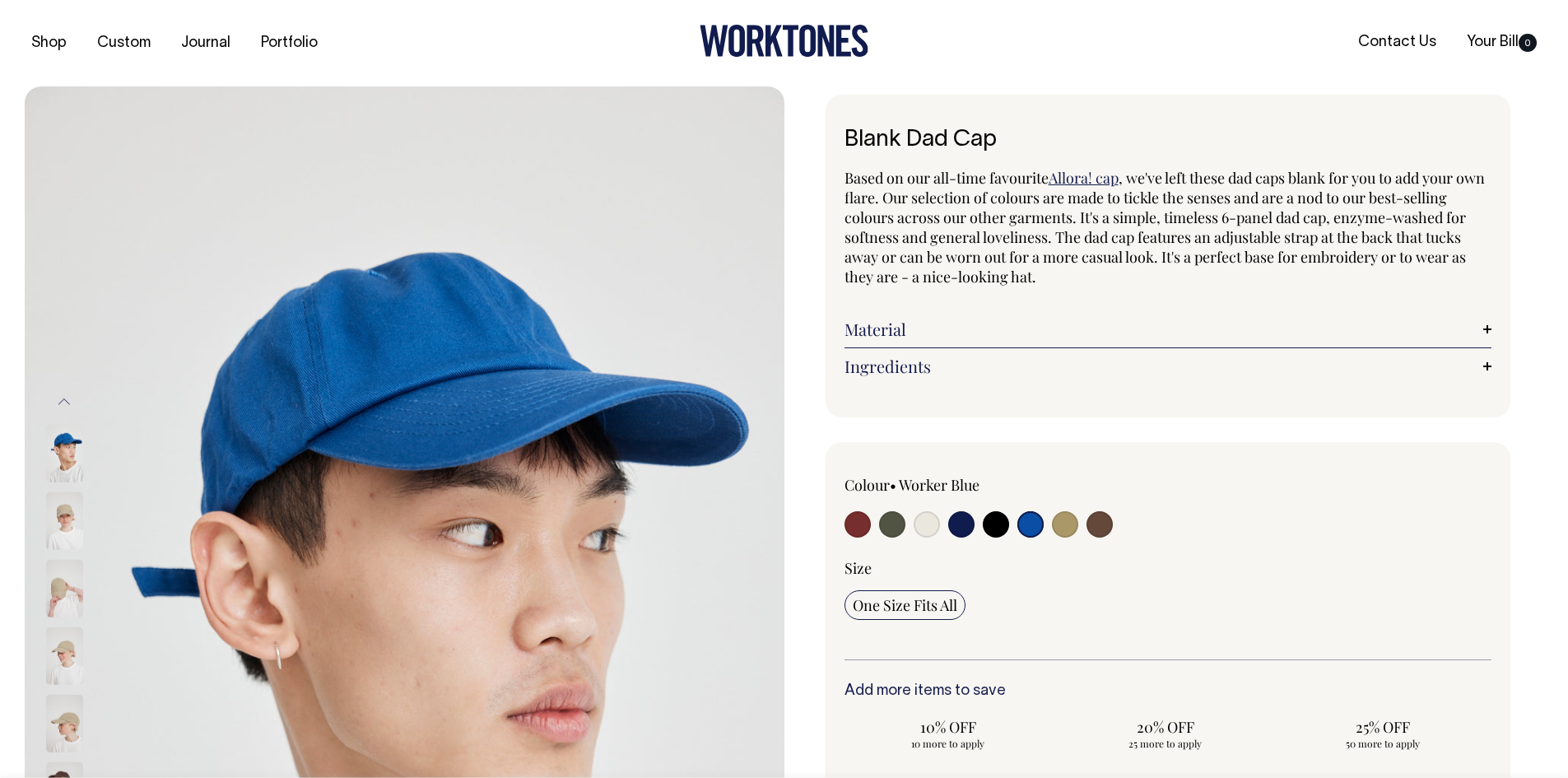
click at [72, 588] on img at bounding box center [64, 588] width 37 height 58
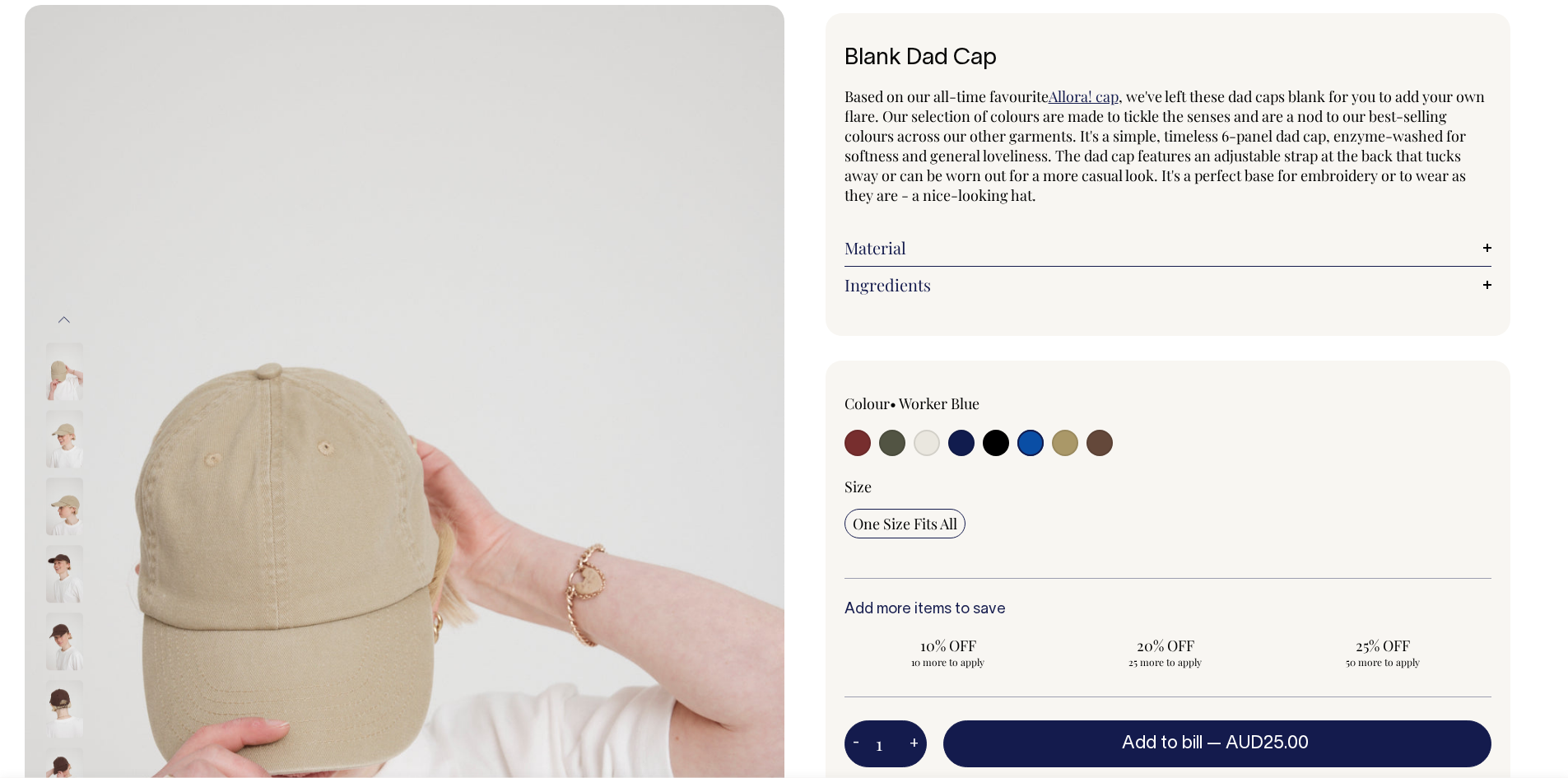
scroll to position [82, 0]
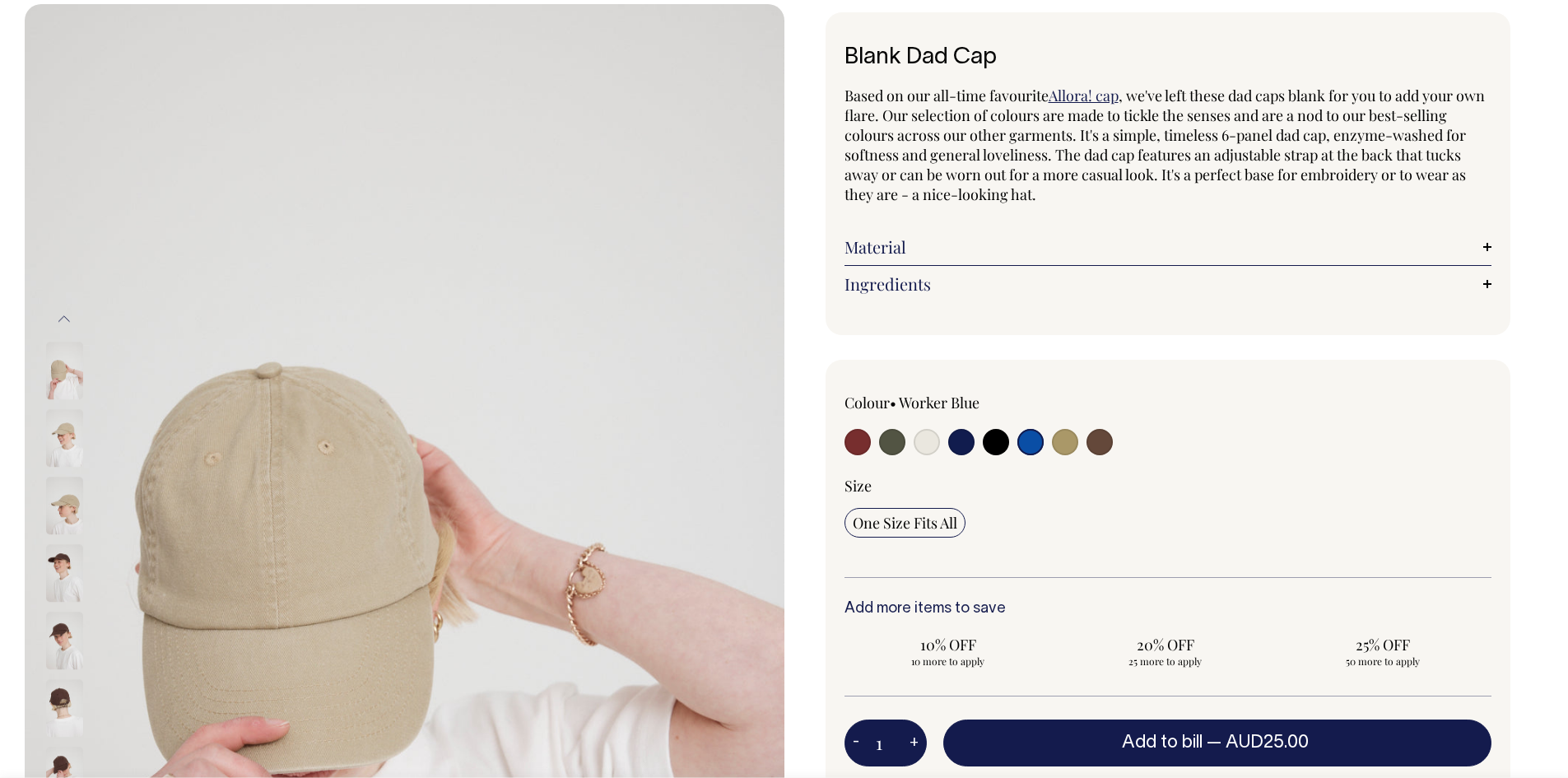
click at [853, 439] on input "radio" at bounding box center [857, 442] width 27 height 27
radio input "true"
select select "Burgundy"
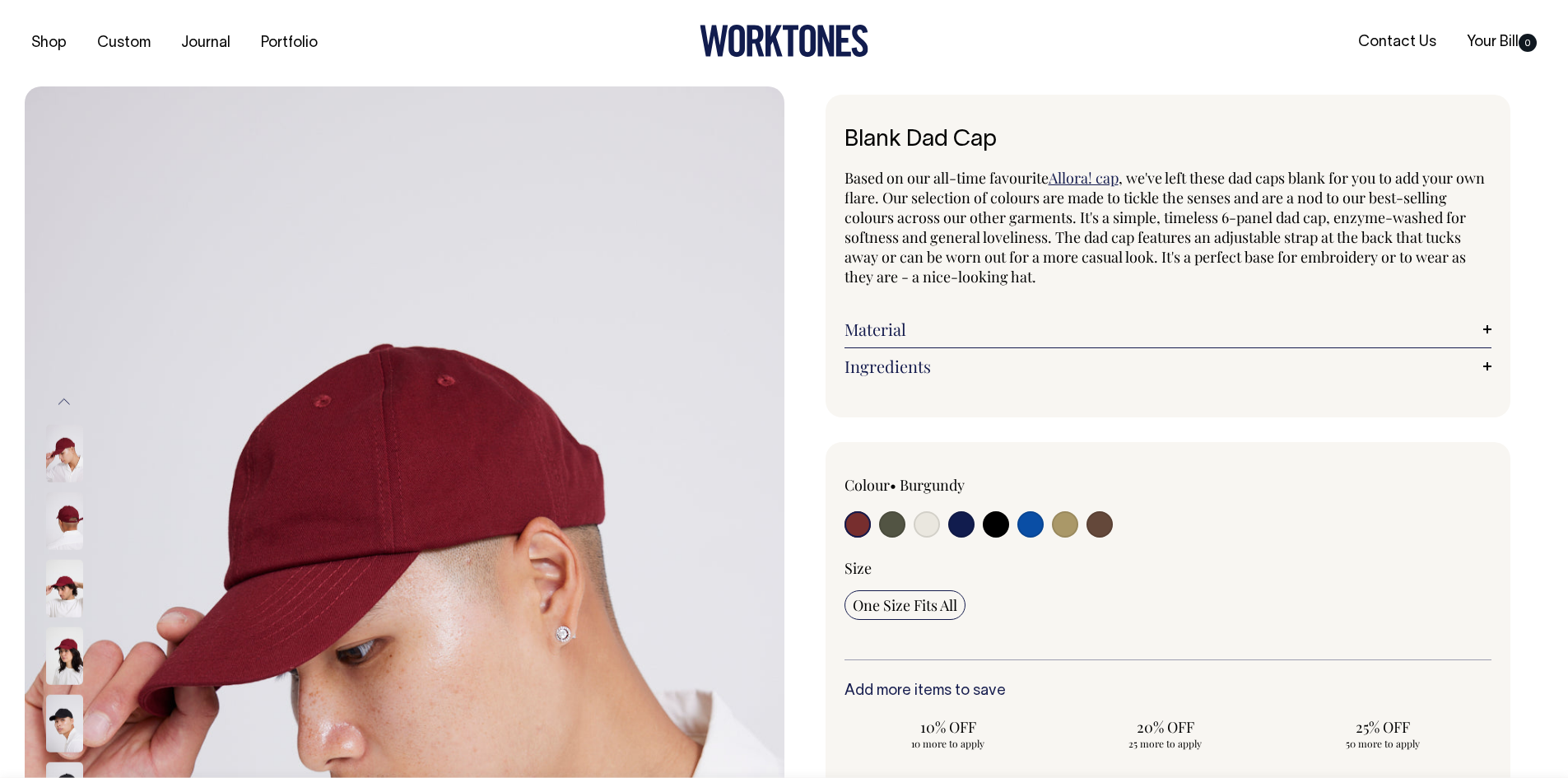
click at [889, 527] on input "radio" at bounding box center [892, 525] width 27 height 27
radio input "true"
select select "Olive"
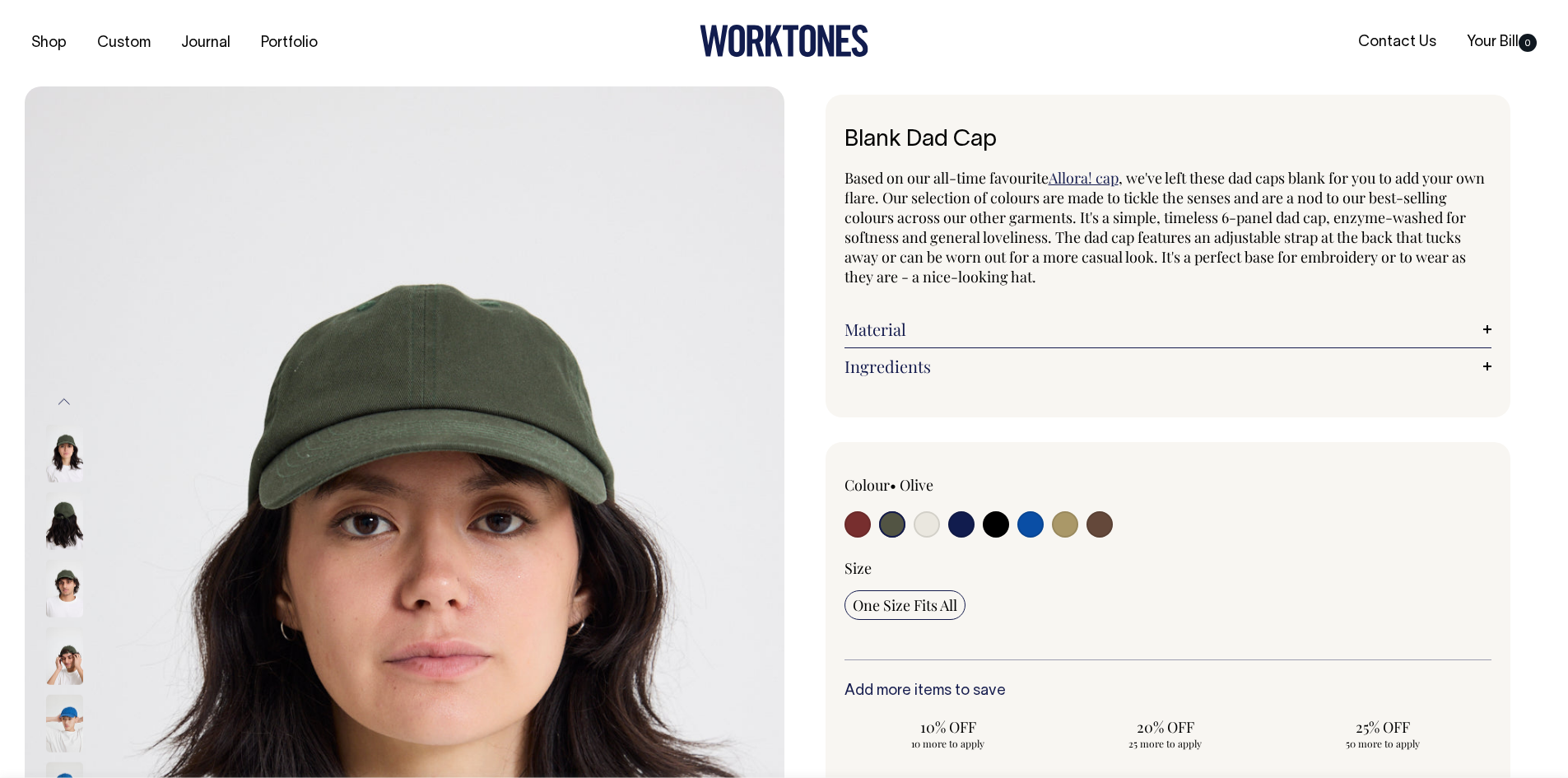
click at [933, 531] on input "radio" at bounding box center [927, 525] width 27 height 27
radio input "true"
select select "Natural"
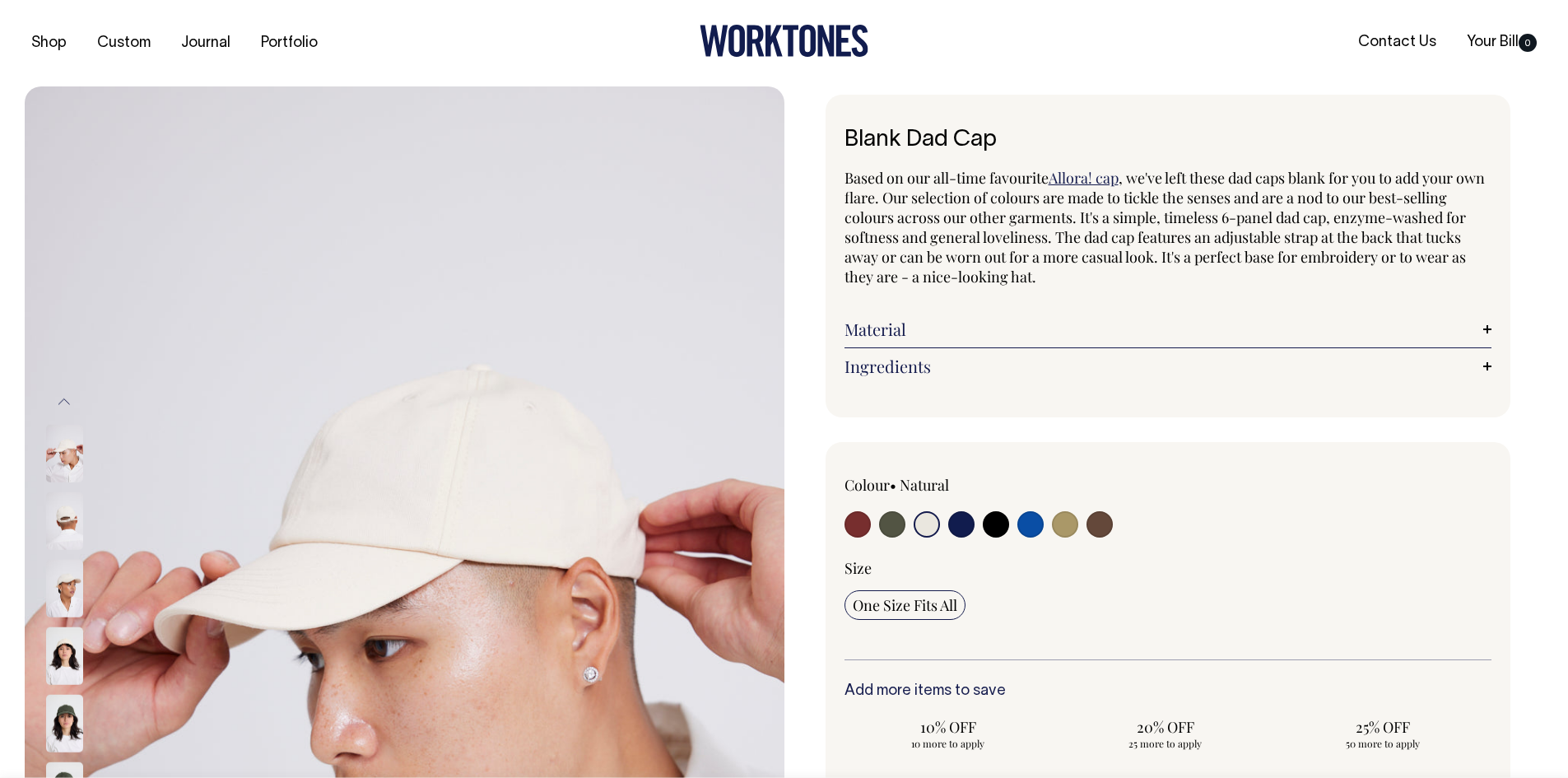
click at [946, 529] on div at bounding box center [974, 526] width 259 height 30
click at [956, 525] on input "radio" at bounding box center [961, 525] width 27 height 27
radio input "true"
select select "Dark Navy"
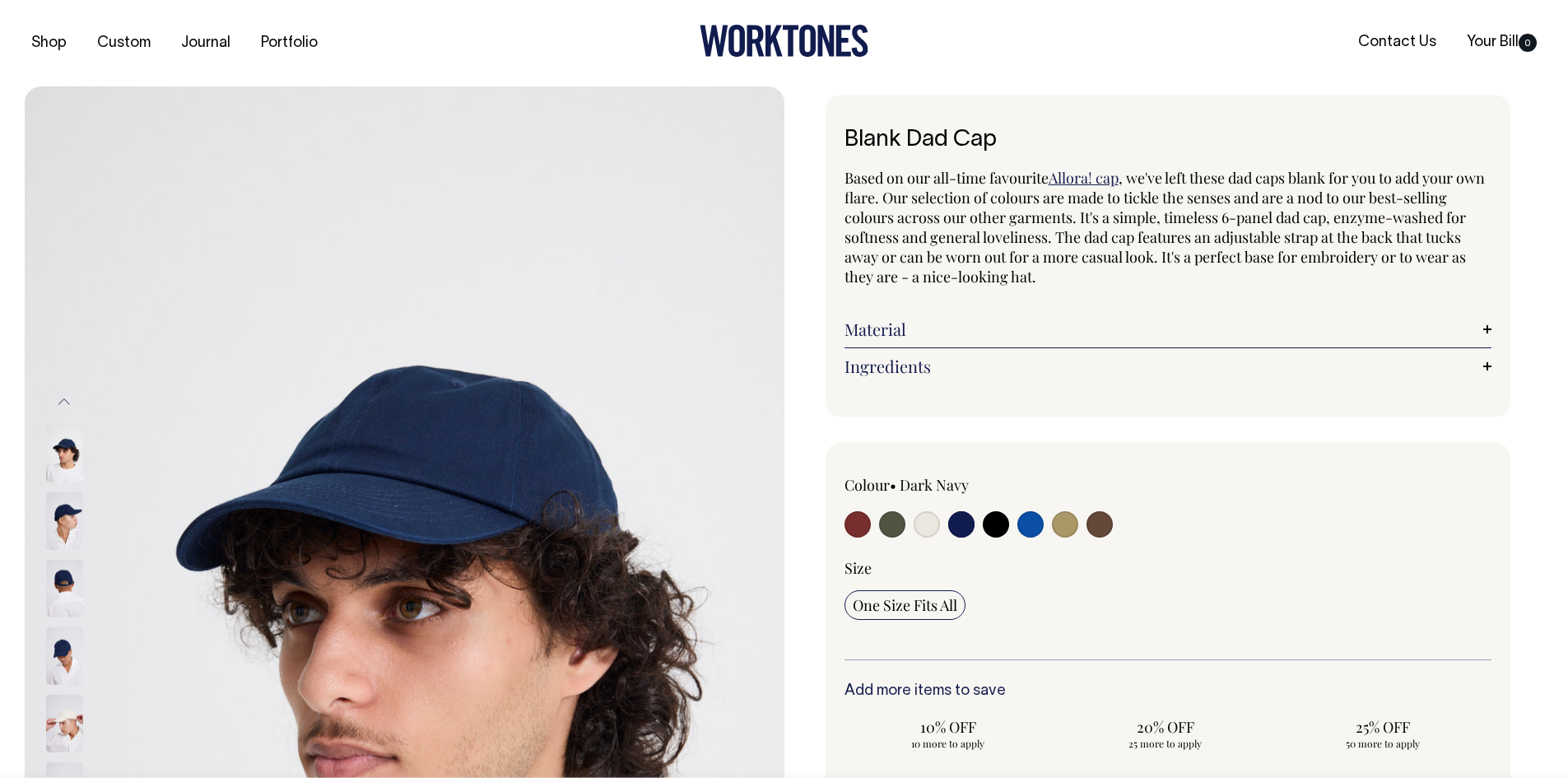
click at [998, 530] on input "radio" at bounding box center [996, 525] width 27 height 27
radio input "true"
select select "Black"
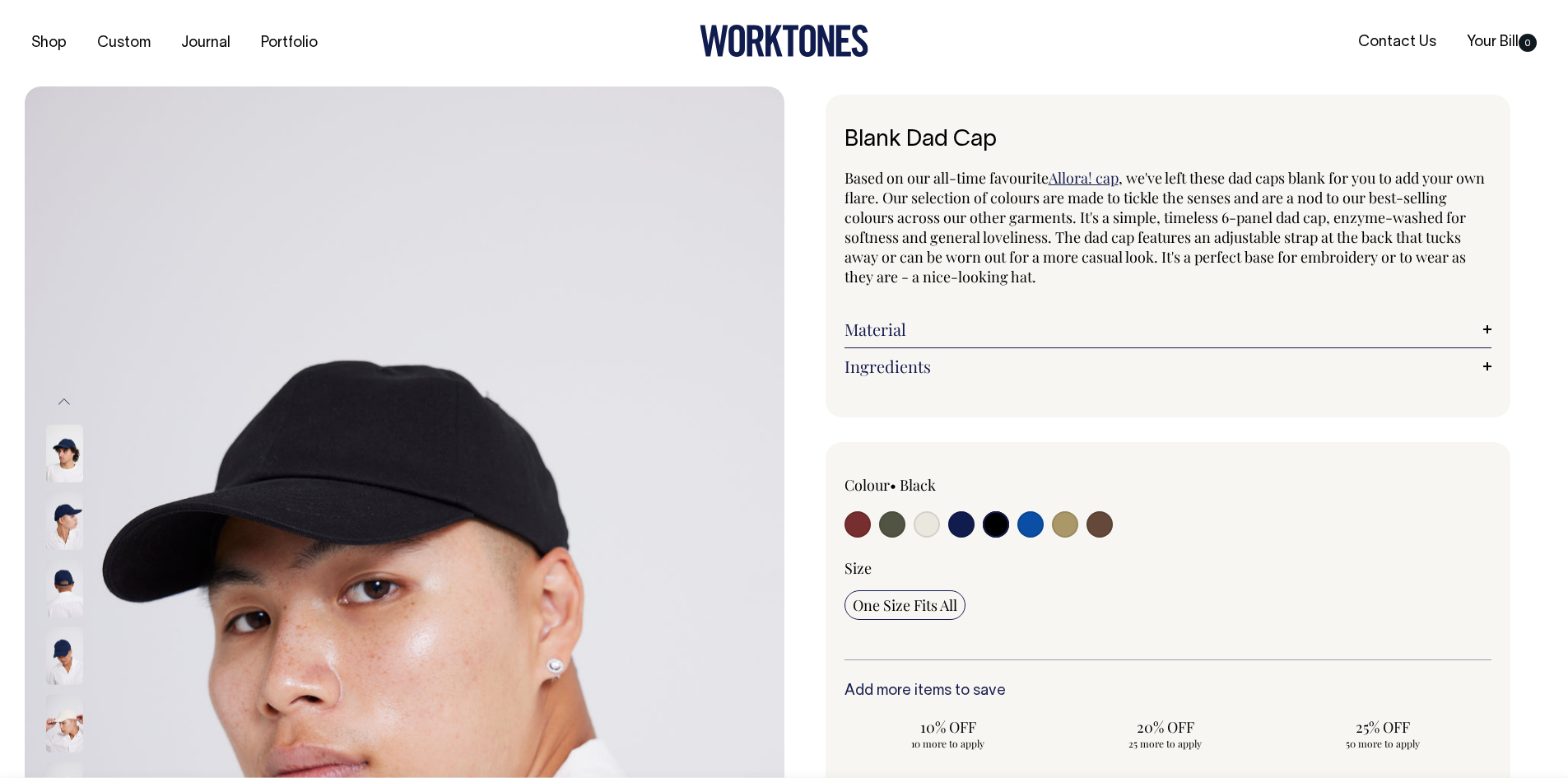
click at [1023, 528] on input "radio" at bounding box center [1031, 525] width 27 height 27
radio input "true"
select select "Worker Blue"
click at [1033, 525] on input "radio" at bounding box center [1031, 525] width 27 height 27
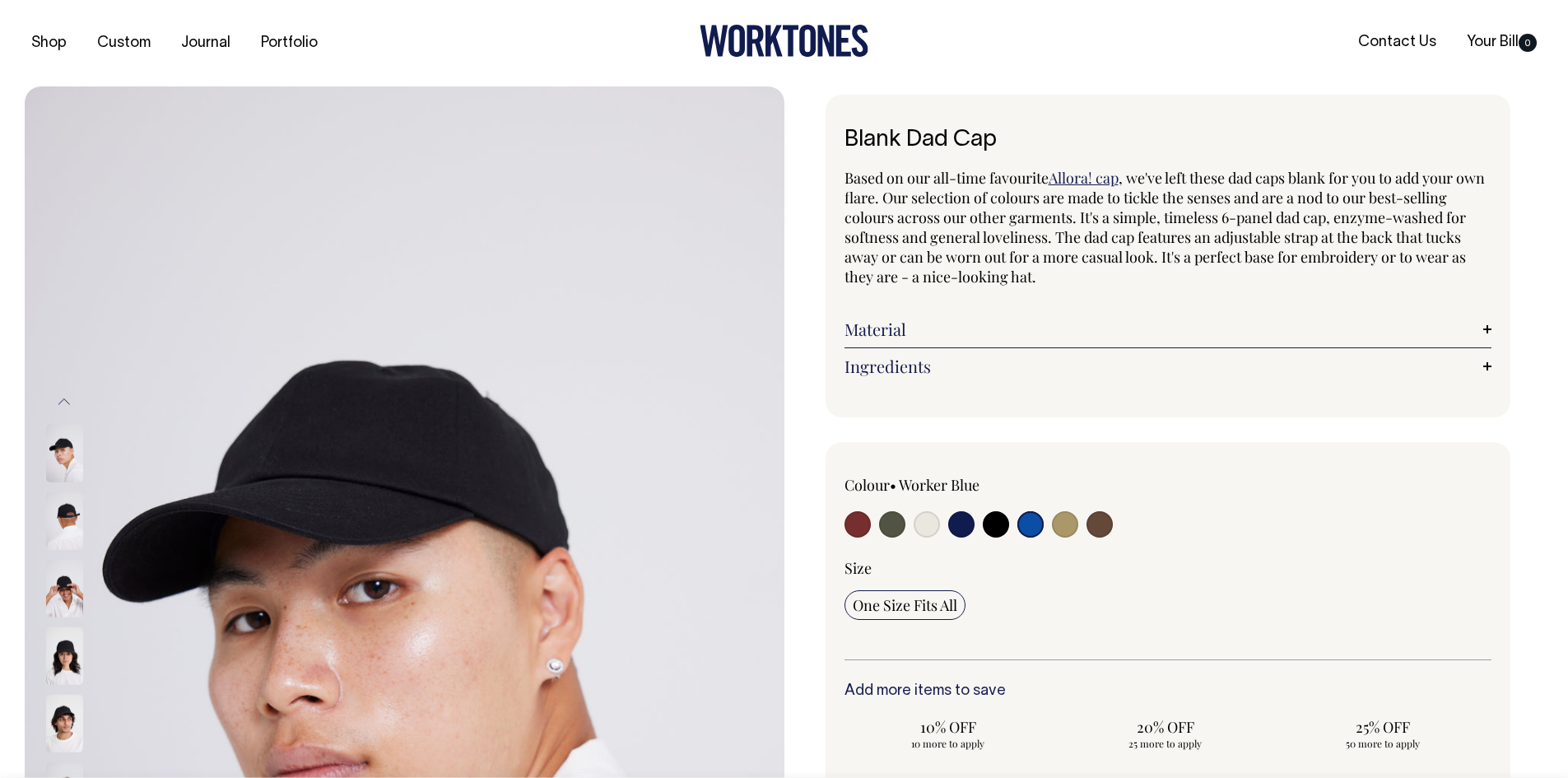
click at [1037, 527] on input "radio" at bounding box center [1031, 525] width 27 height 27
click at [1046, 526] on div at bounding box center [974, 526] width 259 height 30
click at [1062, 526] on input "radio" at bounding box center [1065, 525] width 27 height 27
radio input "true"
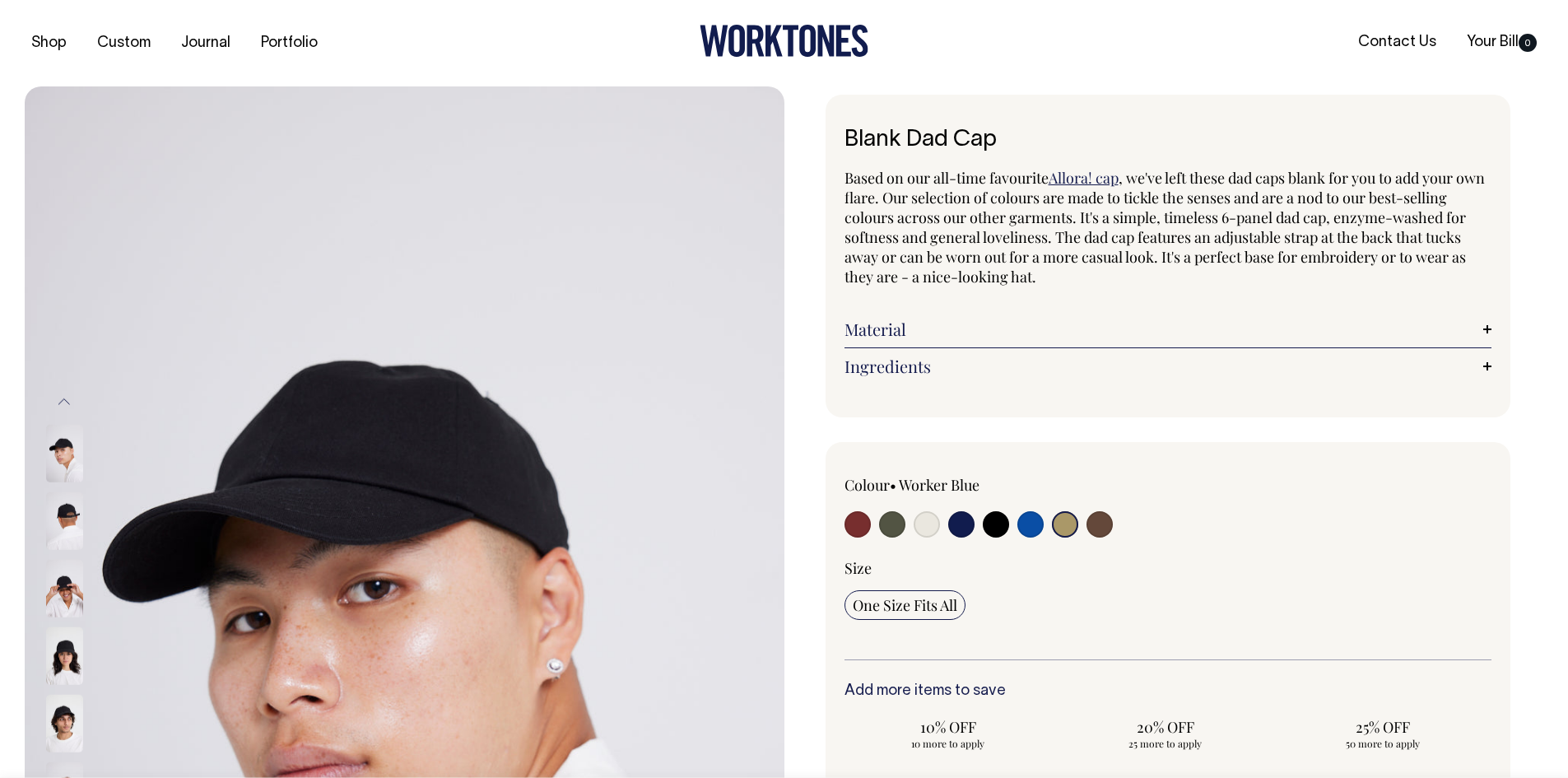
select select "Washed Khaki"
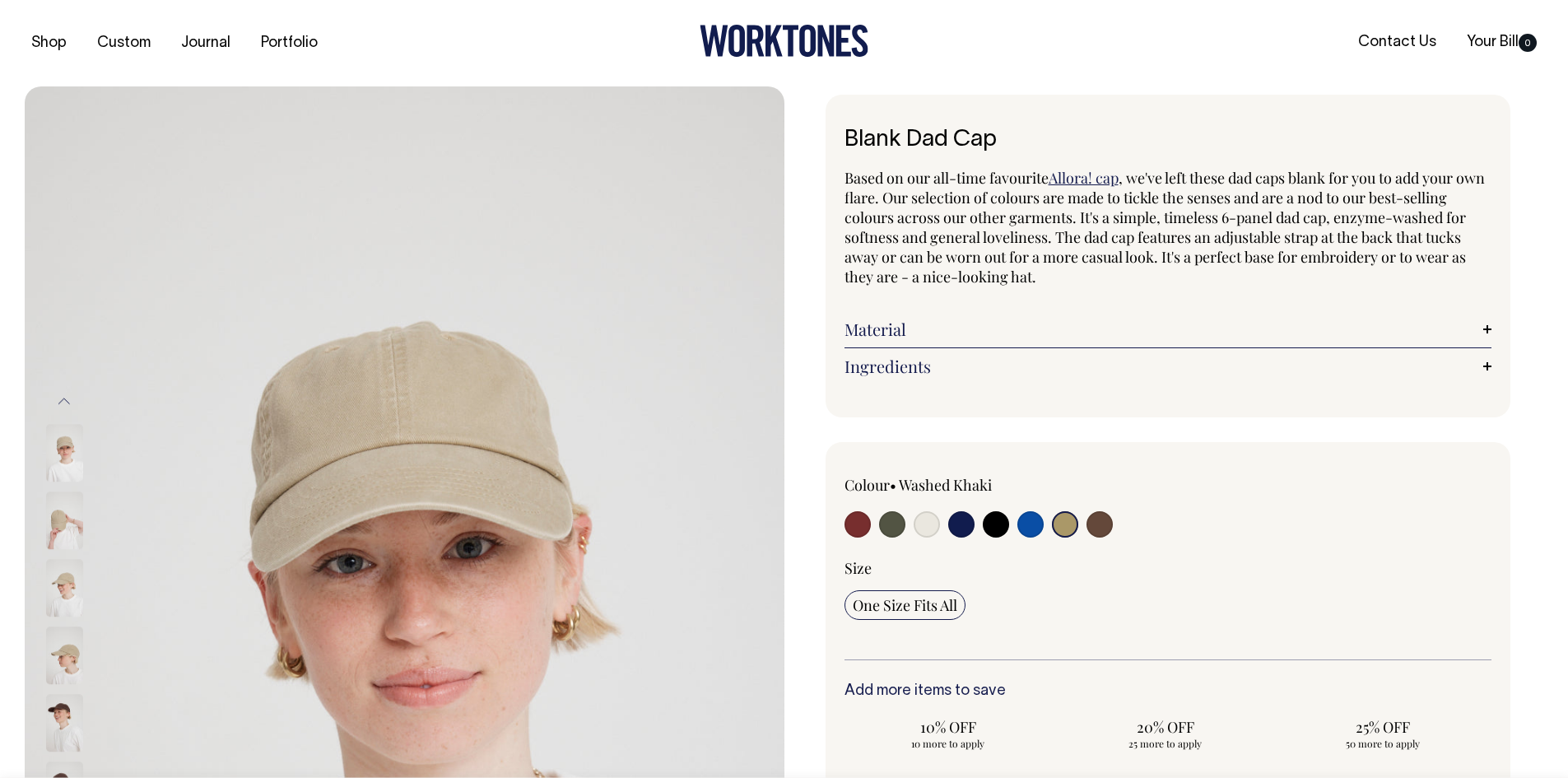
click at [1092, 526] on input "radio" at bounding box center [1099, 525] width 27 height 27
radio input "true"
select select "Espresso"
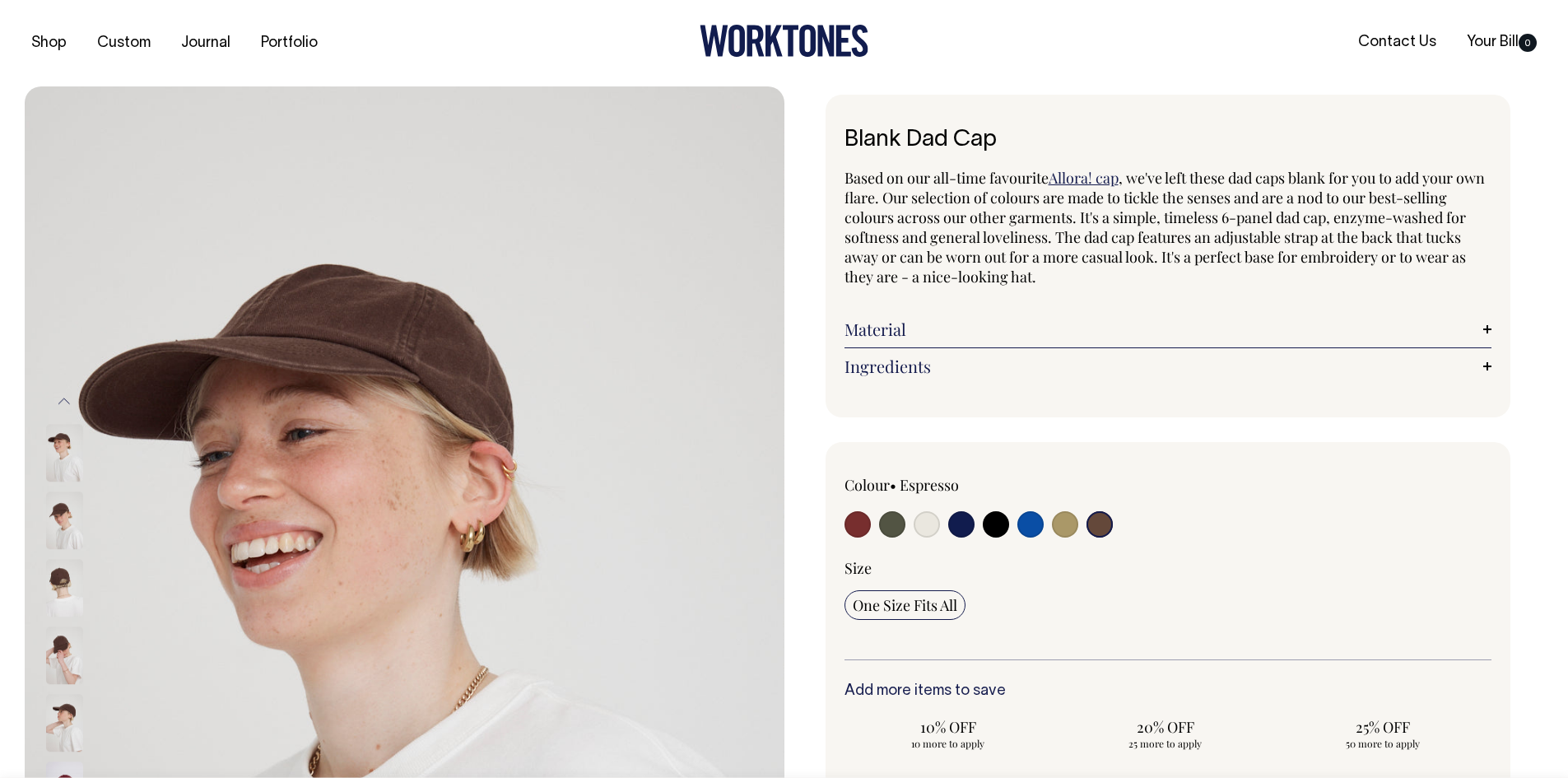
click at [1027, 525] on input "radio" at bounding box center [1031, 525] width 27 height 27
radio input "true"
select select "Worker Blue"
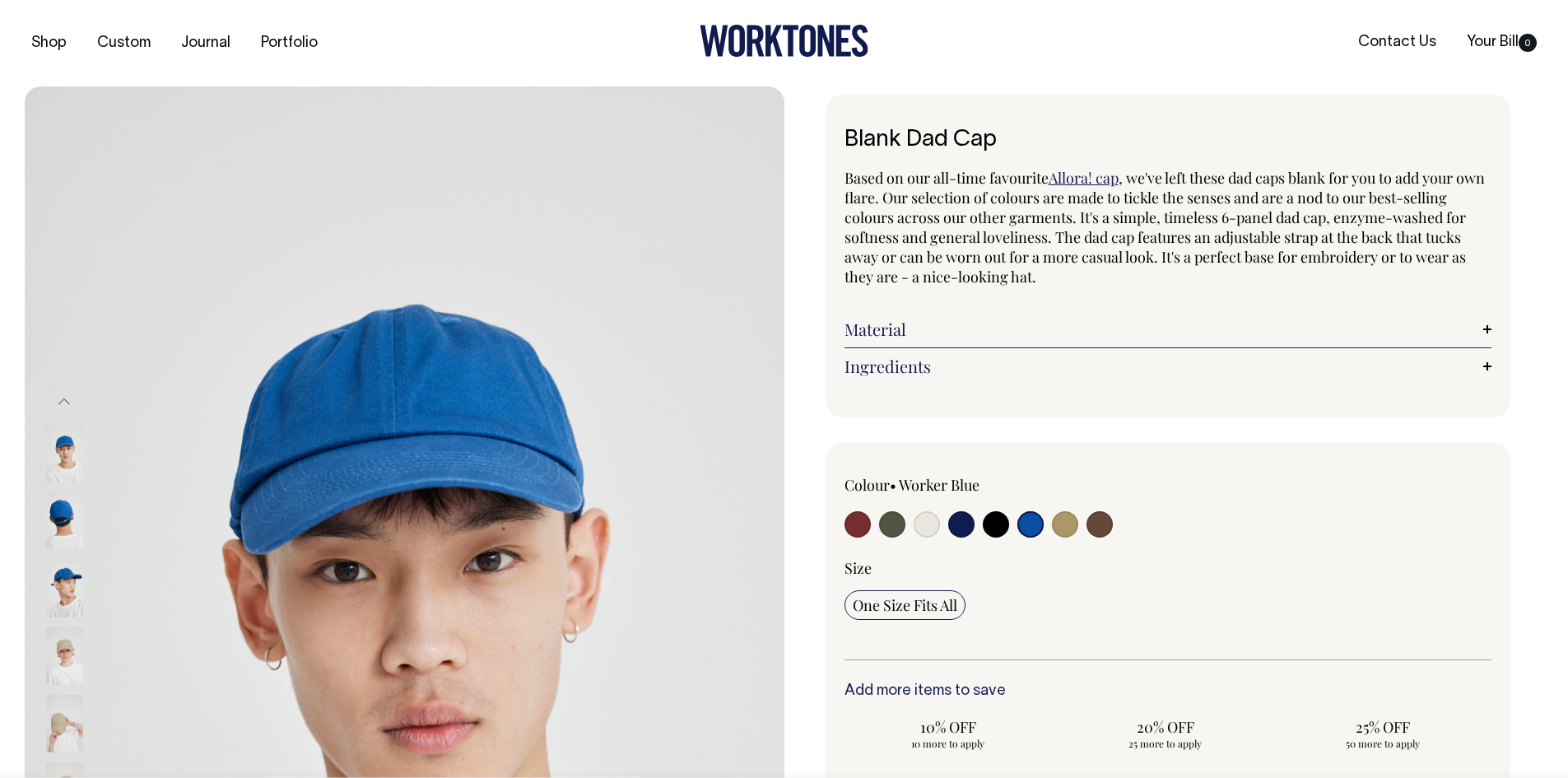
click at [50, 515] on img at bounding box center [64, 521] width 37 height 58
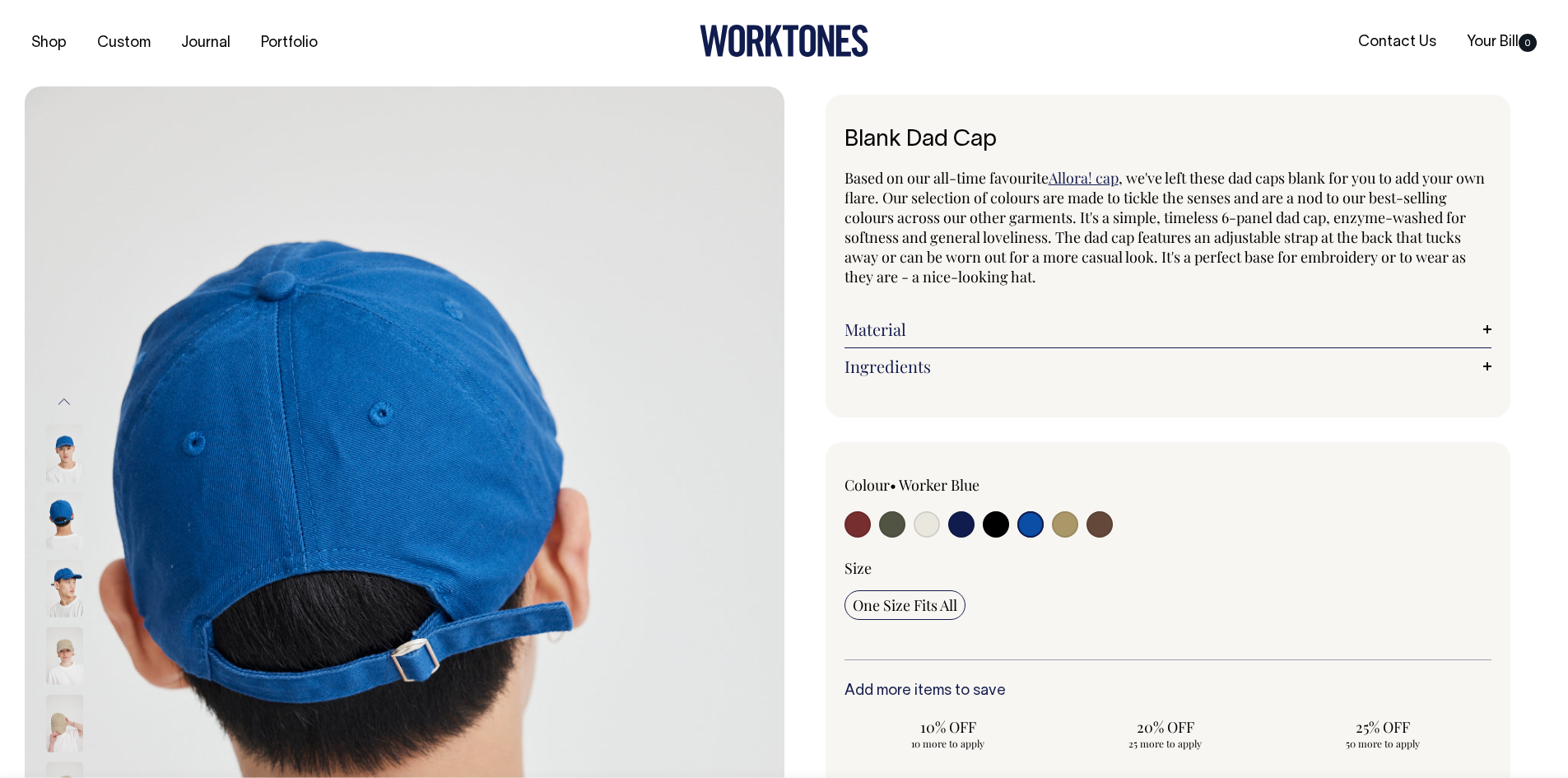
click at [58, 453] on img at bounding box center [64, 453] width 37 height 58
click at [70, 551] on div at bounding box center [87, 521] width 82 height 68
